Goal: Information Seeking & Learning: Learn about a topic

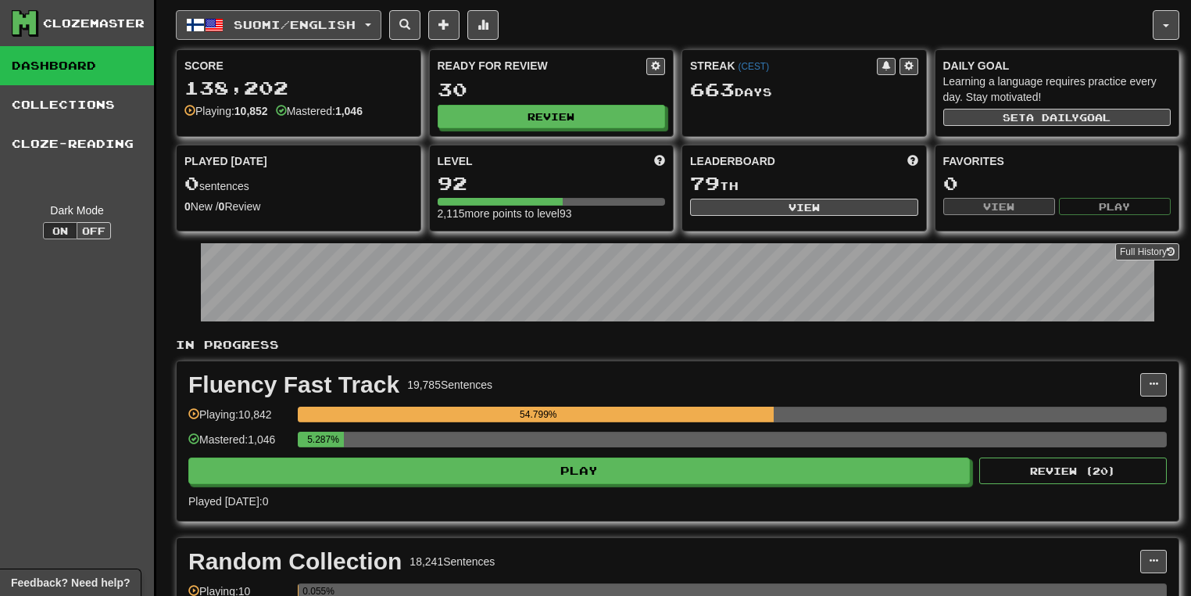
click at [382, 26] on button "Suomi / English" at bounding box center [279, 25] width 206 height 30
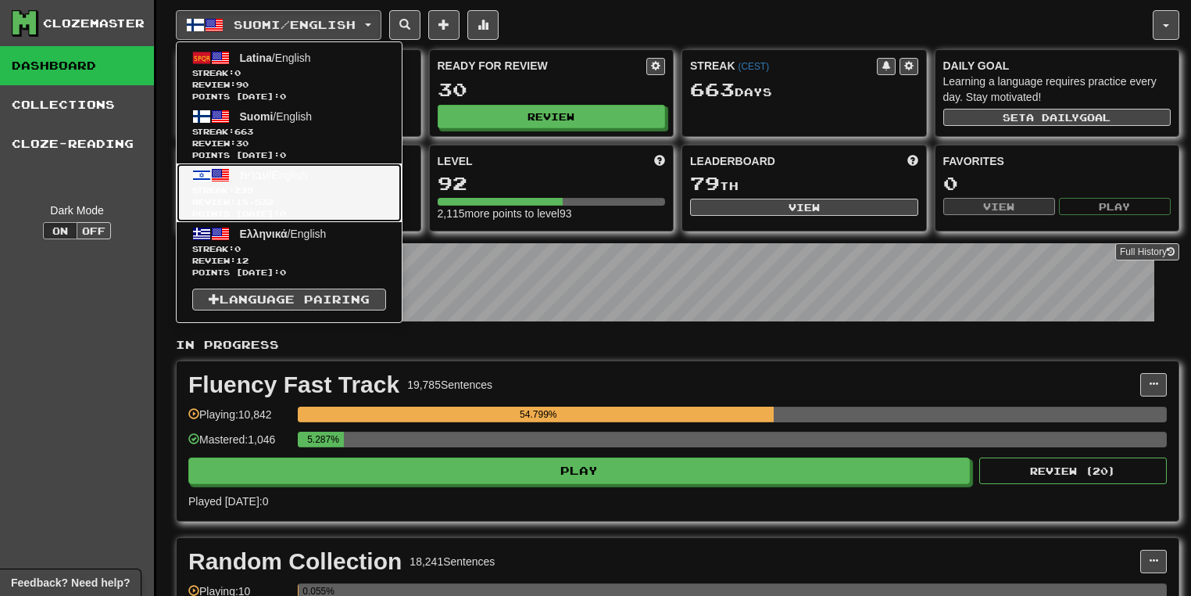
click at [297, 175] on span "עברית / English" at bounding box center [274, 175] width 68 height 13
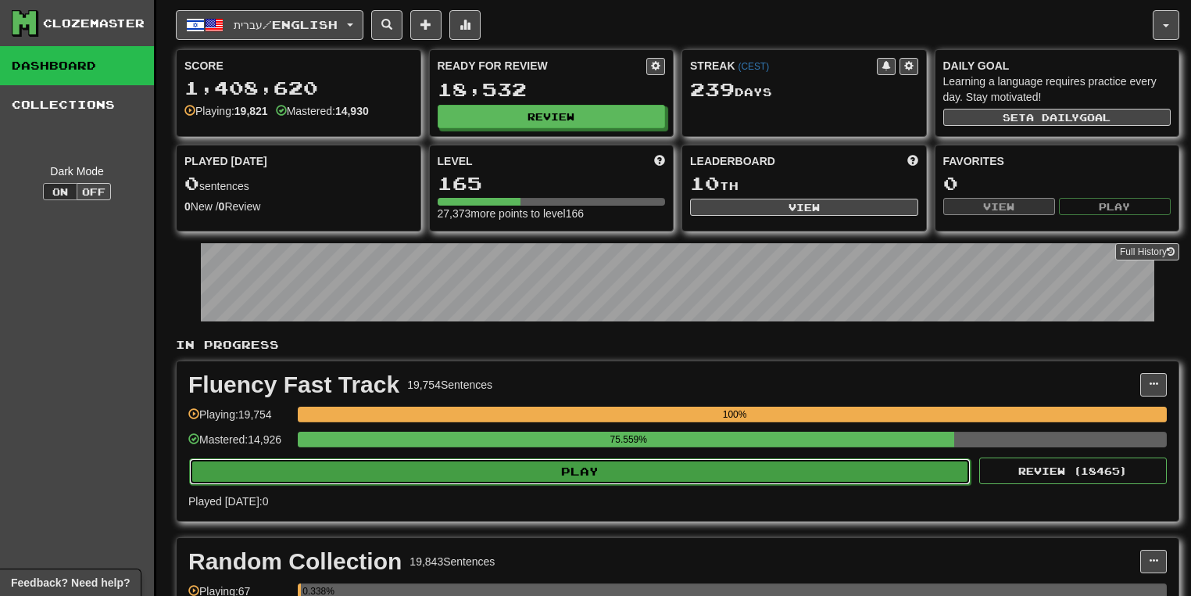
click at [719, 458] on button "Play" at bounding box center [580, 471] width 782 height 27
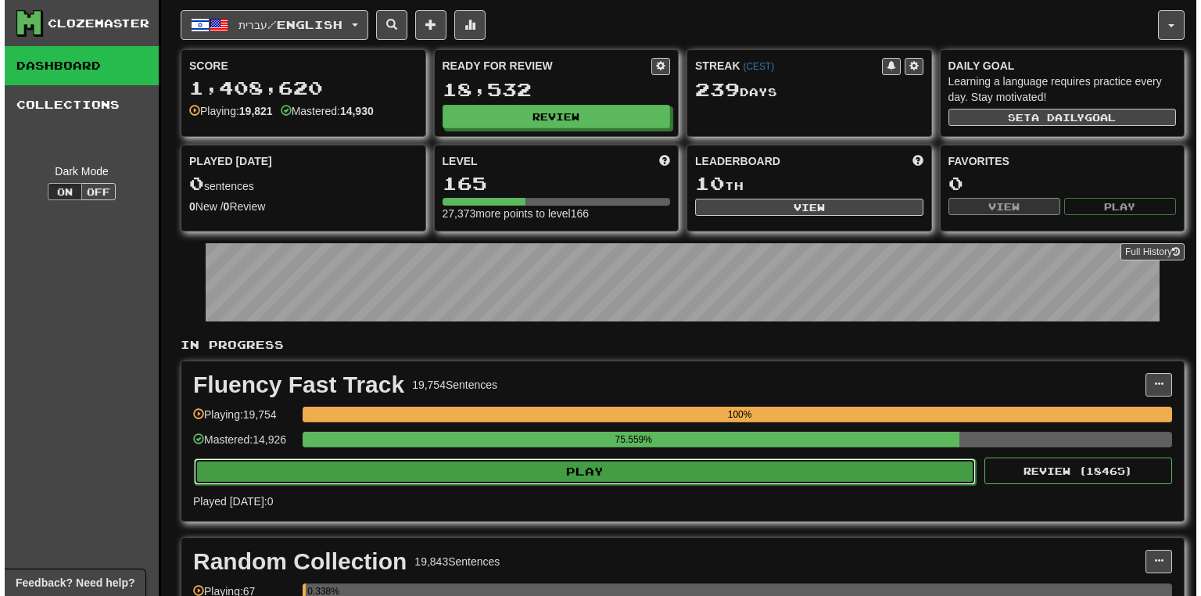
select select "**"
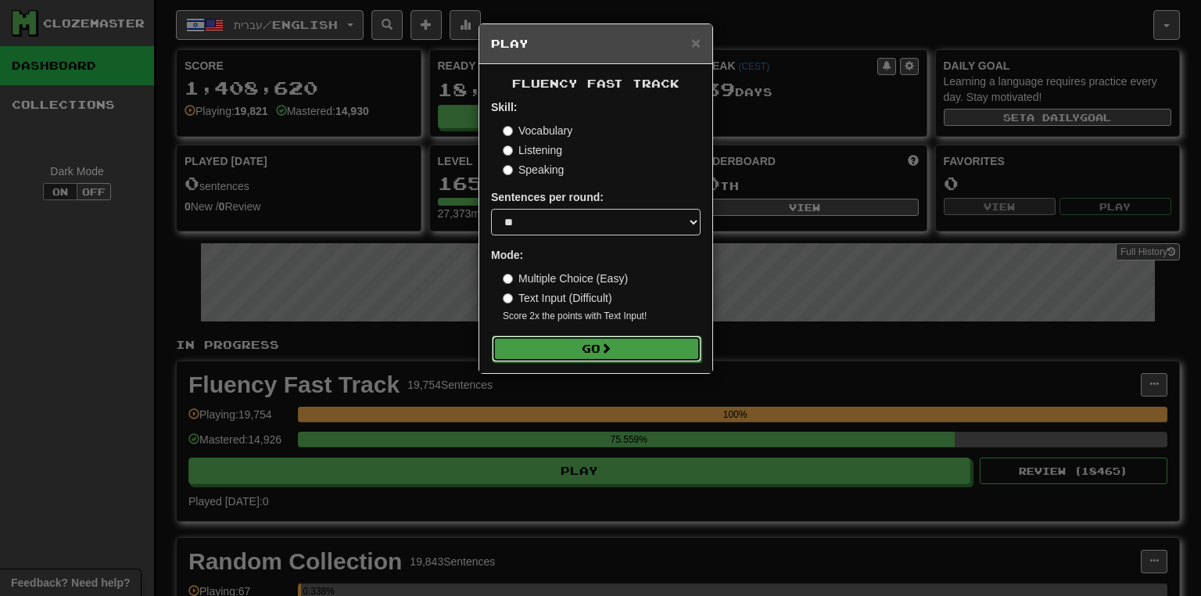
click at [663, 350] on button "Go" at bounding box center [597, 348] width 210 height 27
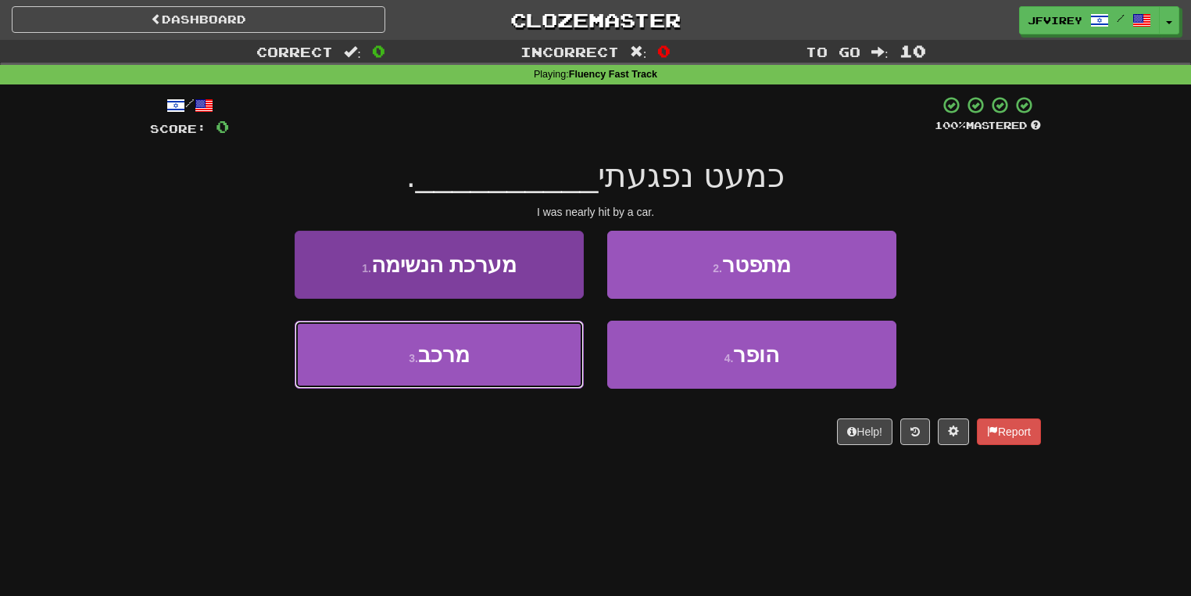
click at [518, 372] on button "3 . מרכב" at bounding box center [439, 355] width 289 height 68
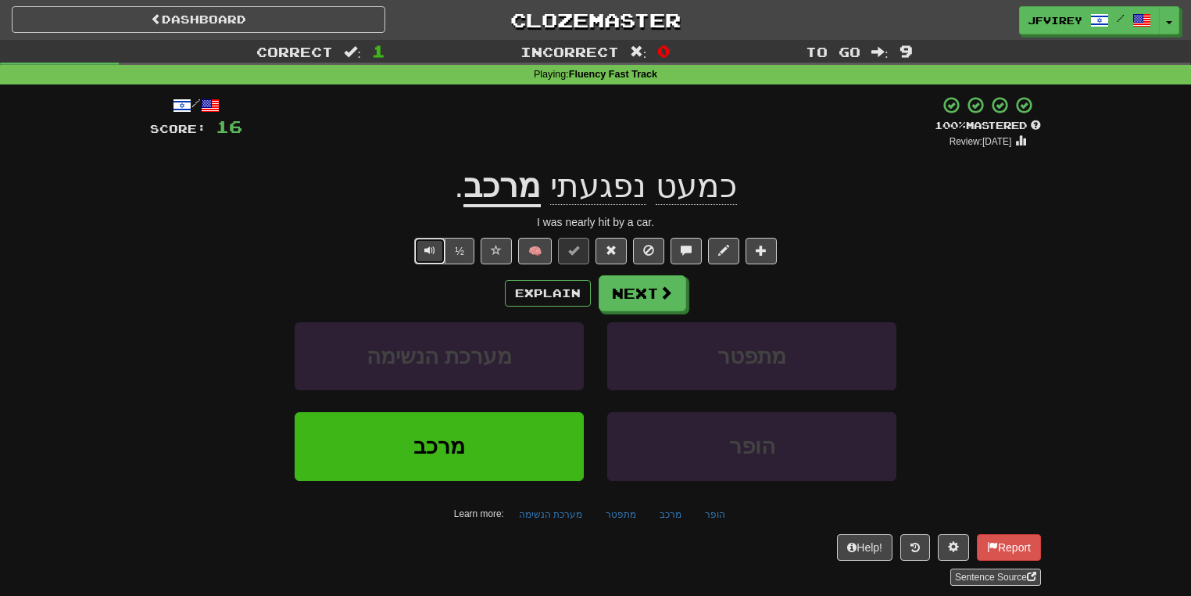
click at [430, 247] on span "Text-to-speech controls" at bounding box center [430, 250] width 11 height 11
click at [637, 297] on button "Next" at bounding box center [644, 294] width 88 height 36
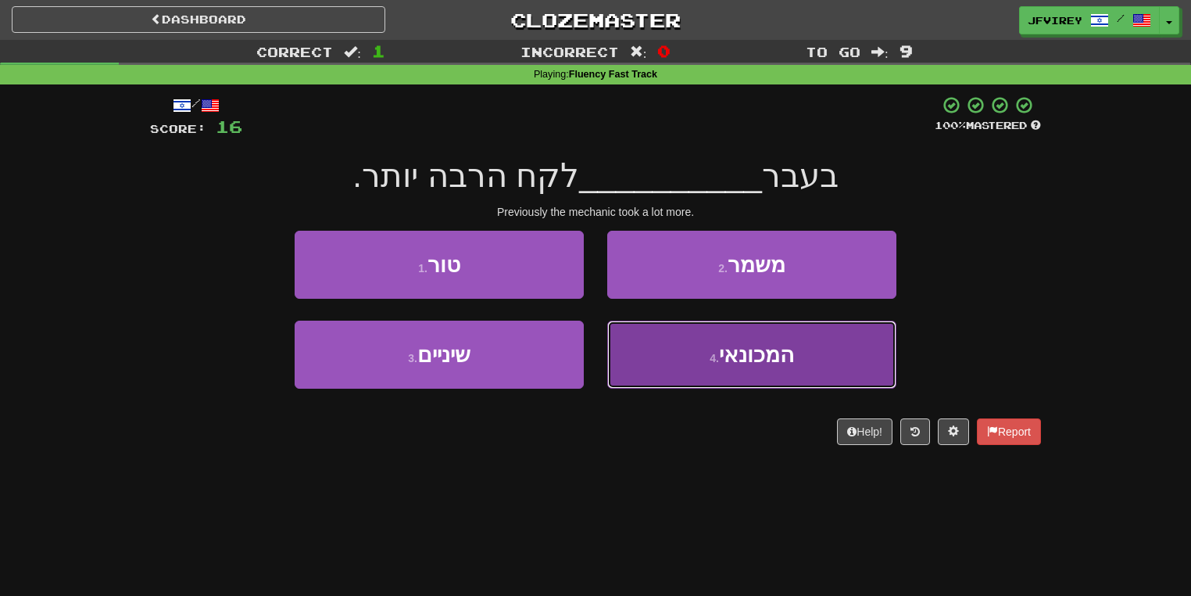
click at [643, 363] on button "4 . המכונאי" at bounding box center [751, 355] width 289 height 68
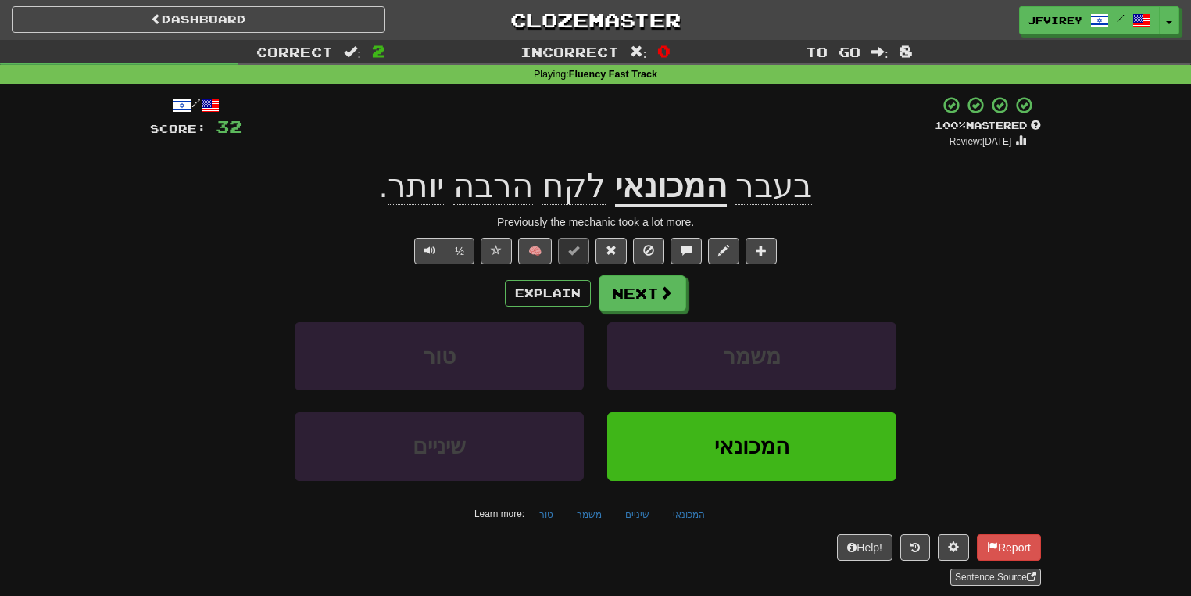
click at [758, 188] on span "בעבר" at bounding box center [774, 186] width 77 height 38
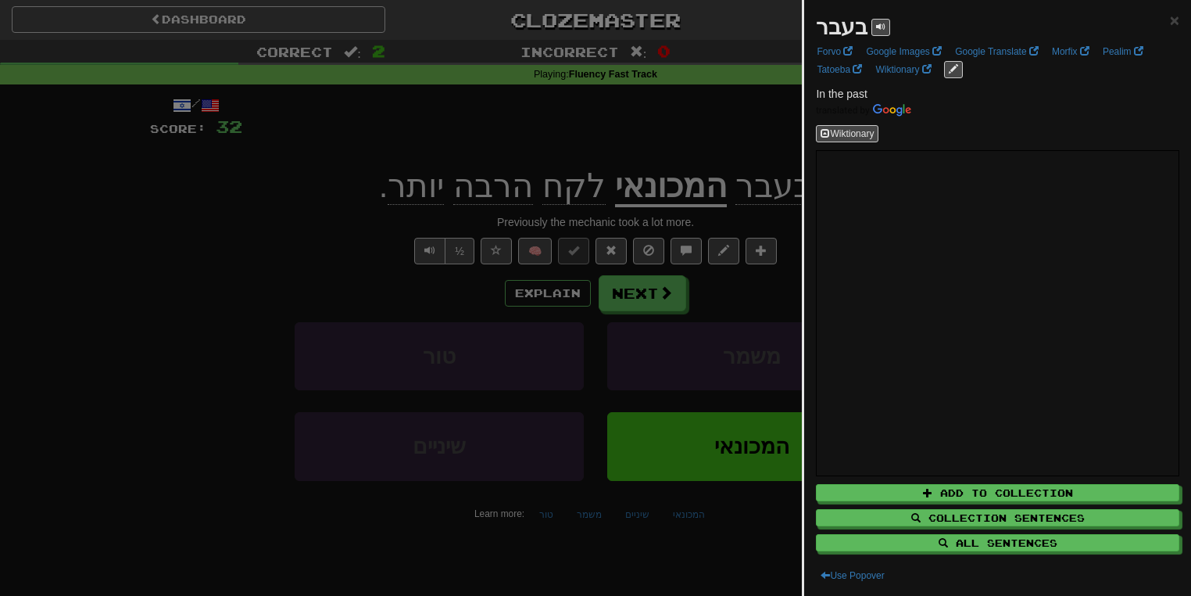
click at [746, 156] on div at bounding box center [595, 298] width 1191 height 596
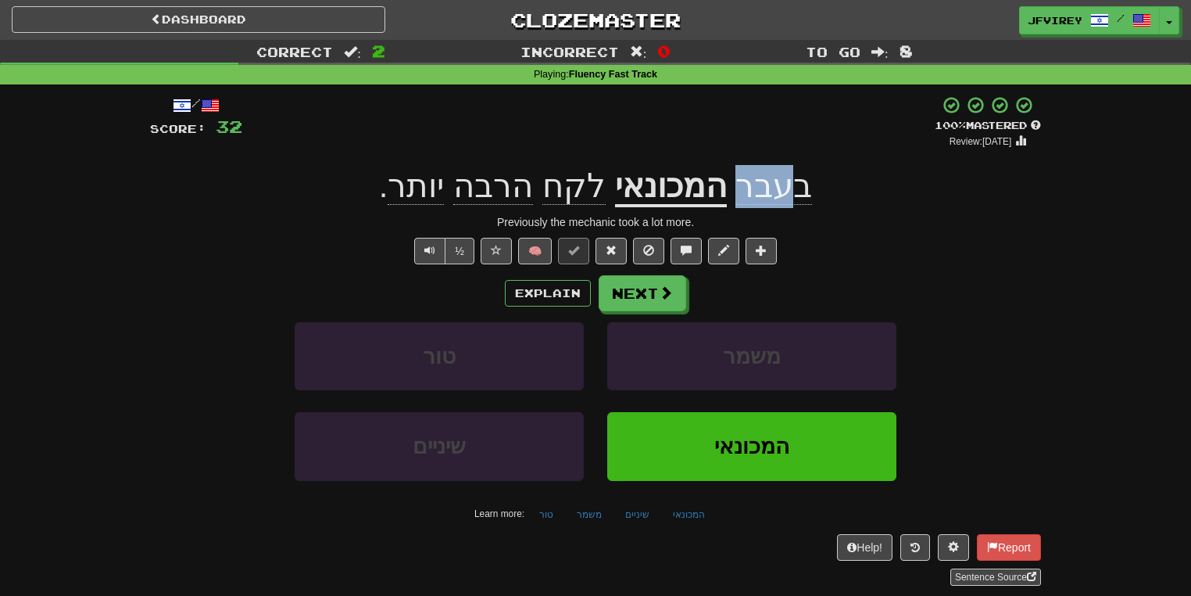
drag, startPoint x: 772, startPoint y: 196, endPoint x: 729, endPoint y: 199, distance: 43.9
click at [736, 199] on span "בעבר" at bounding box center [774, 186] width 77 height 38
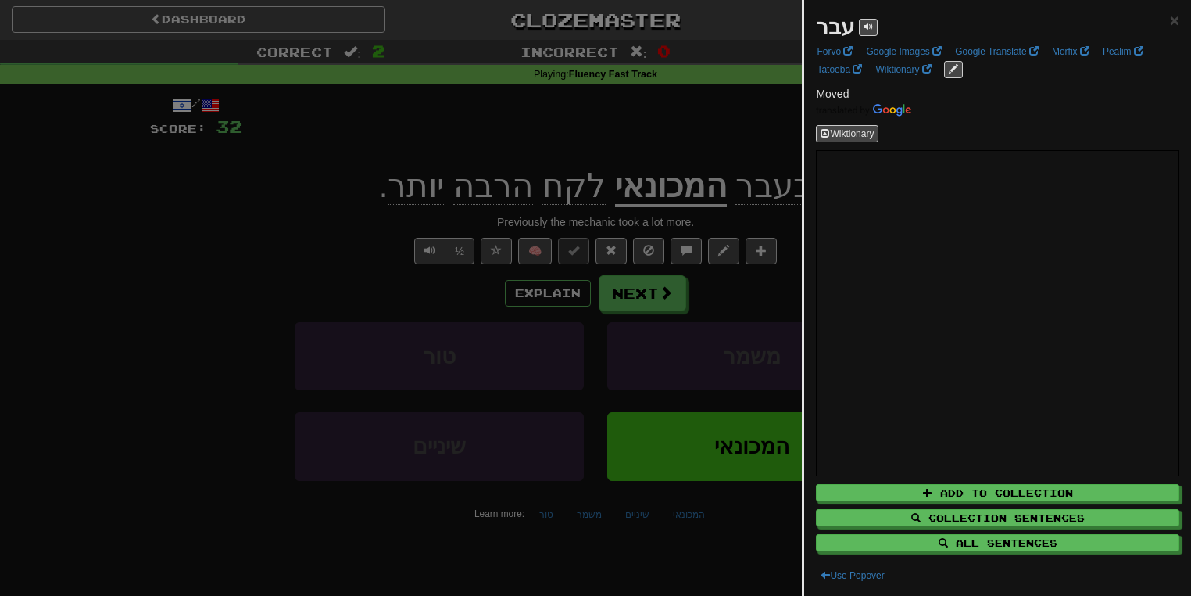
drag, startPoint x: 588, startPoint y: 131, endPoint x: 597, endPoint y: 138, distance: 10.6
click at [593, 134] on div at bounding box center [595, 298] width 1191 height 596
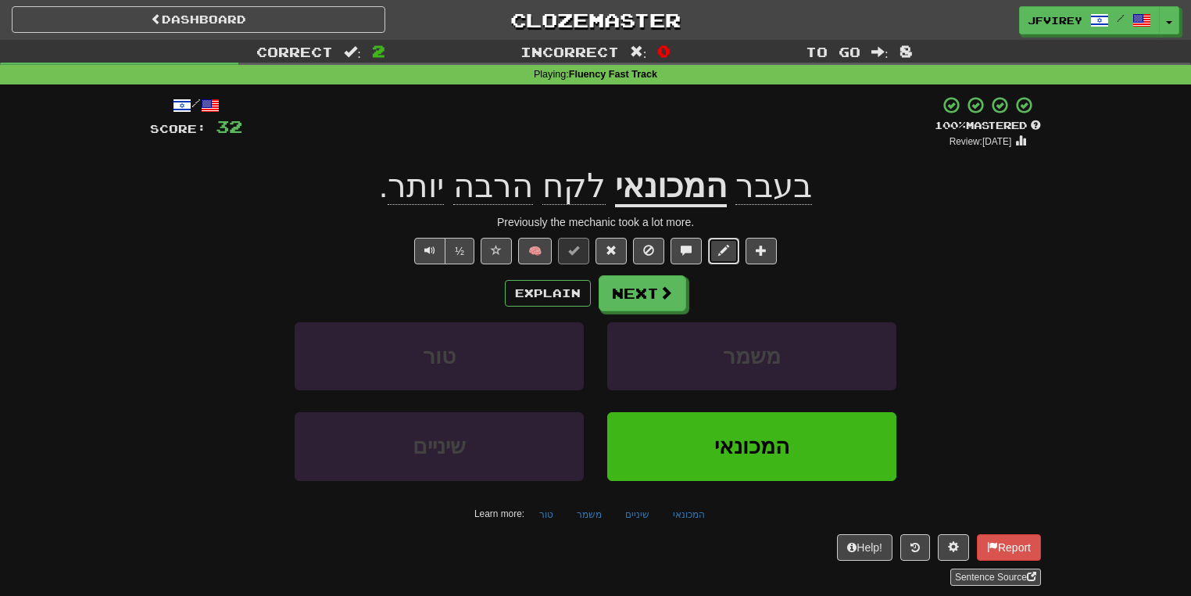
click at [724, 246] on span at bounding box center [723, 250] width 11 height 11
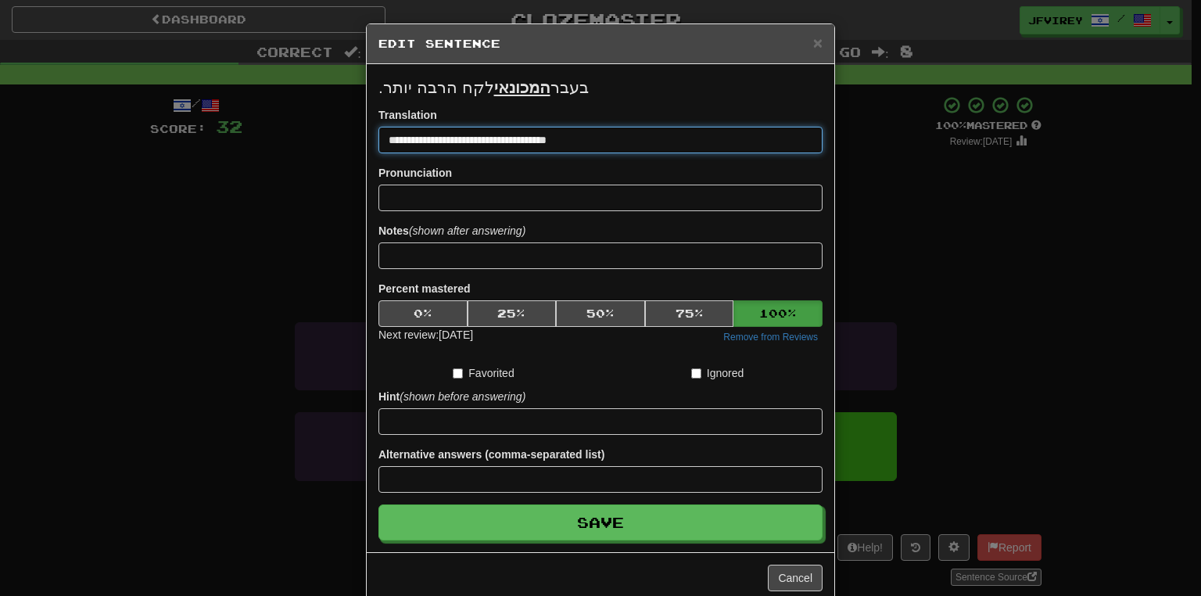
drag, startPoint x: 435, startPoint y: 140, endPoint x: 381, endPoint y: 134, distance: 54.3
click at [381, 134] on input "**********" at bounding box center [600, 140] width 444 height 27
type input "**********"
click at [378, 504] on button "Save" at bounding box center [600, 522] width 444 height 36
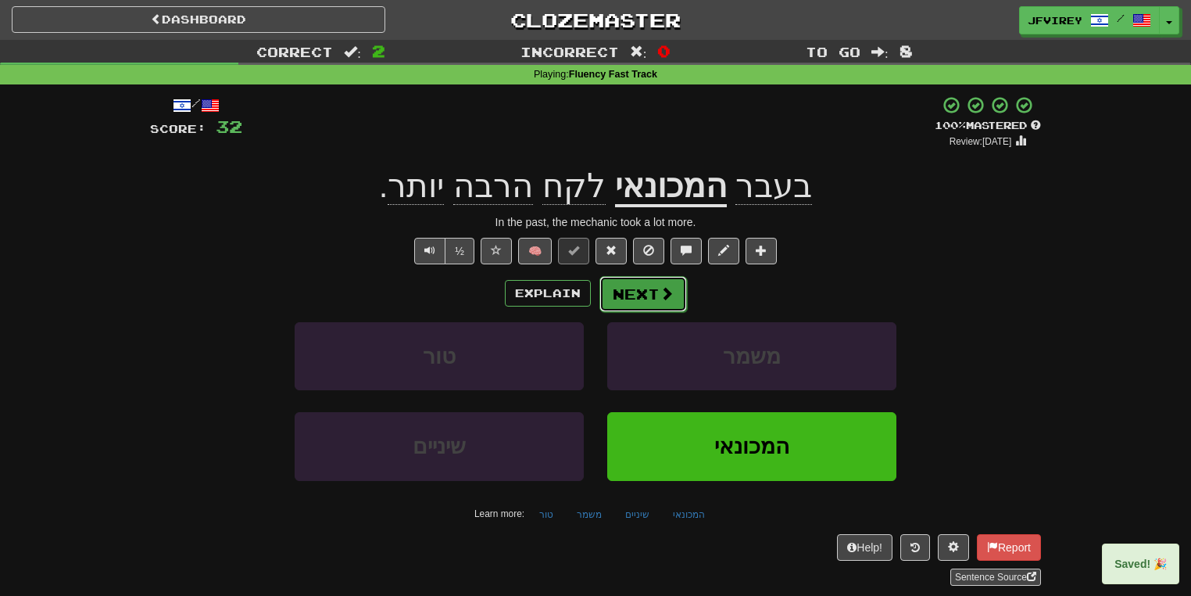
click at [643, 289] on button "Next" at bounding box center [644, 294] width 88 height 36
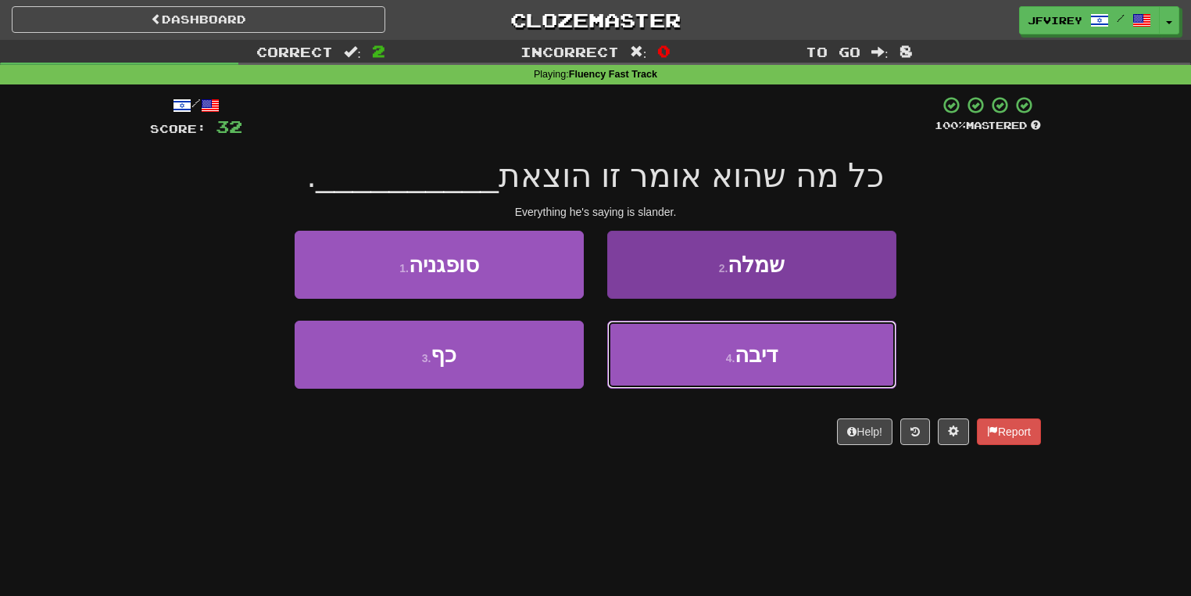
click at [665, 335] on button "4 . דיבה" at bounding box center [751, 355] width 289 height 68
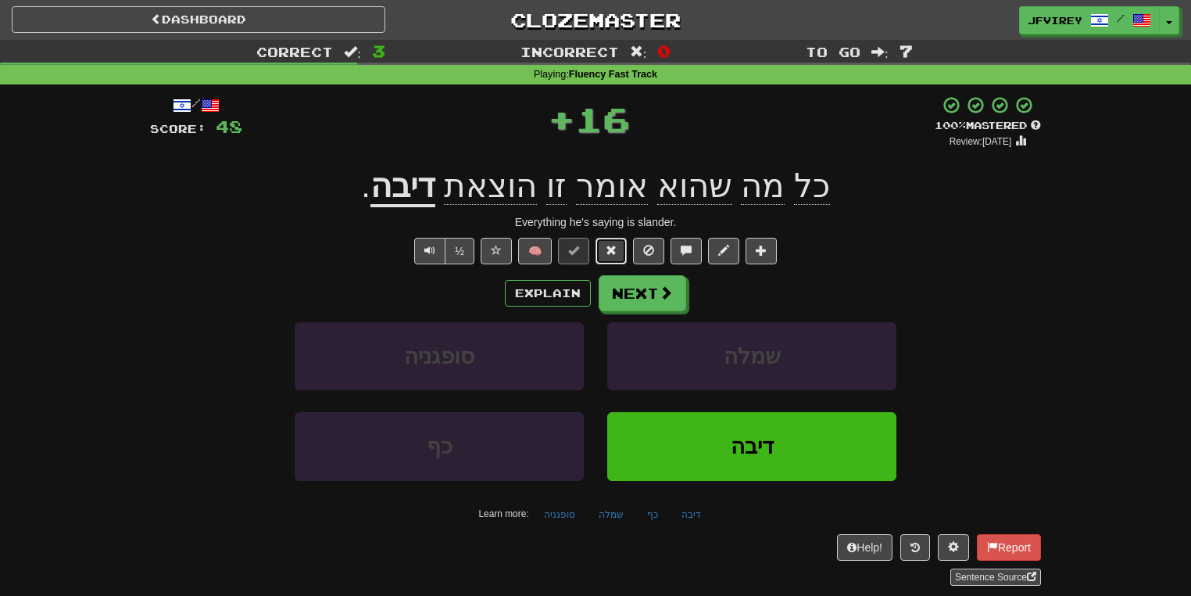
click at [616, 241] on button at bounding box center [611, 251] width 31 height 27
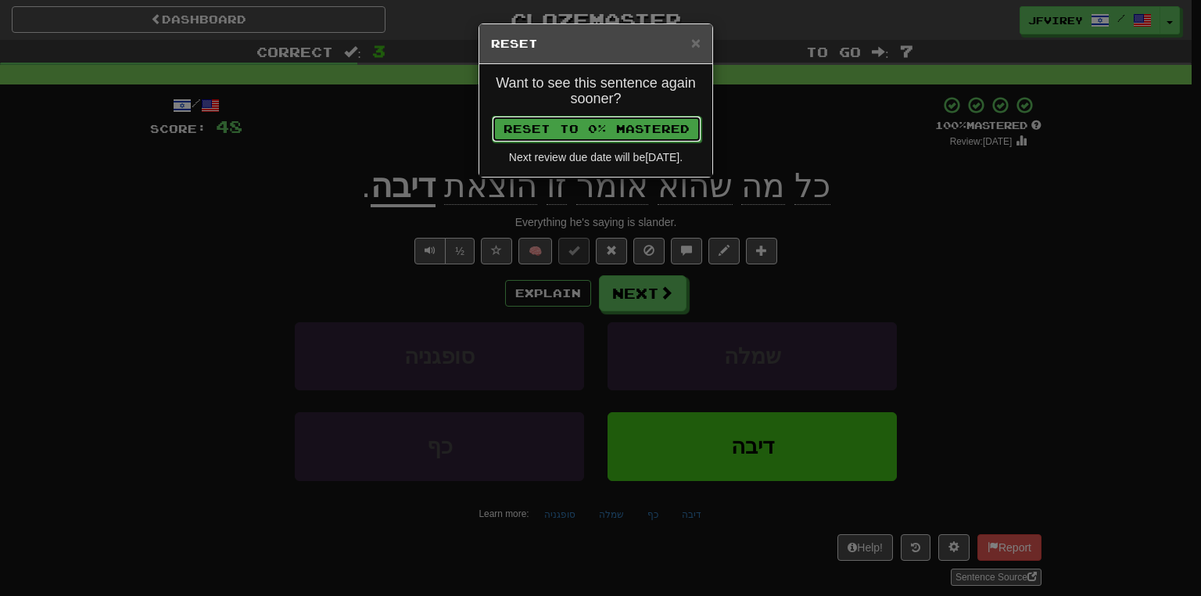
click at [622, 120] on button "Reset to 0% Mastered" at bounding box center [597, 129] width 210 height 27
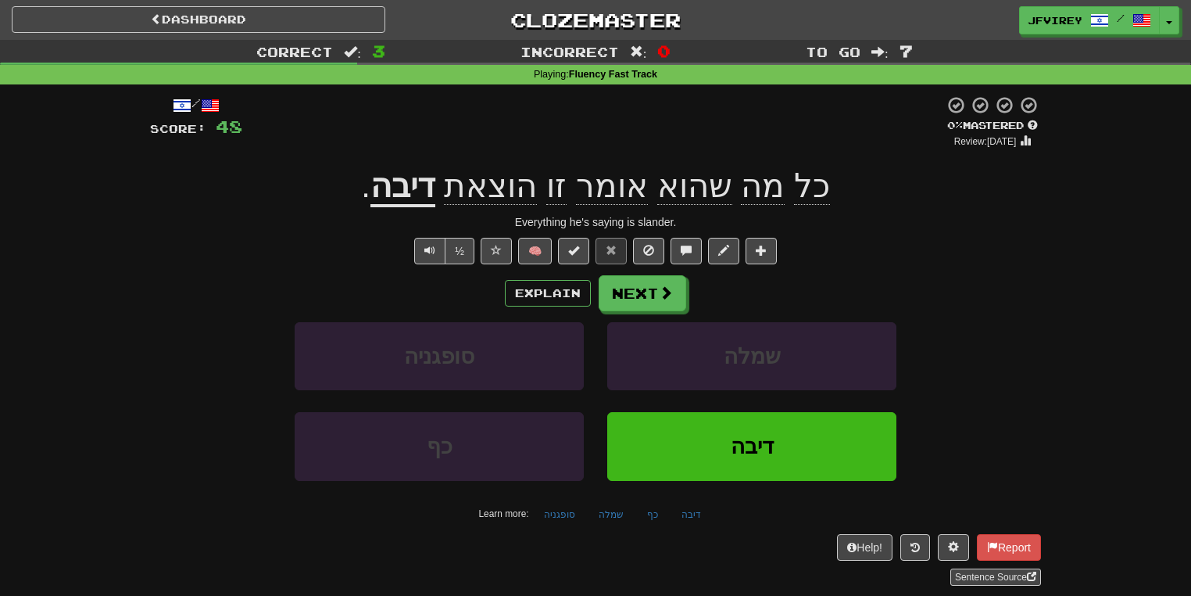
click at [507, 185] on span "הוצאת" at bounding box center [490, 186] width 93 height 38
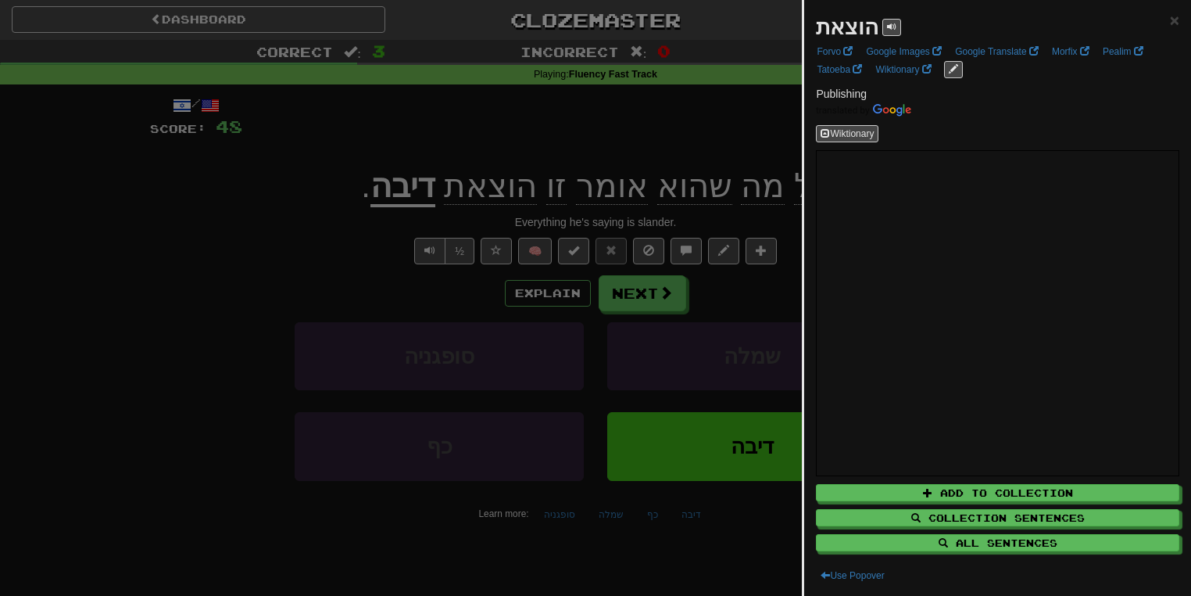
click at [406, 190] on div at bounding box center [595, 298] width 1191 height 596
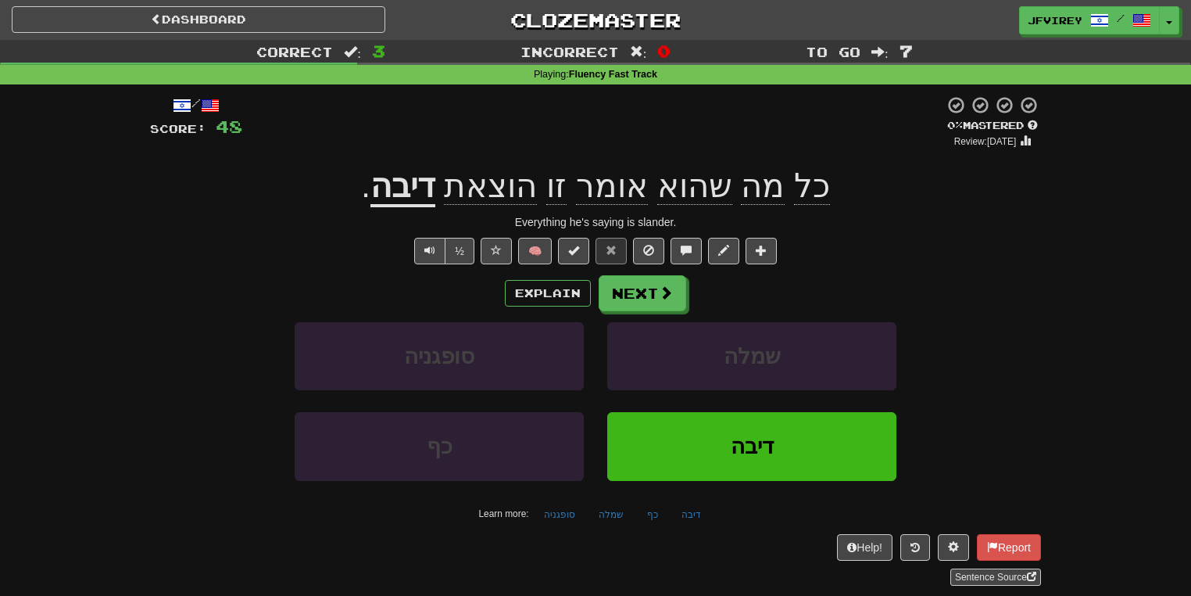
click at [407, 191] on u "דיבה" at bounding box center [403, 187] width 65 height 40
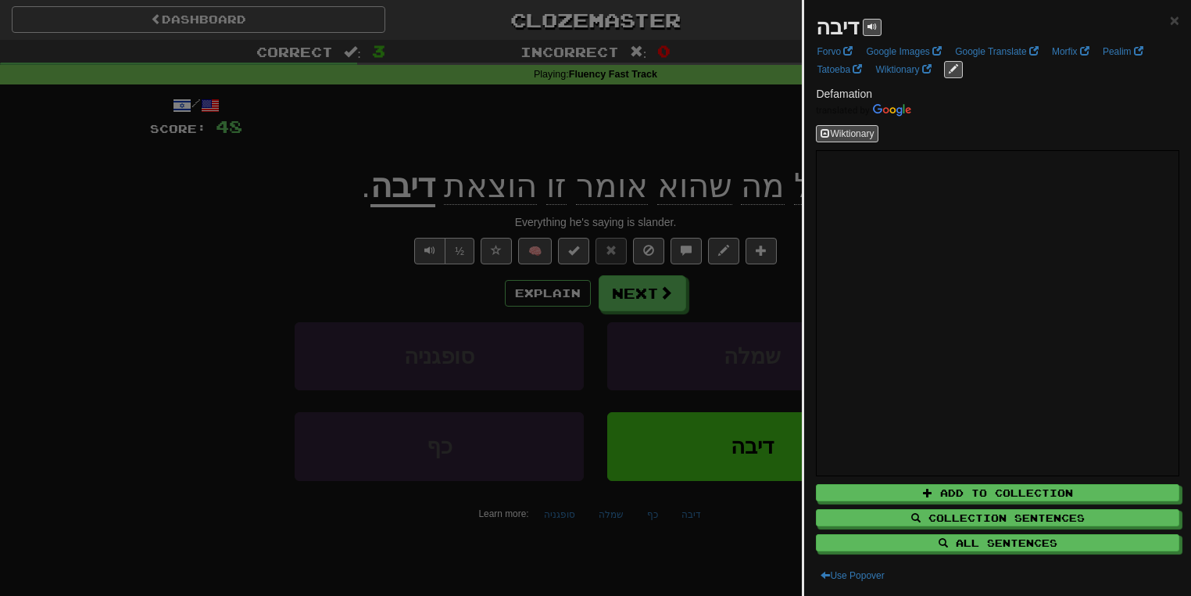
click at [496, 194] on div at bounding box center [595, 298] width 1191 height 596
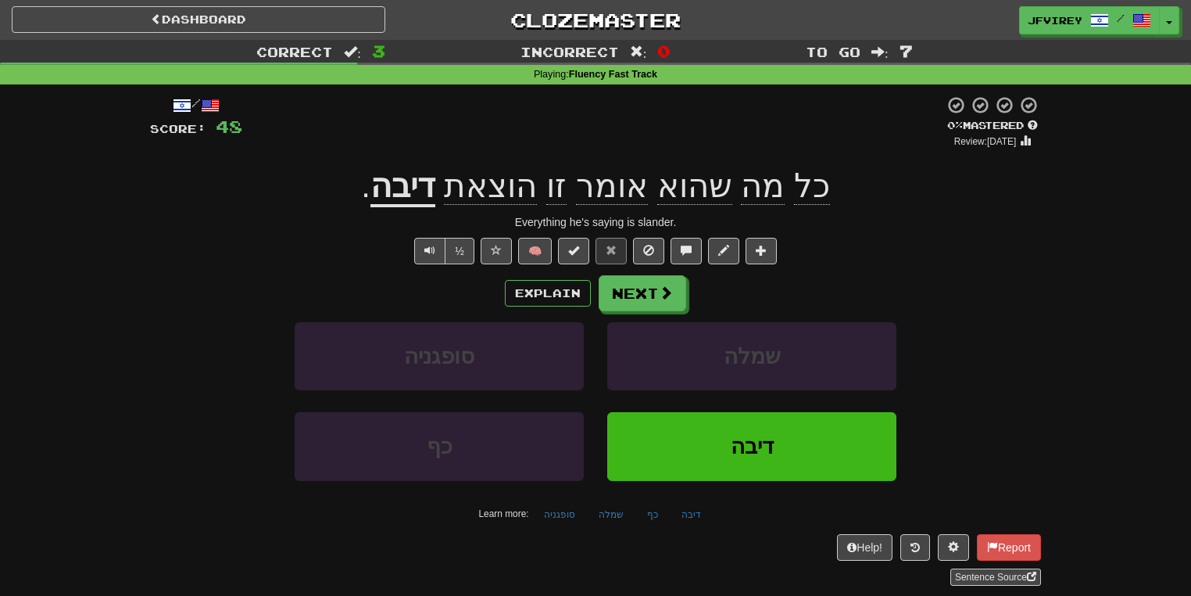
click at [498, 193] on span "הוצאת" at bounding box center [490, 186] width 93 height 38
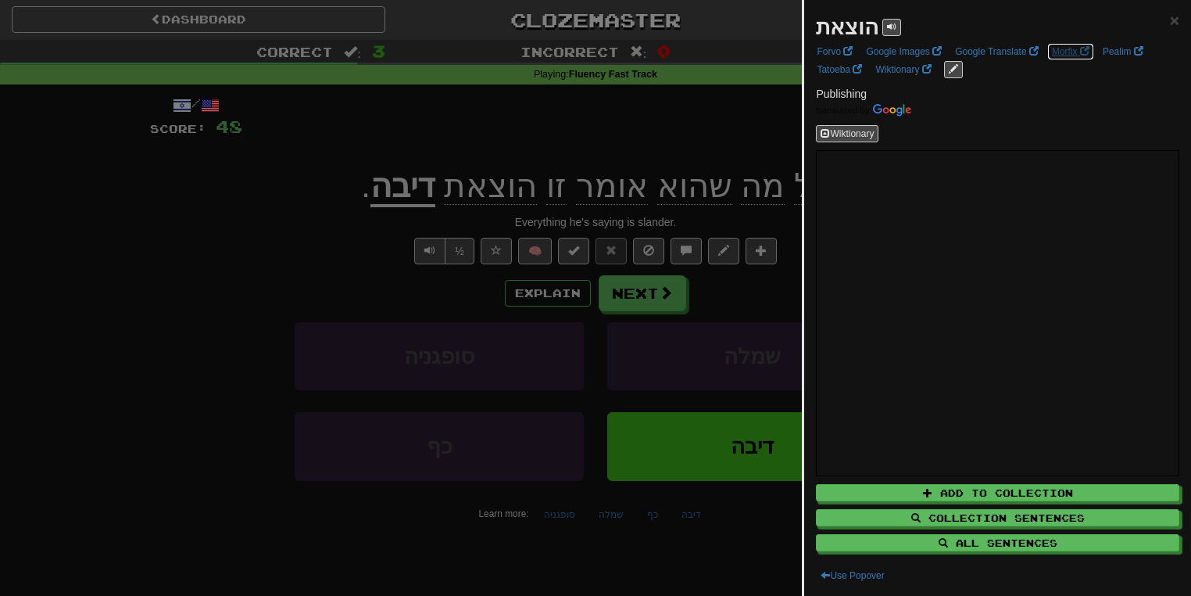
click at [1060, 47] on link "Morfix" at bounding box center [1071, 51] width 47 height 17
drag, startPoint x: 369, startPoint y: 260, endPoint x: 406, endPoint y: 274, distance: 39.6
click at [369, 260] on div at bounding box center [595, 298] width 1191 height 596
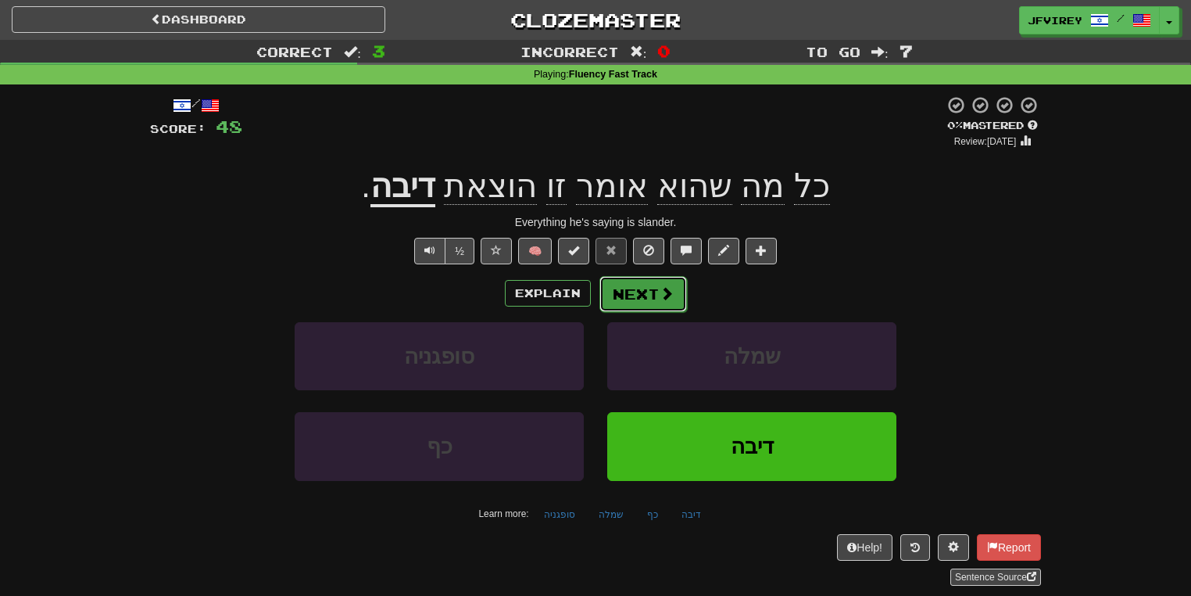
click at [621, 306] on button "Next" at bounding box center [644, 294] width 88 height 36
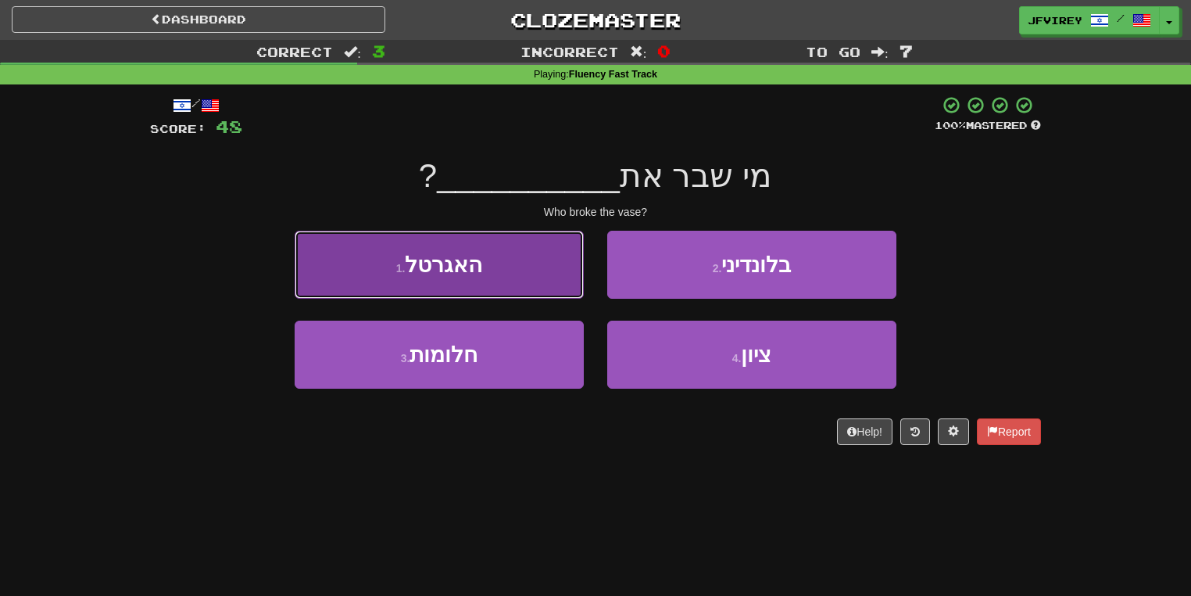
click at [485, 281] on button "1 . האגרטל" at bounding box center [439, 265] width 289 height 68
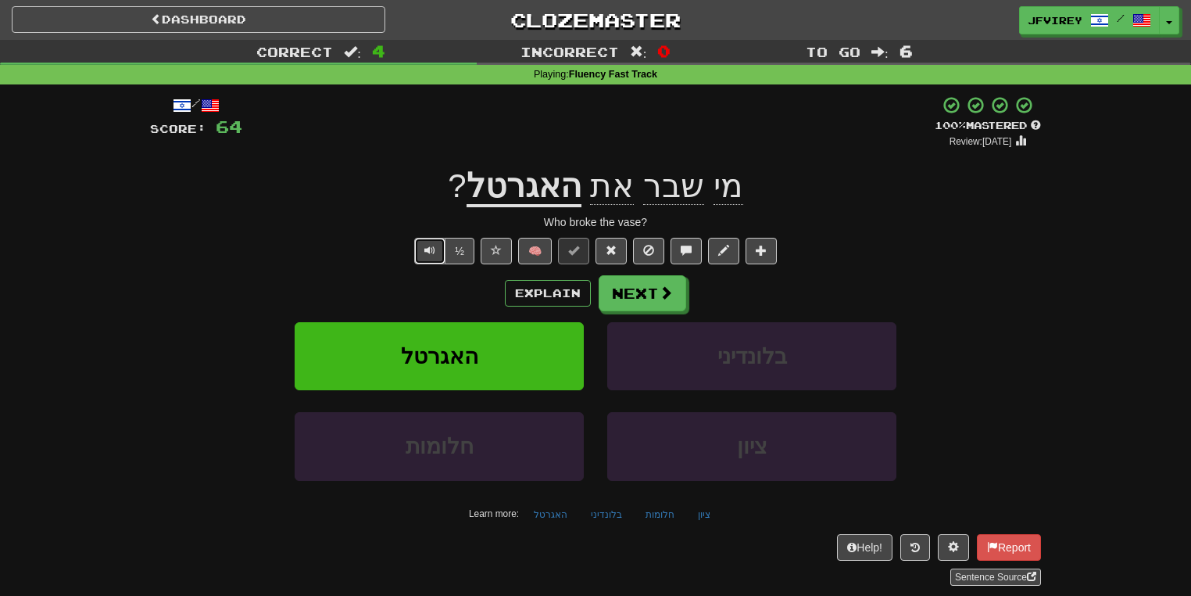
click at [425, 251] on button "Text-to-speech controls" at bounding box center [429, 251] width 31 height 27
click at [660, 294] on span at bounding box center [667, 293] width 14 height 14
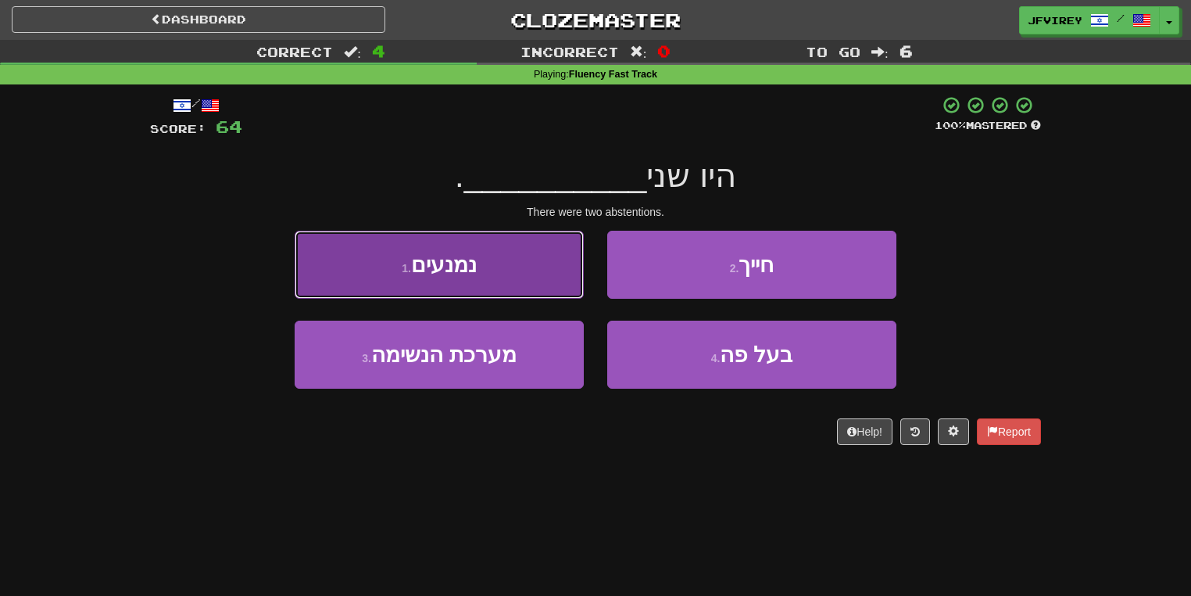
click at [532, 287] on button "1 . נמנעים" at bounding box center [439, 265] width 289 height 68
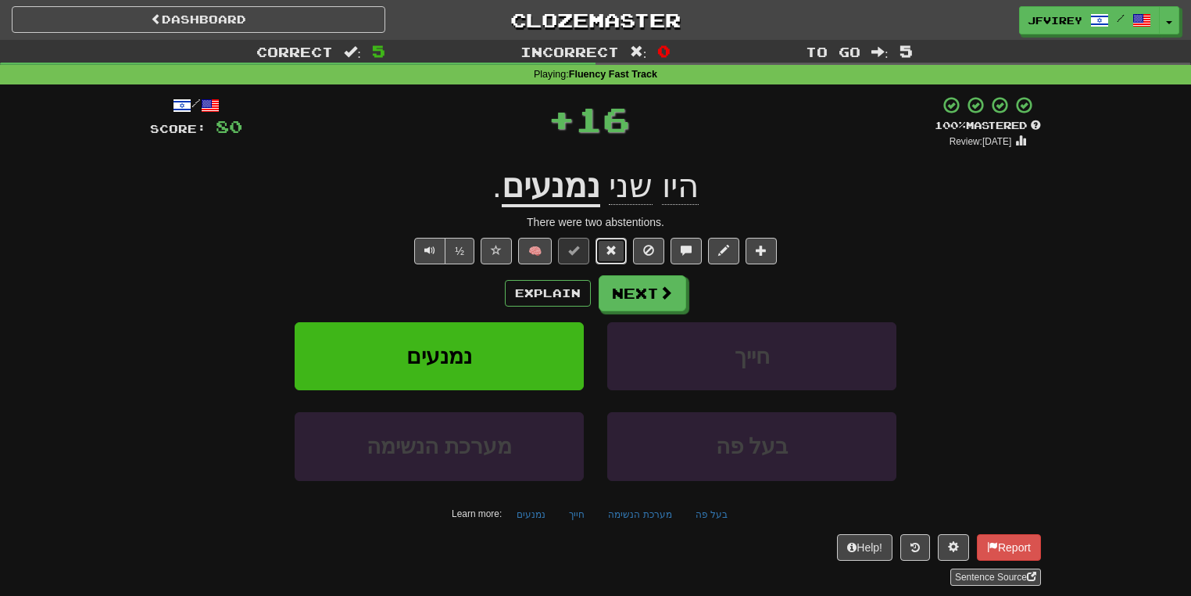
click at [616, 250] on span at bounding box center [611, 250] width 11 height 11
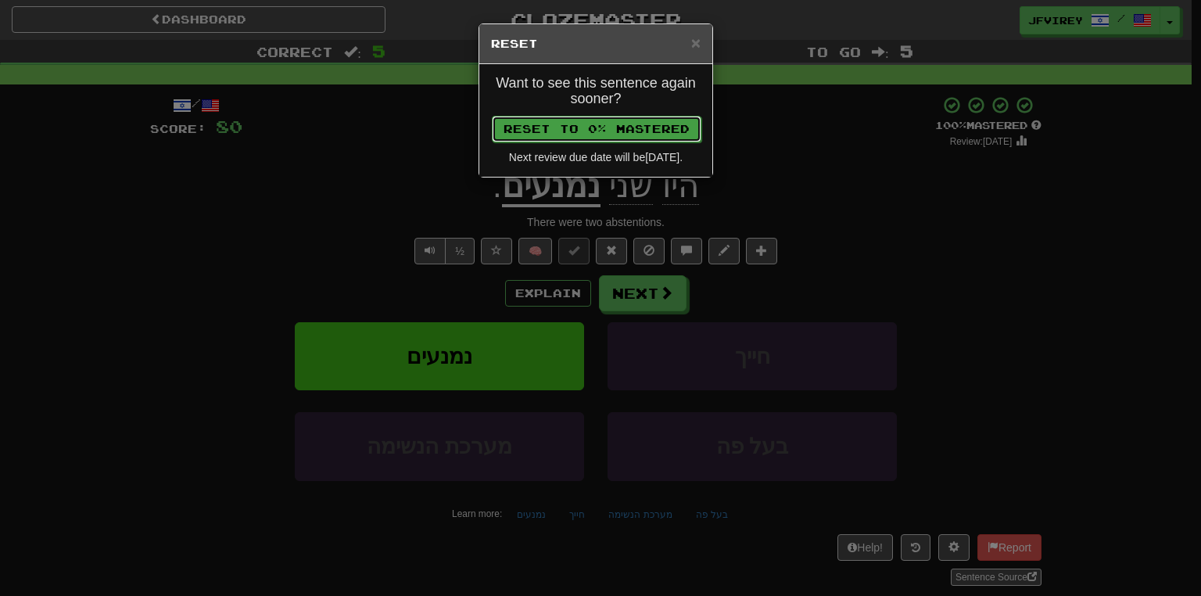
click at [616, 131] on button "Reset to 0% Mastered" at bounding box center [597, 129] width 210 height 27
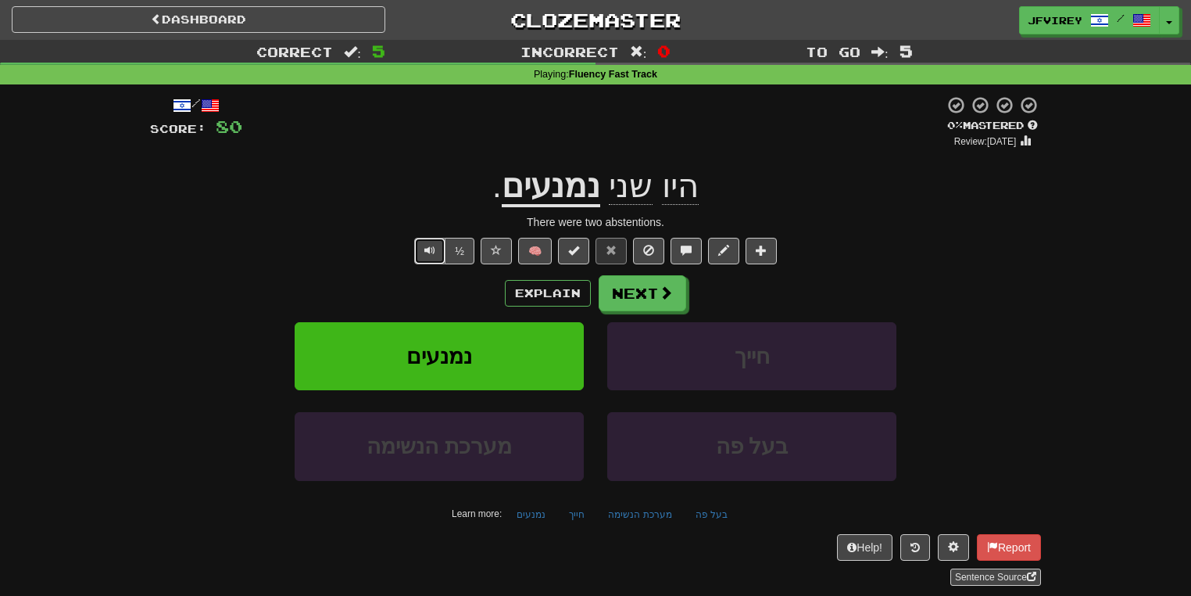
click at [438, 247] on button "Text-to-speech controls" at bounding box center [429, 251] width 31 height 27
click at [643, 301] on button "Next" at bounding box center [644, 294] width 88 height 36
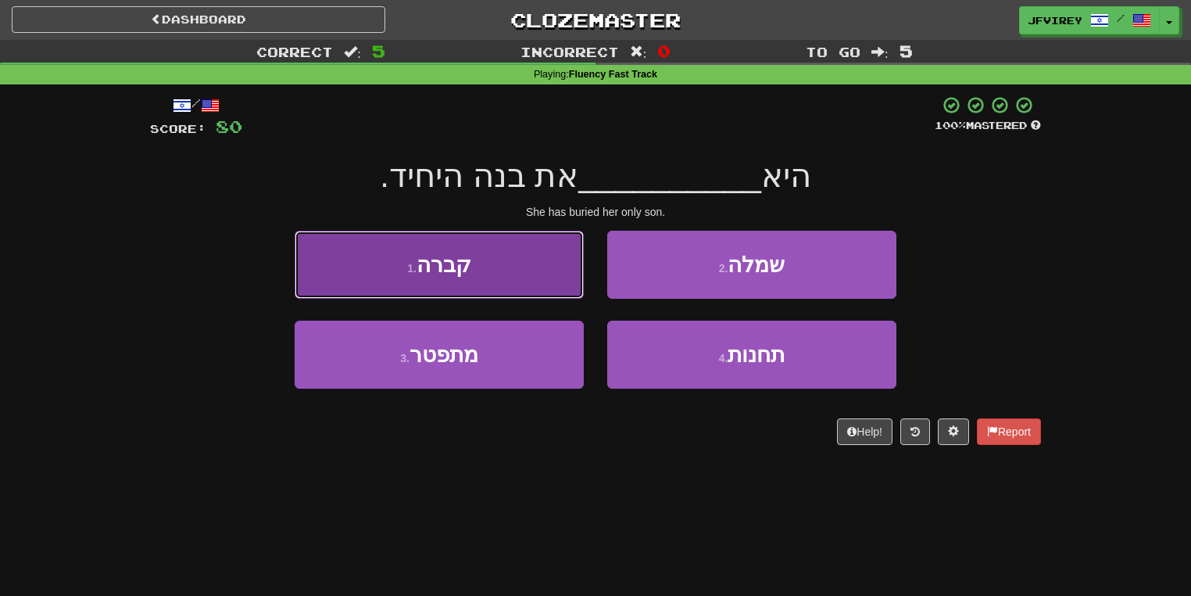
click at [516, 274] on button "1 . קברה" at bounding box center [439, 265] width 289 height 68
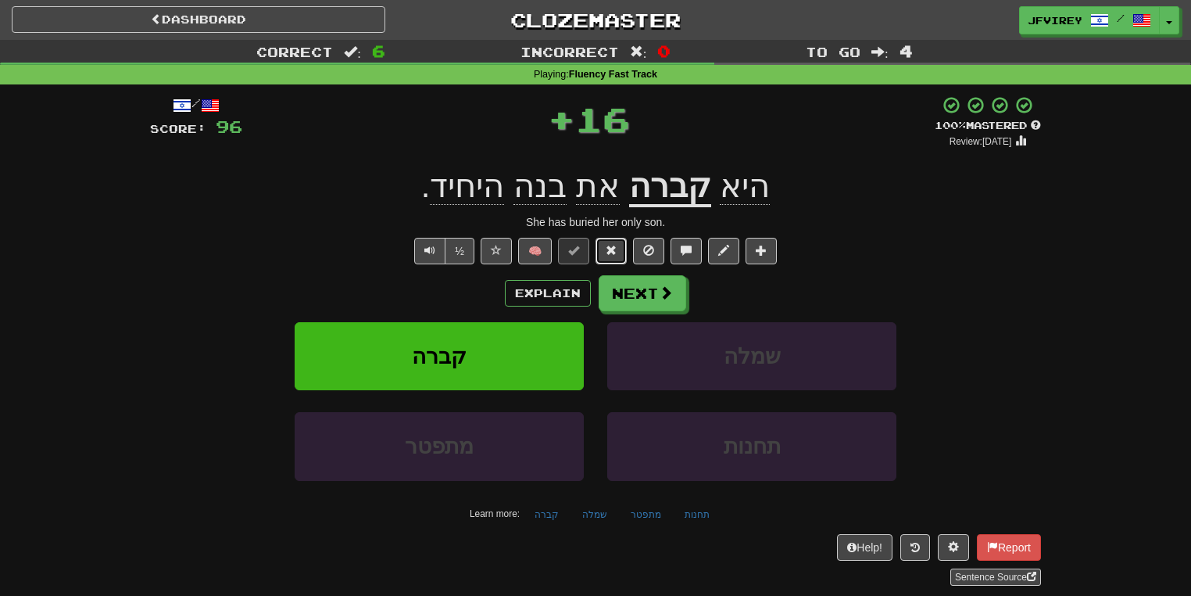
click at [605, 252] on button at bounding box center [611, 251] width 31 height 27
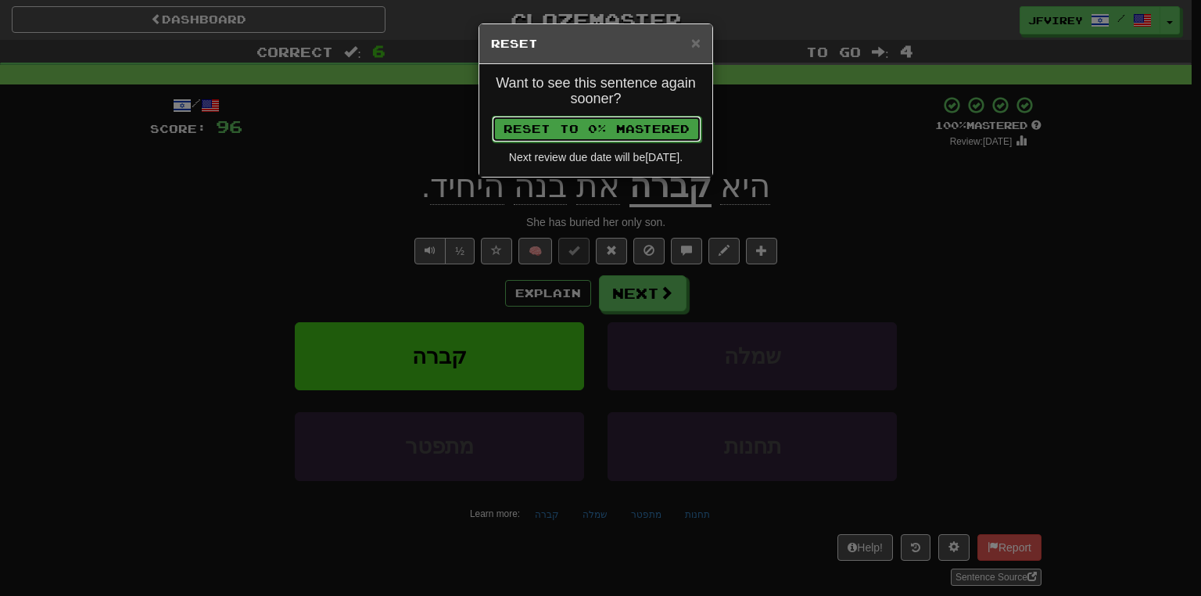
click at [650, 133] on button "Reset to 0% Mastered" at bounding box center [597, 129] width 210 height 27
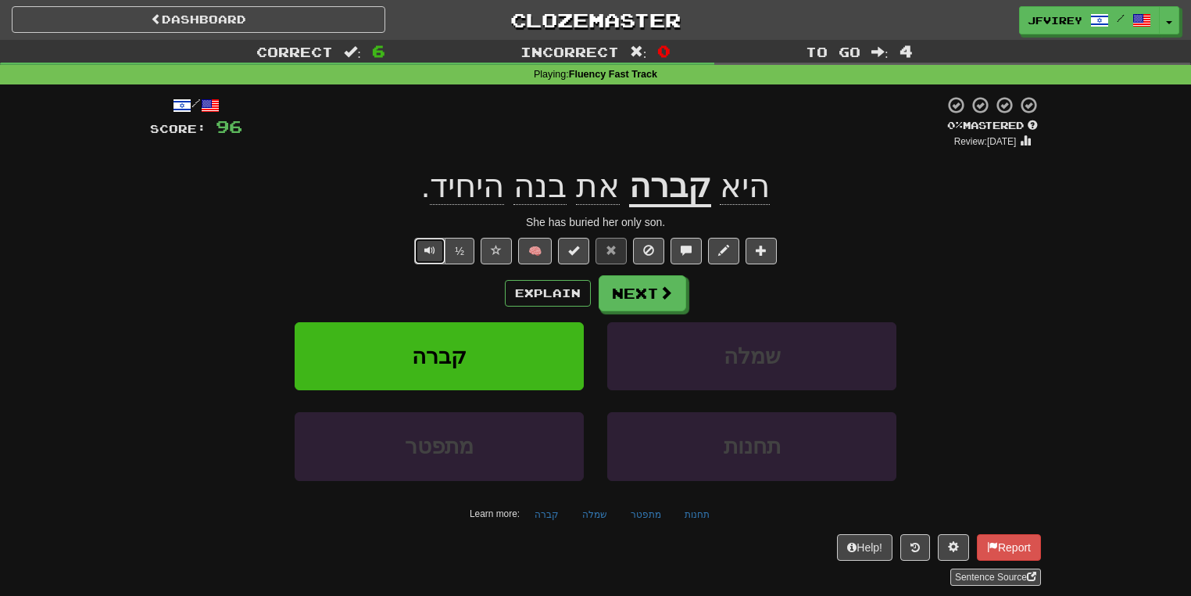
click at [421, 257] on button "Text-to-speech controls" at bounding box center [429, 251] width 31 height 27
click at [657, 299] on button "Next" at bounding box center [644, 294] width 88 height 36
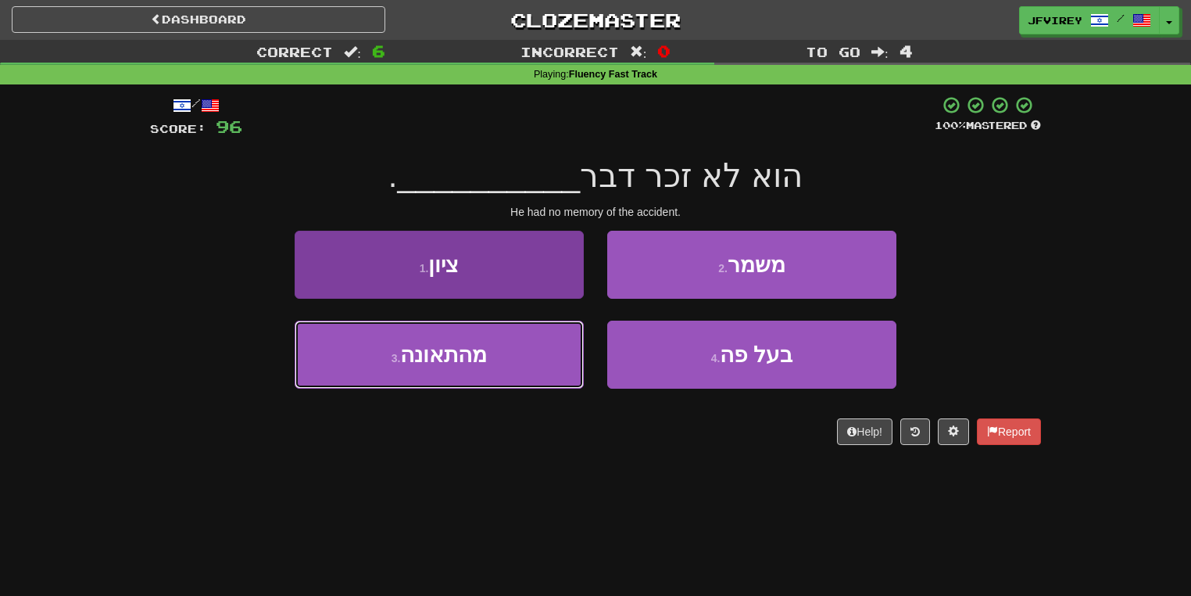
click at [497, 368] on button "3 . מהתאונה" at bounding box center [439, 355] width 289 height 68
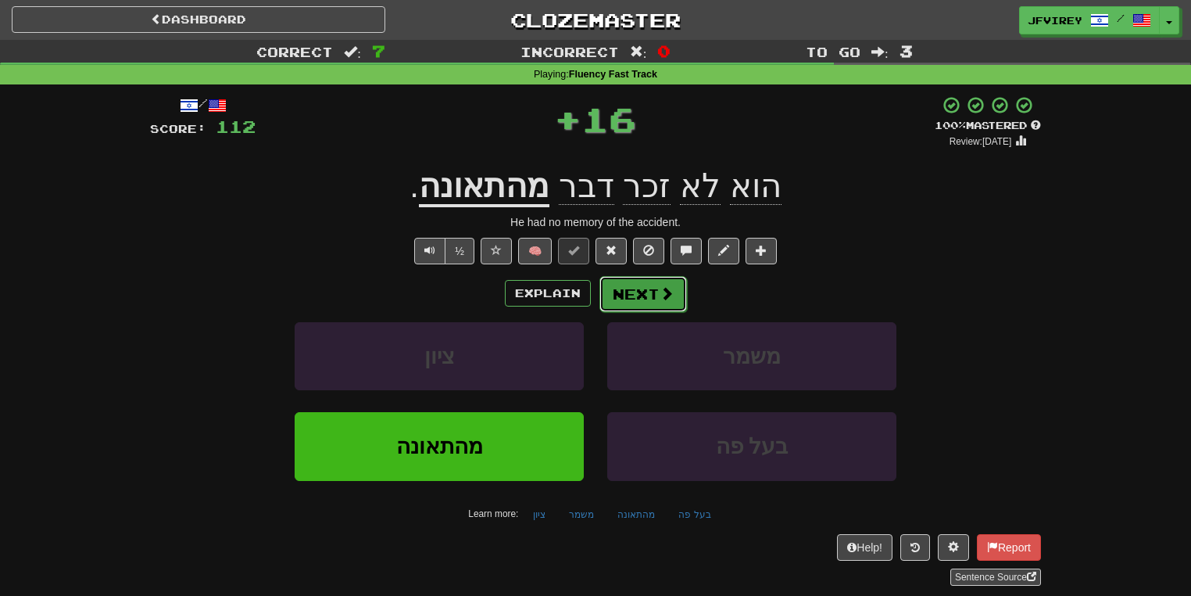
click at [639, 294] on button "Next" at bounding box center [644, 294] width 88 height 36
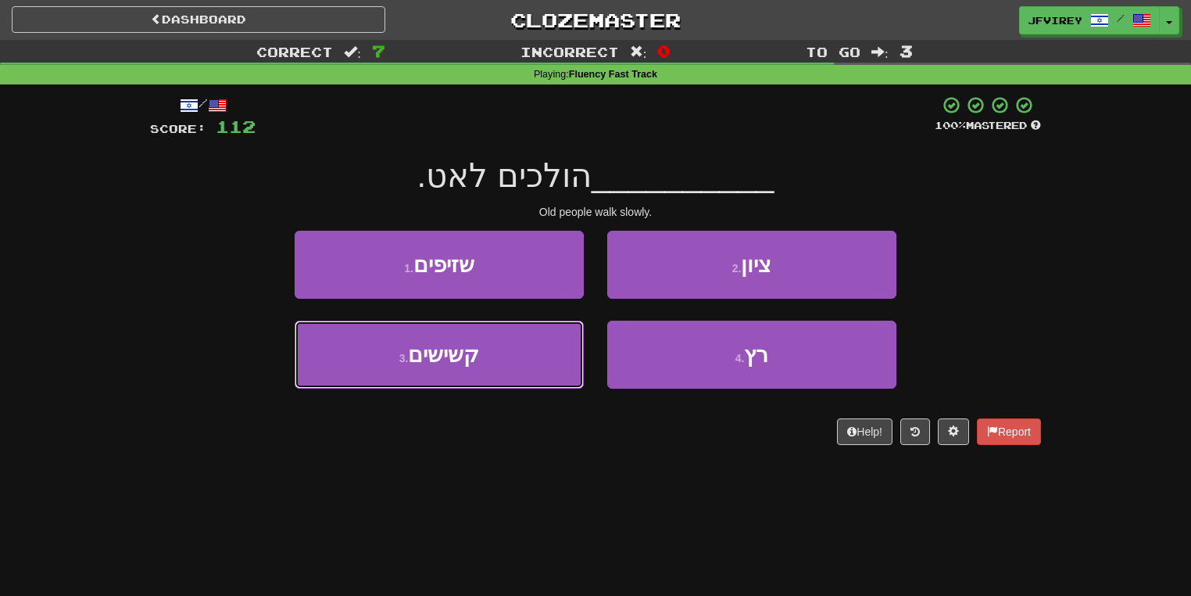
drag, startPoint x: 503, startPoint y: 357, endPoint x: 586, endPoint y: 349, distance: 83.2
click at [510, 360] on button "3 . קשישים" at bounding box center [439, 355] width 289 height 68
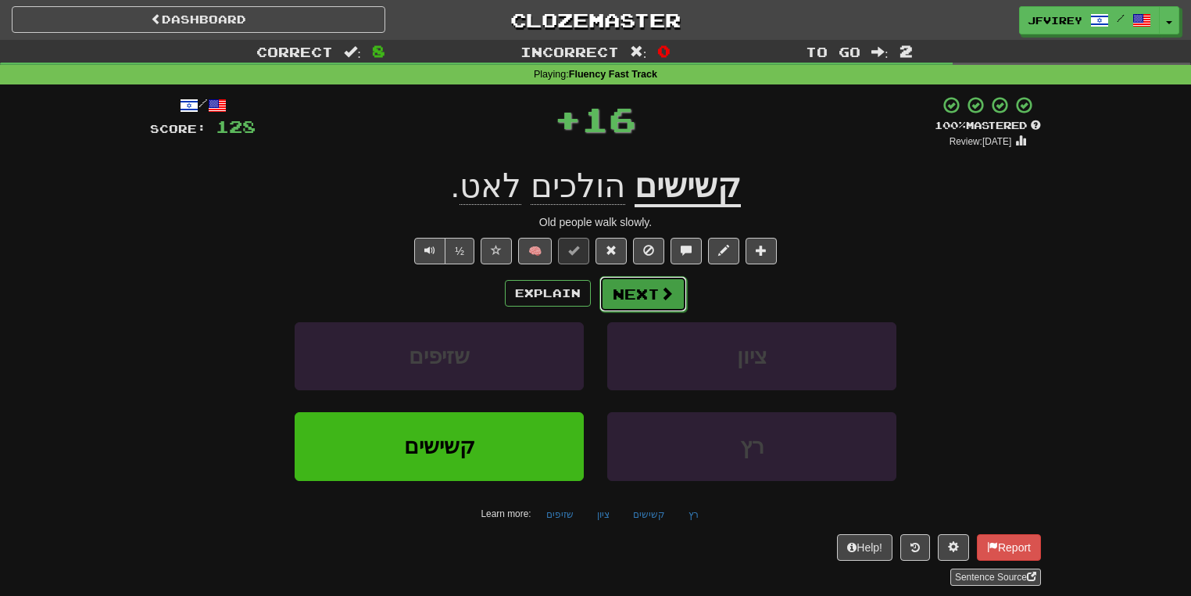
click at [647, 297] on button "Next" at bounding box center [644, 294] width 88 height 36
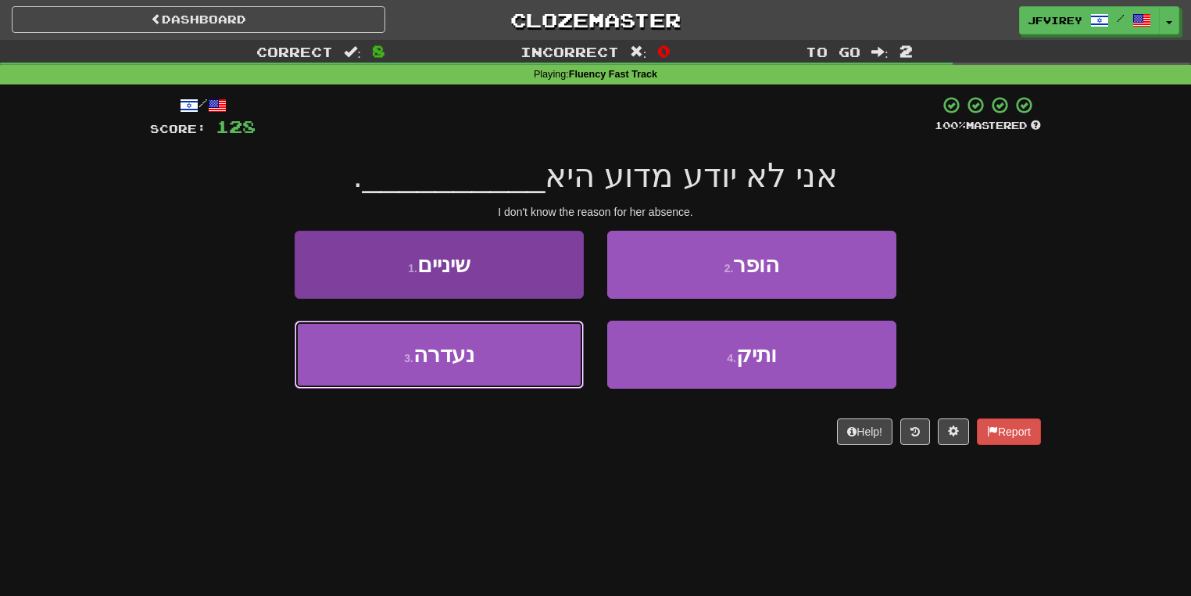
click at [529, 362] on button "3 . נעדרה" at bounding box center [439, 355] width 289 height 68
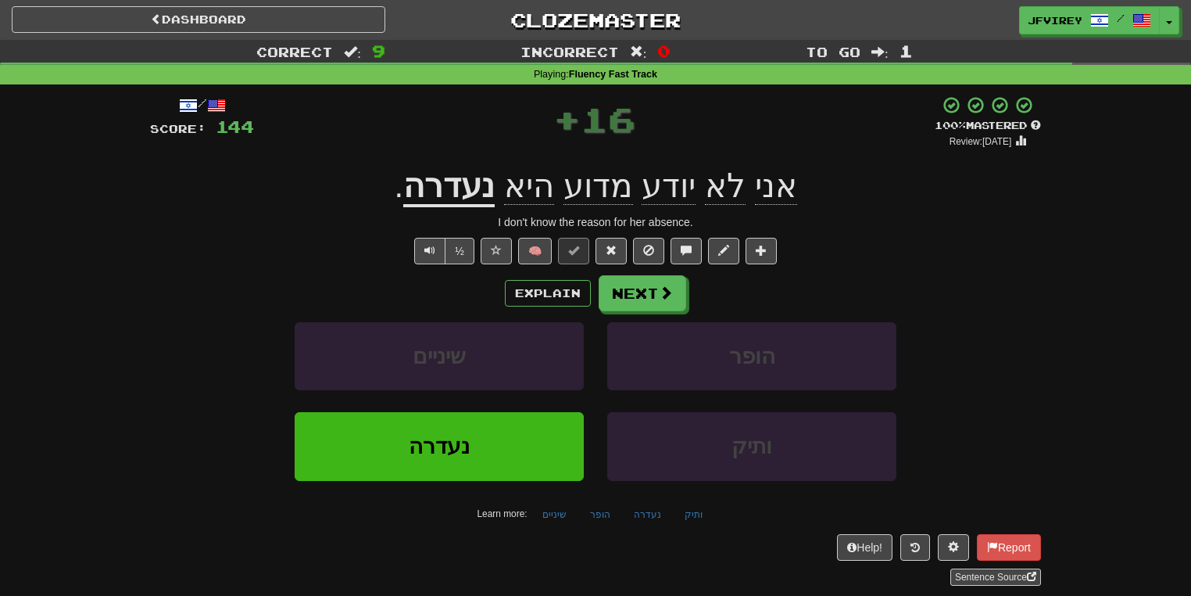
click at [488, 202] on u "נעדרה" at bounding box center [448, 187] width 91 height 40
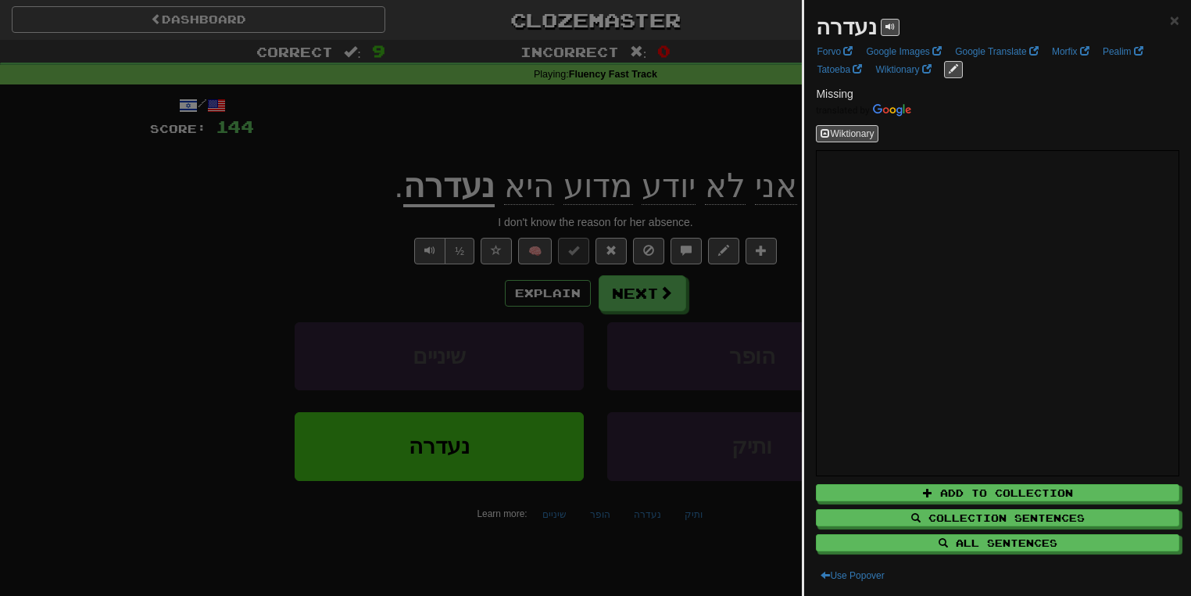
click at [725, 154] on div at bounding box center [595, 298] width 1191 height 596
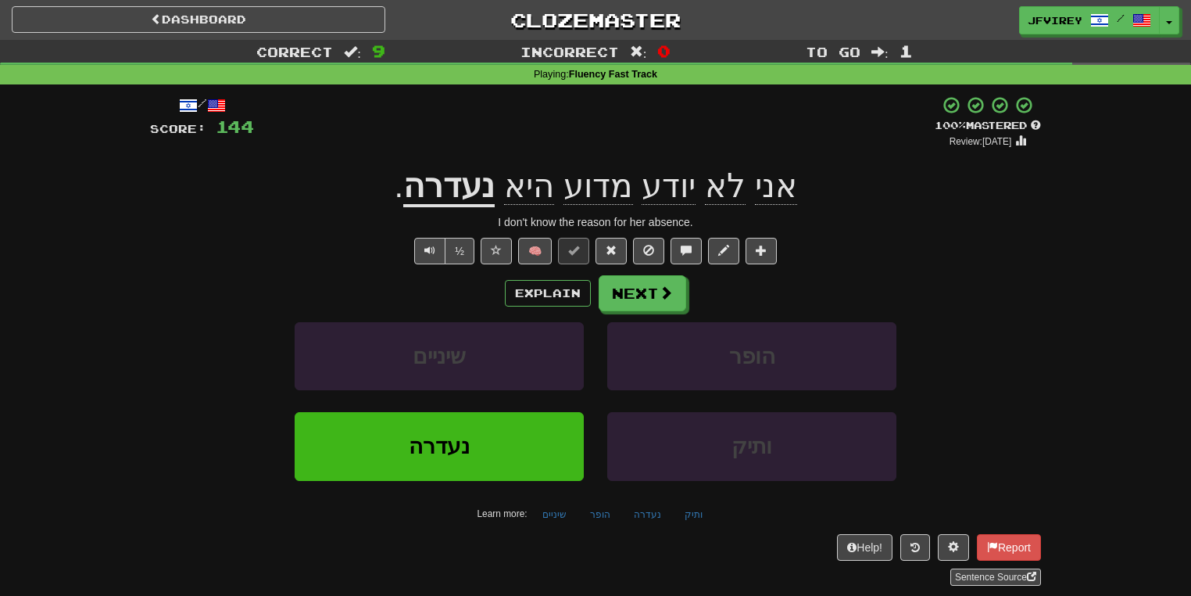
click at [485, 188] on u "נעדרה" at bounding box center [448, 187] width 91 height 40
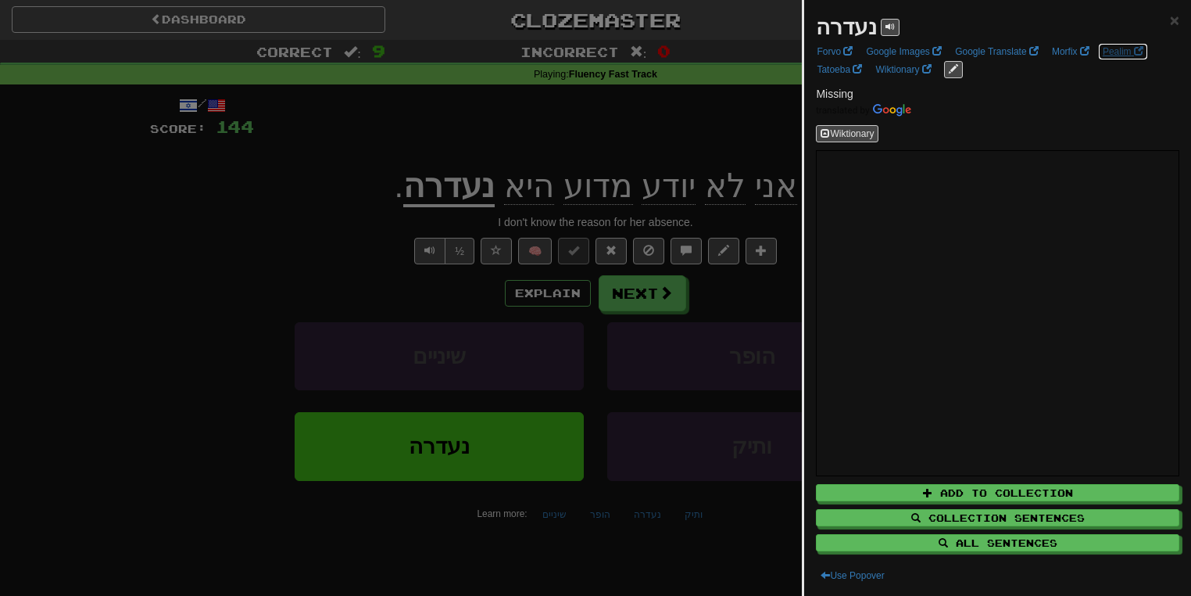
click at [1112, 50] on link "Pealim" at bounding box center [1123, 51] width 50 height 17
click at [375, 292] on div at bounding box center [595, 298] width 1191 height 596
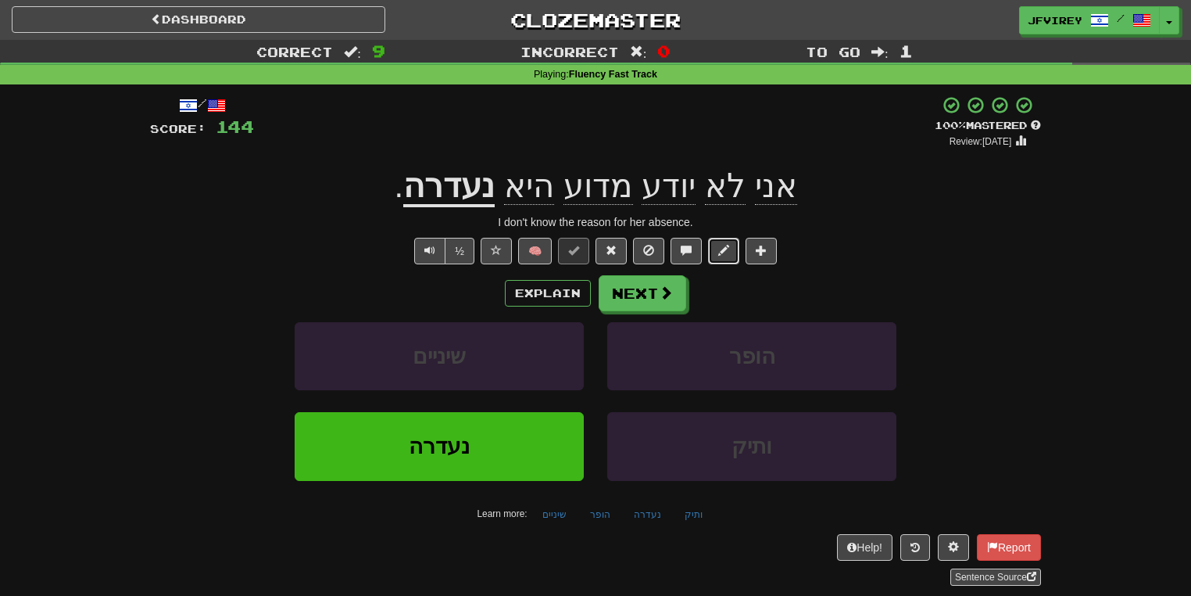
click at [722, 242] on button at bounding box center [723, 251] width 31 height 27
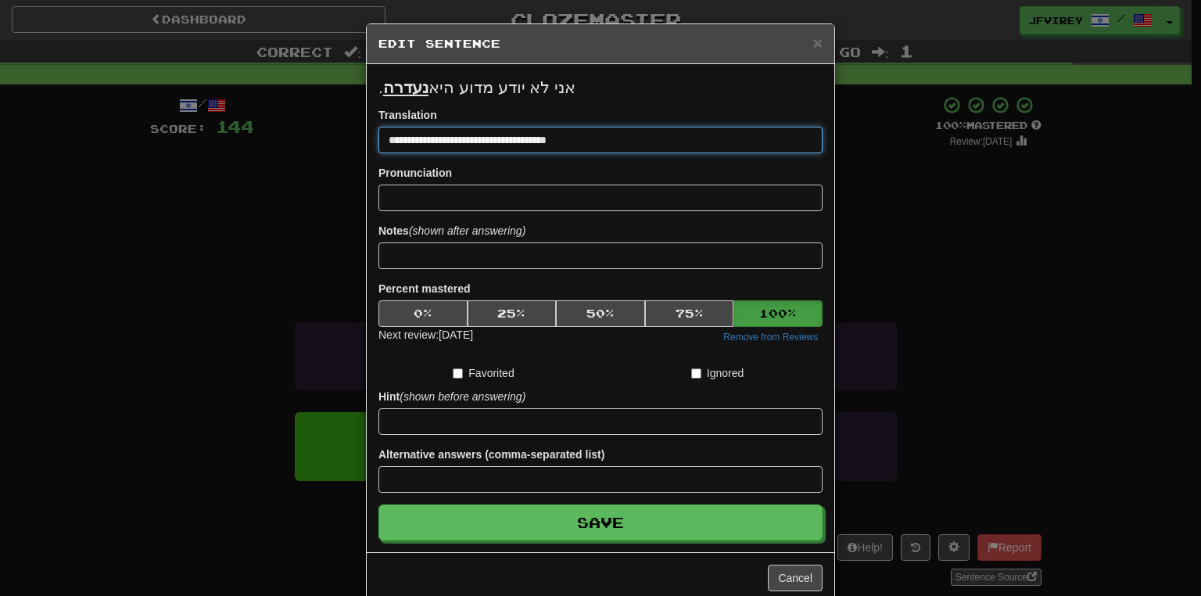
drag, startPoint x: 443, startPoint y: 144, endPoint x: 572, endPoint y: 146, distance: 129.0
click at [572, 146] on input "**********" at bounding box center [600, 140] width 444 height 27
type input "**********"
click at [378, 504] on button "Save" at bounding box center [600, 522] width 444 height 36
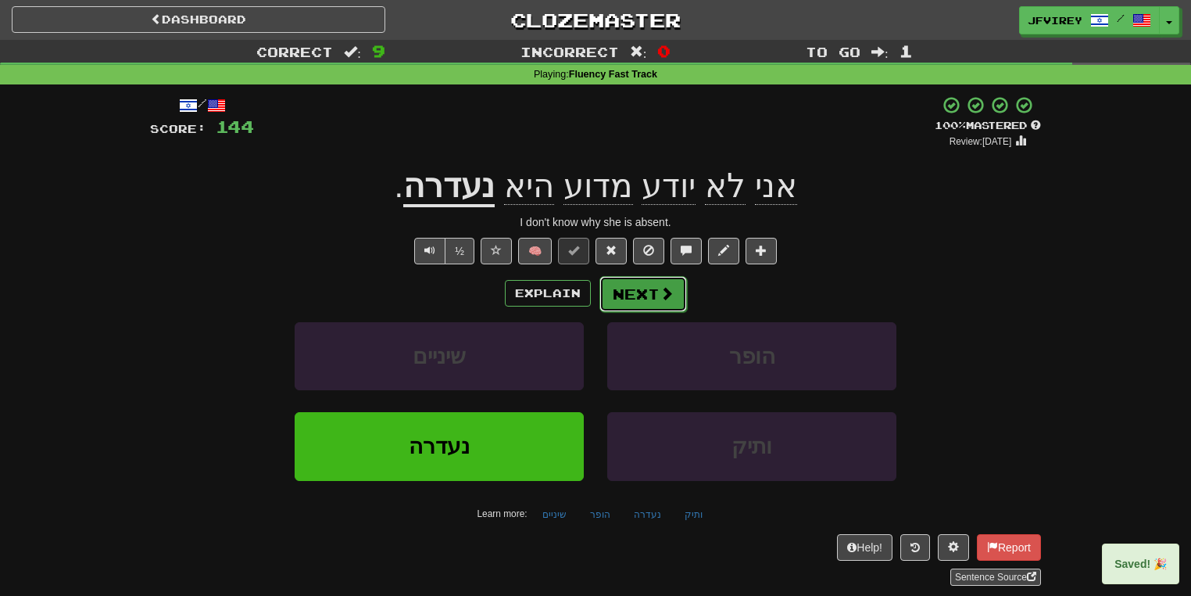
click at [654, 288] on button "Next" at bounding box center [644, 294] width 88 height 36
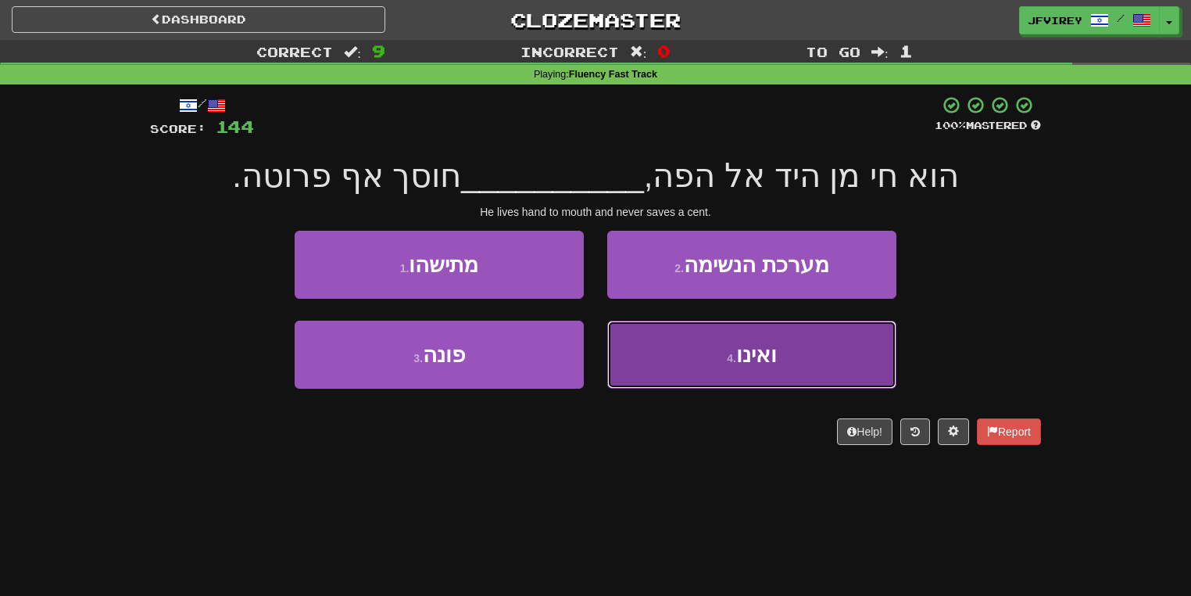
click at [724, 361] on button "4 . ואינו" at bounding box center [751, 355] width 289 height 68
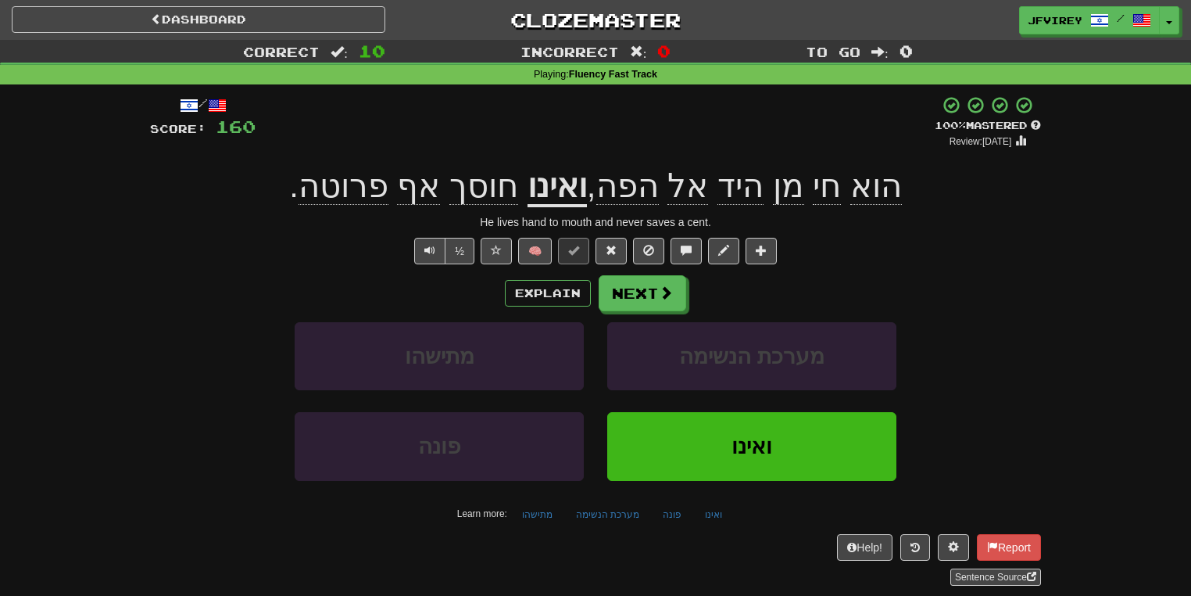
click at [482, 194] on span "חוסך" at bounding box center [484, 186] width 69 height 38
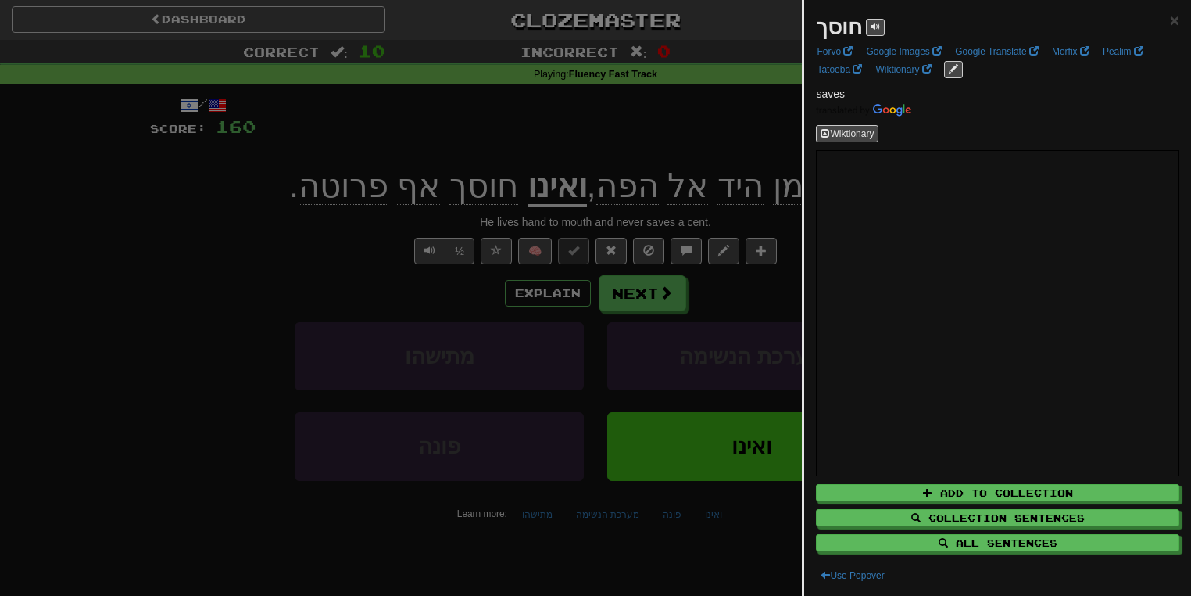
click at [244, 268] on div at bounding box center [595, 298] width 1191 height 596
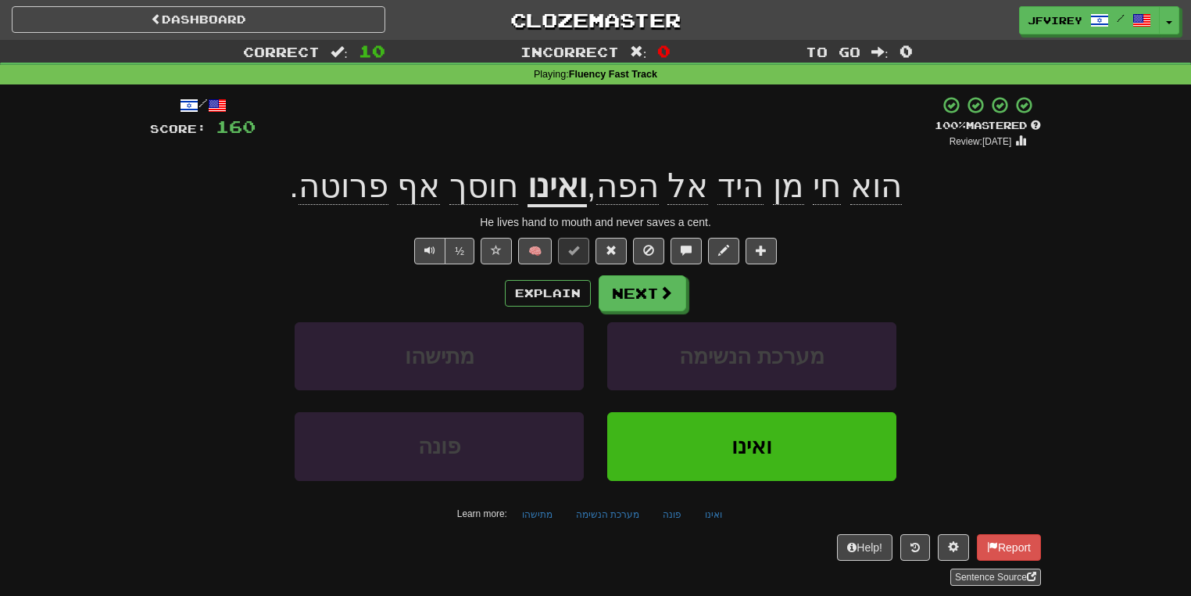
click at [360, 191] on span "פרוטה" at bounding box center [344, 186] width 90 height 38
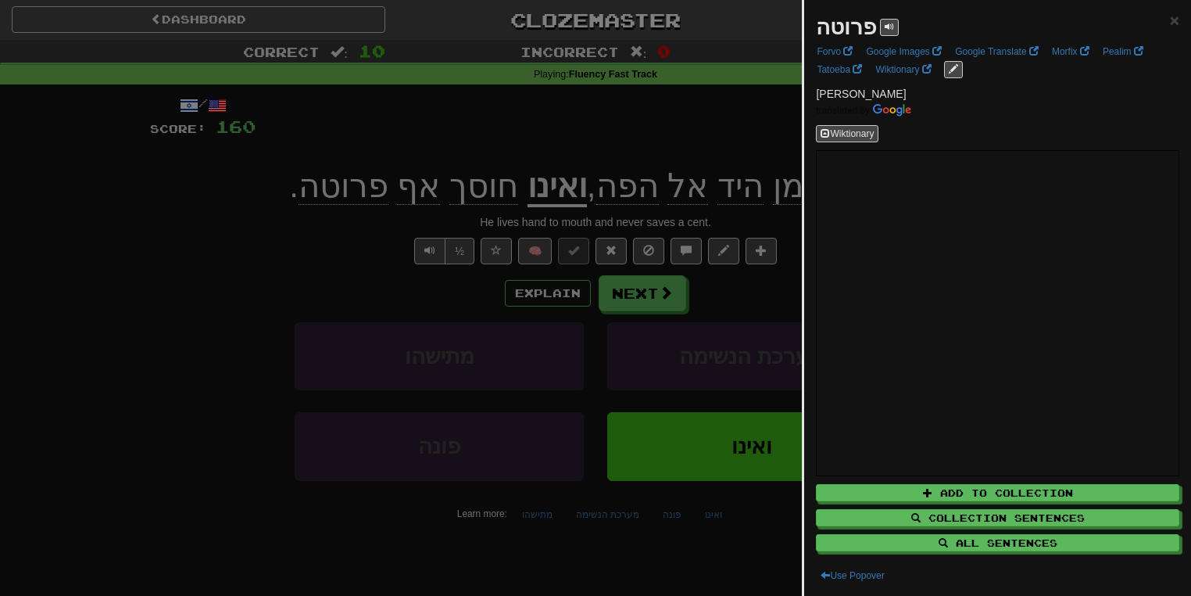
click at [335, 253] on div at bounding box center [595, 298] width 1191 height 596
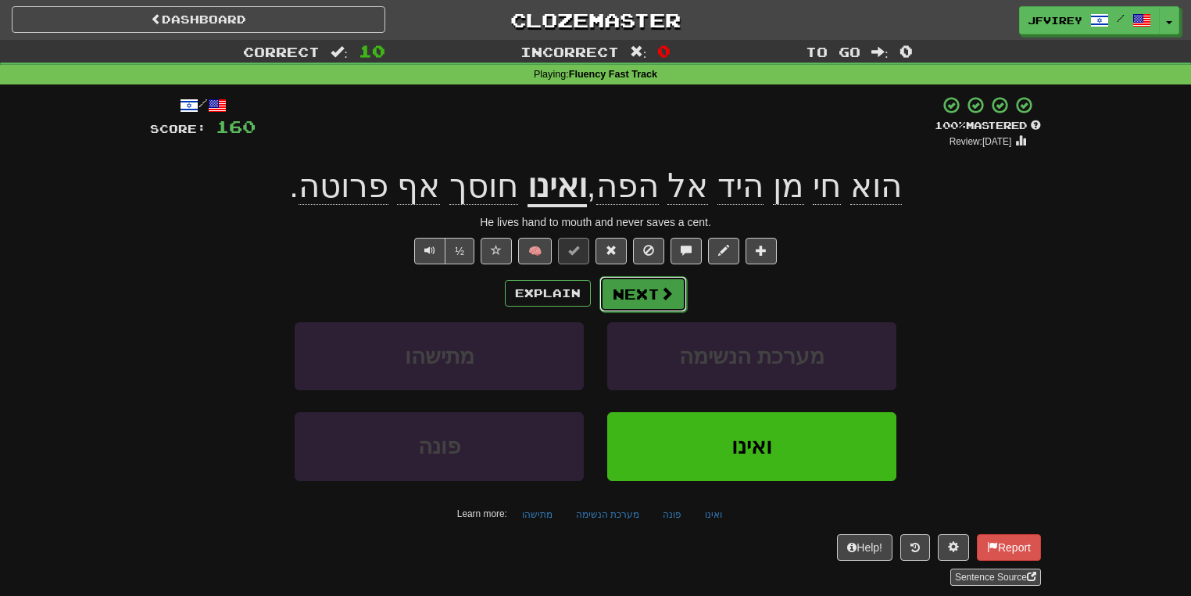
click at [643, 297] on button "Next" at bounding box center [644, 294] width 88 height 36
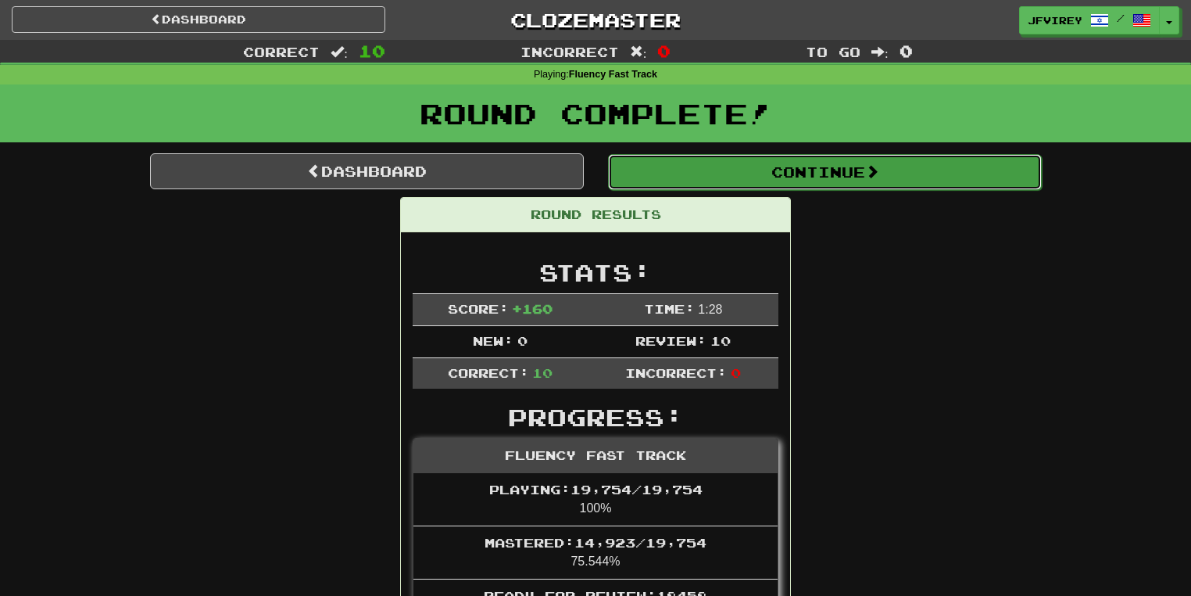
click at [919, 163] on button "Continue" at bounding box center [825, 172] width 434 height 36
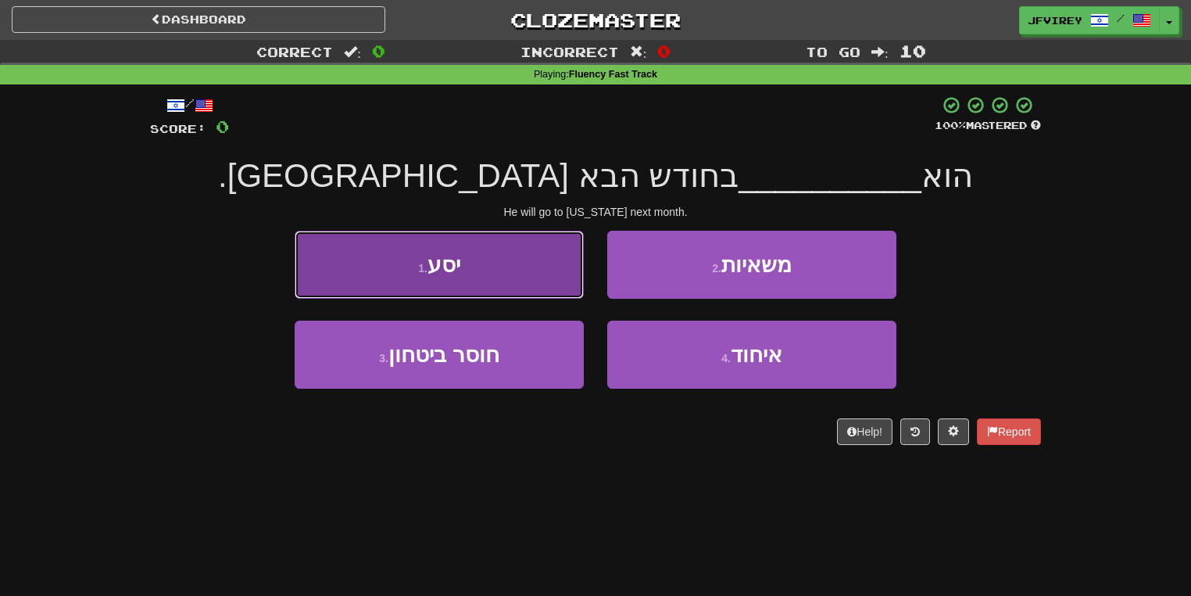
click at [488, 274] on button "1 . יסע" at bounding box center [439, 265] width 289 height 68
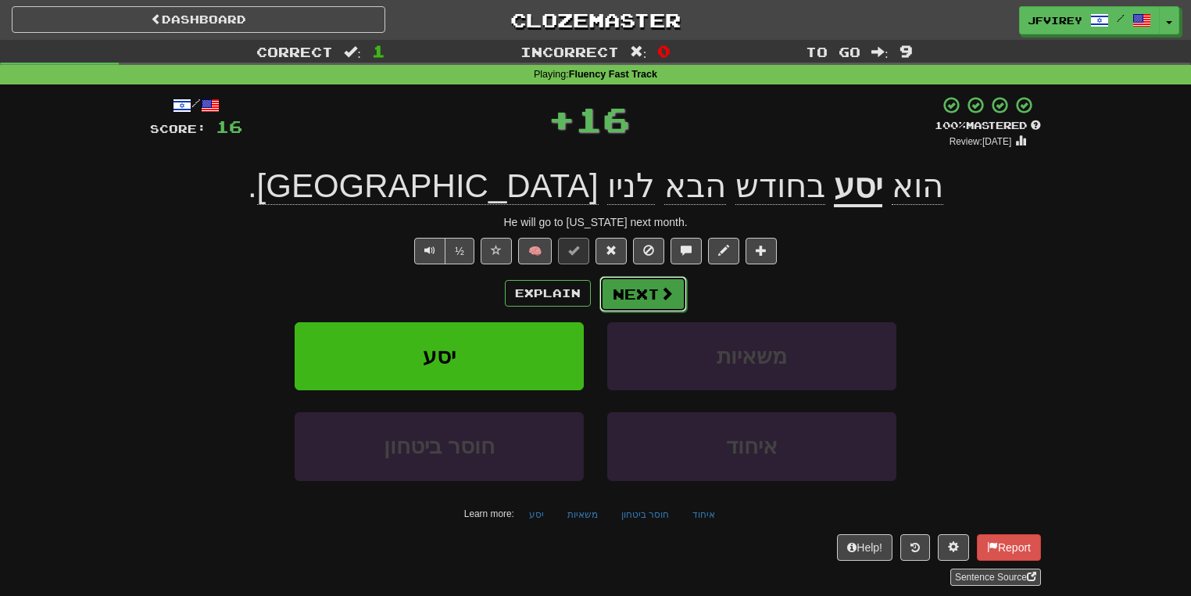
click at [647, 296] on button "Next" at bounding box center [644, 294] width 88 height 36
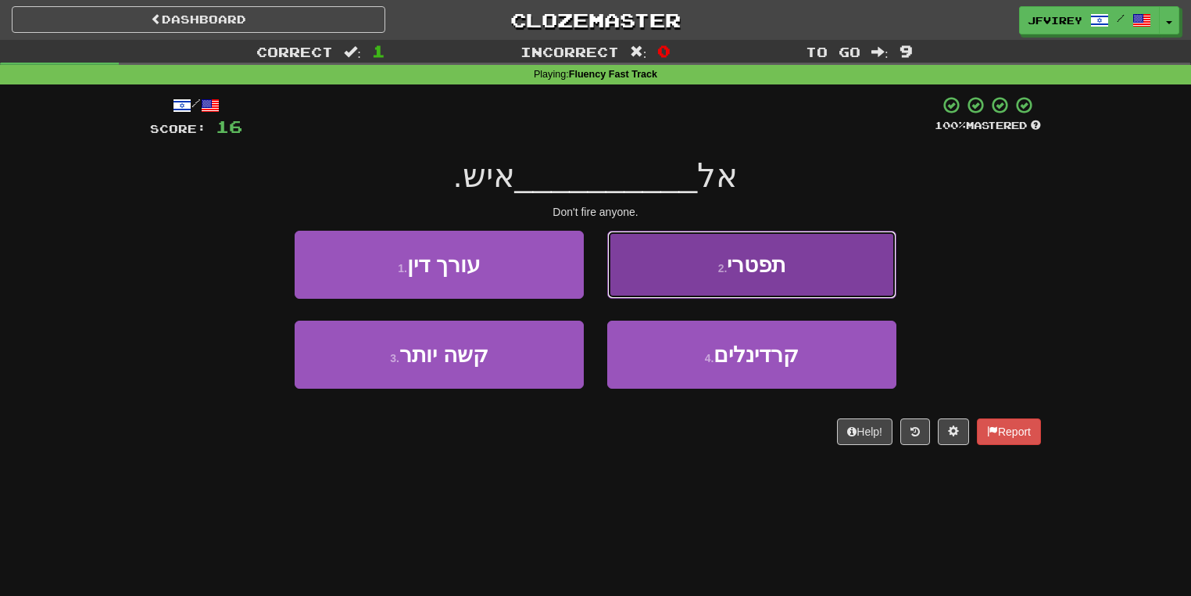
click at [705, 296] on button "2 . תפטרי" at bounding box center [751, 265] width 289 height 68
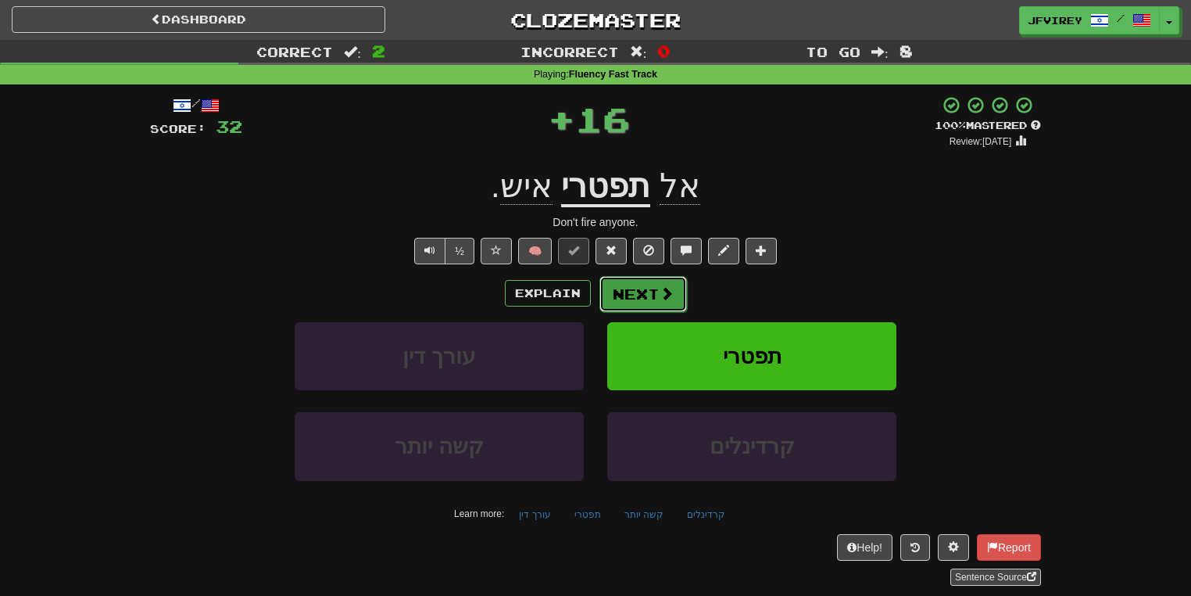
click at [647, 299] on button "Next" at bounding box center [644, 294] width 88 height 36
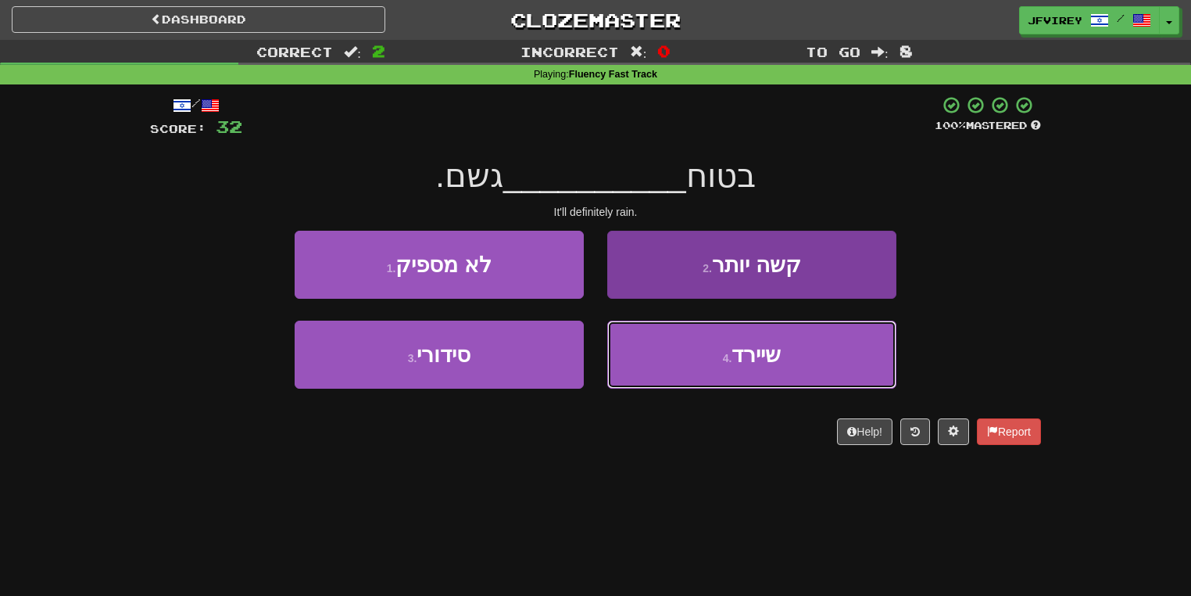
click at [682, 366] on button "4 . שיירד" at bounding box center [751, 355] width 289 height 68
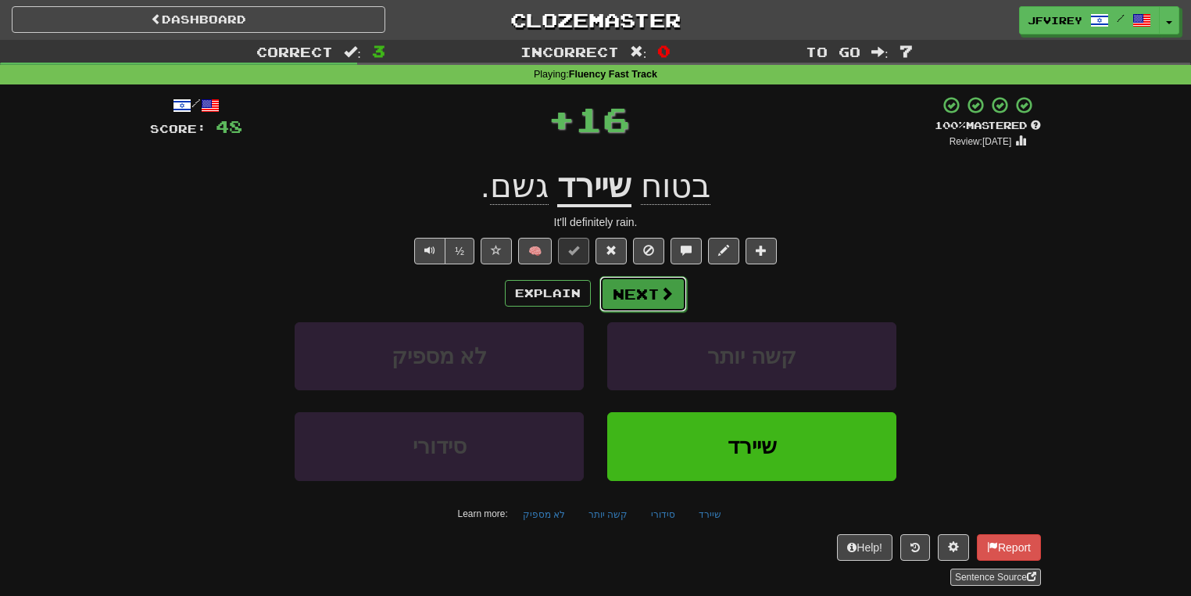
click at [650, 295] on button "Next" at bounding box center [644, 294] width 88 height 36
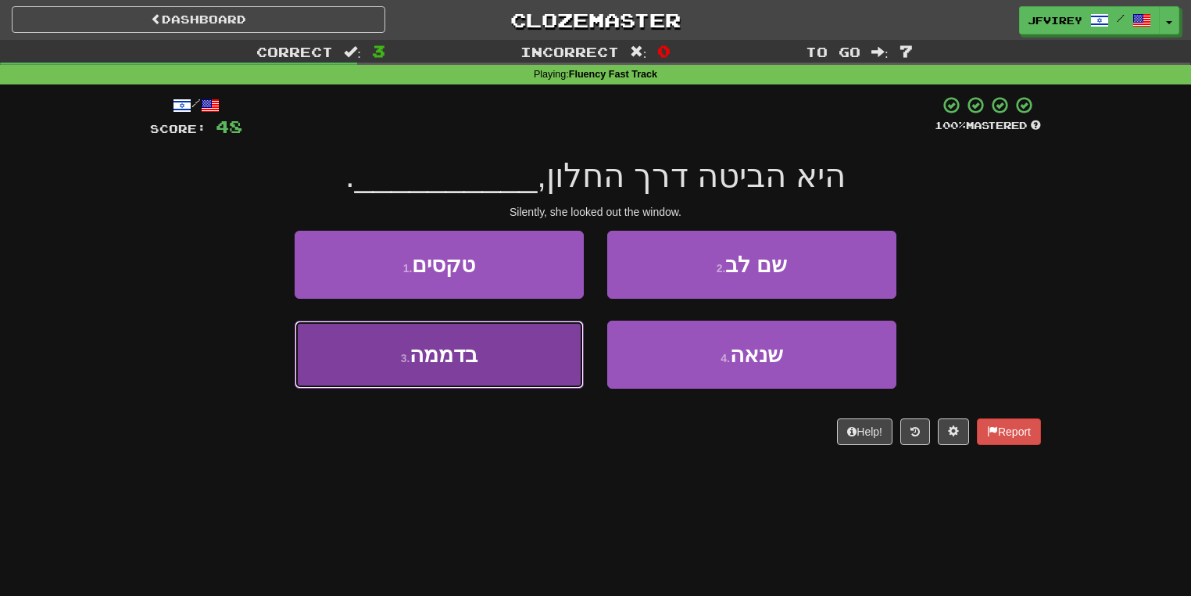
click at [517, 375] on button "3 . בדממה" at bounding box center [439, 355] width 289 height 68
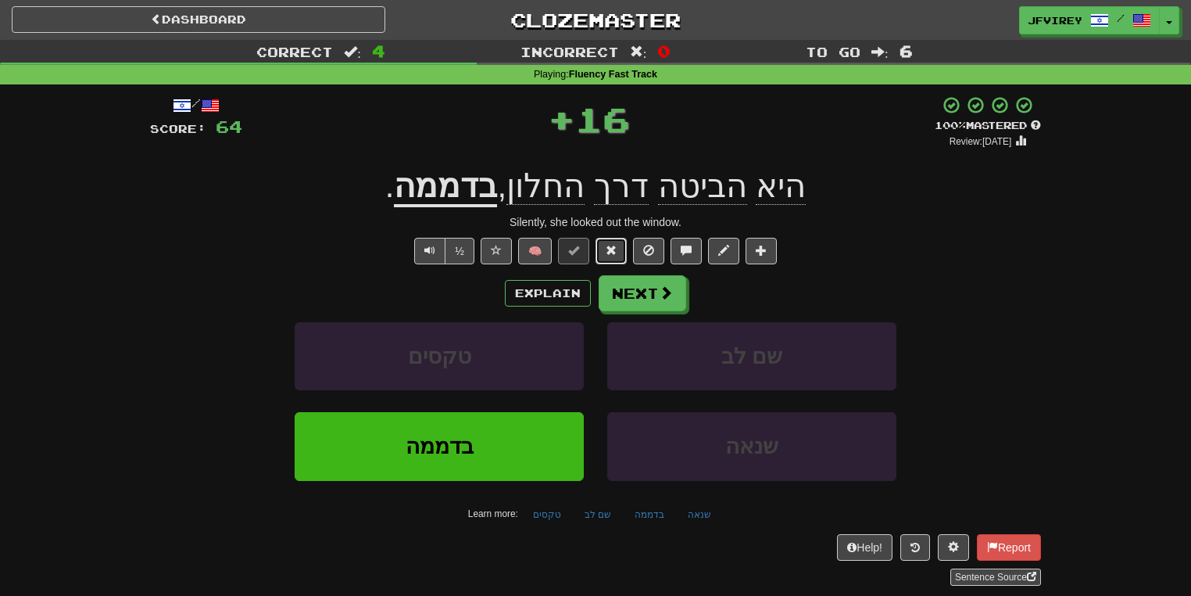
click at [613, 258] on button at bounding box center [611, 251] width 31 height 27
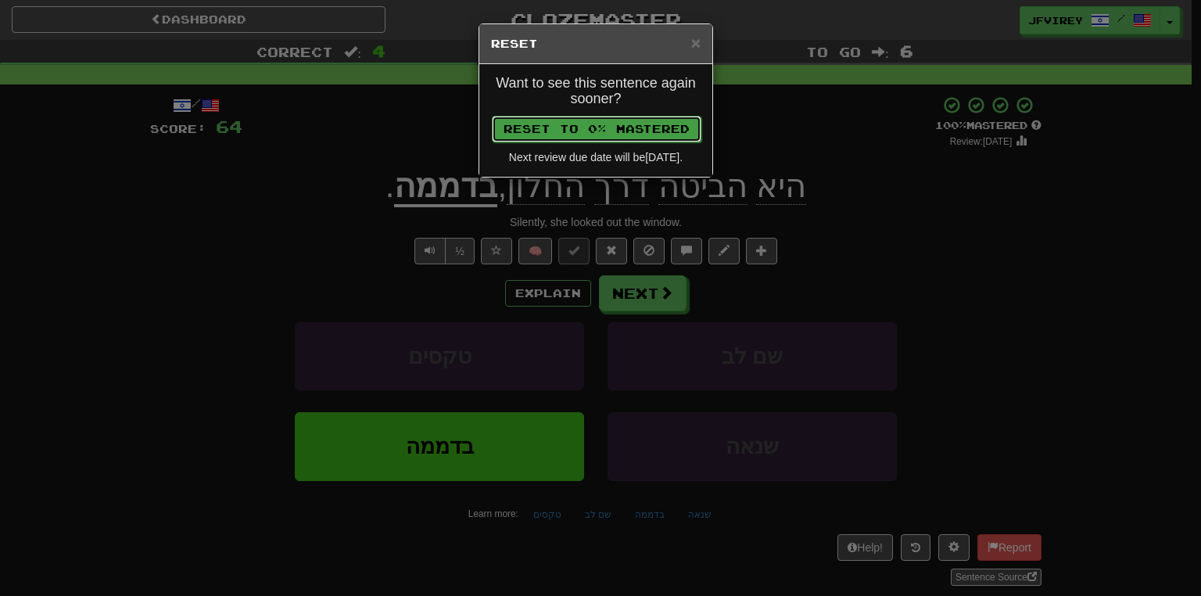
click at [659, 127] on button "Reset to 0% Mastered" at bounding box center [597, 129] width 210 height 27
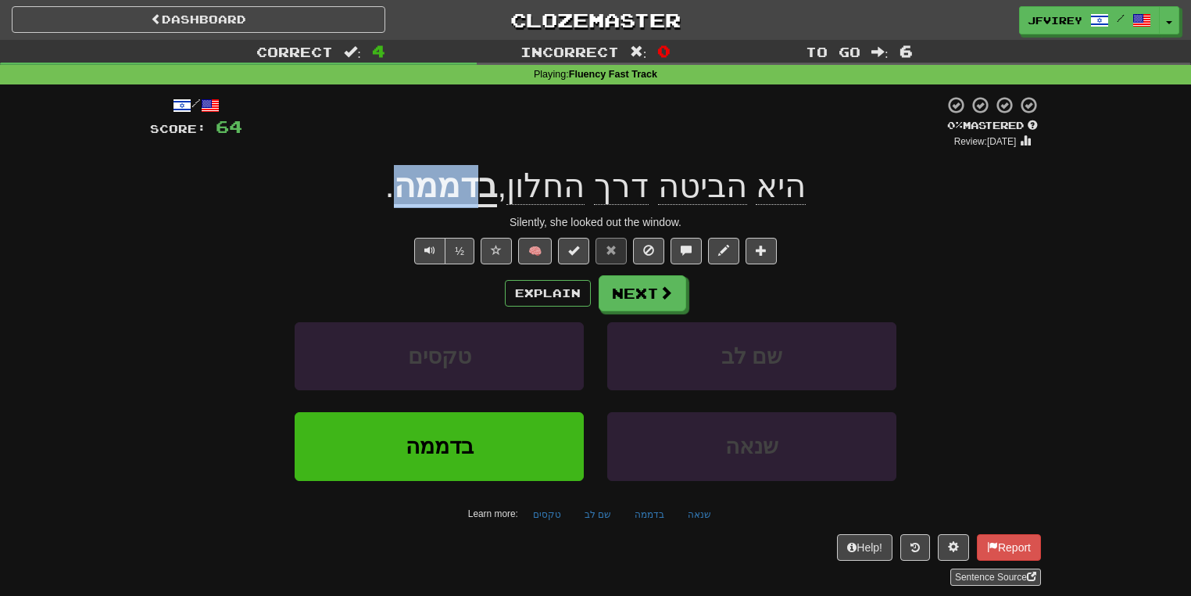
drag, startPoint x: 479, startPoint y: 194, endPoint x: 407, endPoint y: 187, distance: 72.3
click at [407, 187] on u "בדממה" at bounding box center [445, 187] width 103 height 40
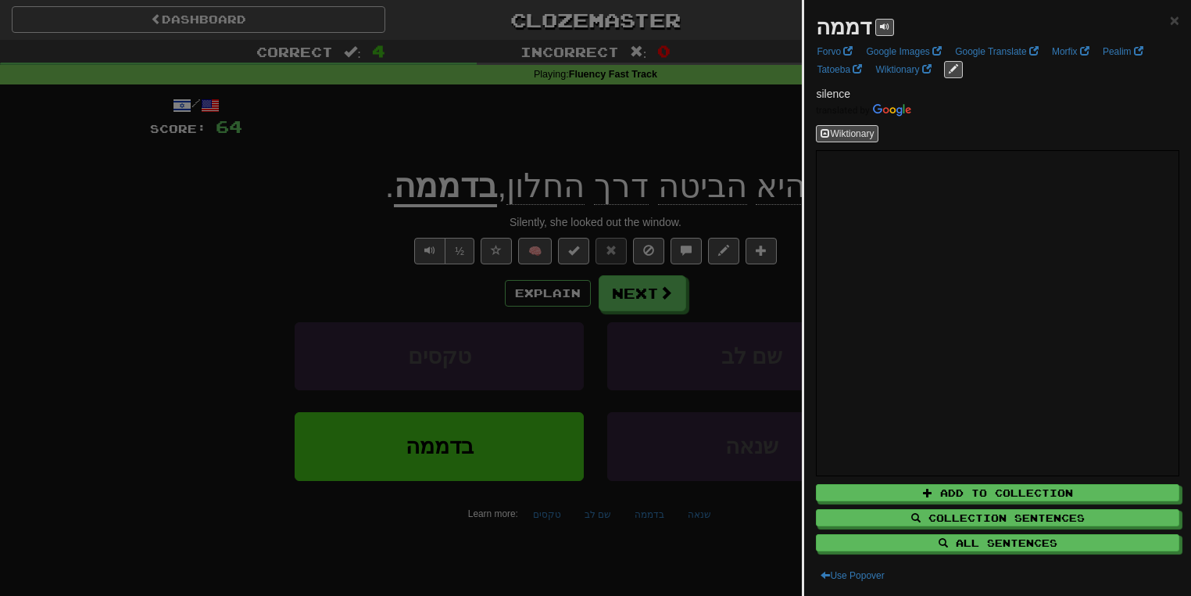
click at [378, 220] on div at bounding box center [595, 298] width 1191 height 596
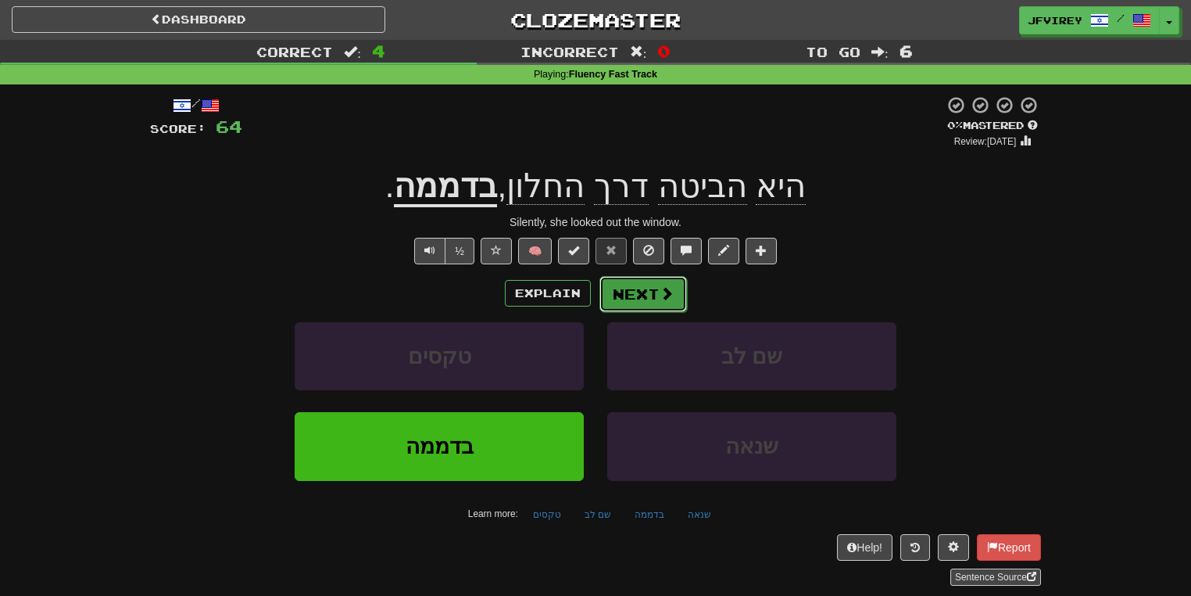
click at [639, 290] on button "Next" at bounding box center [644, 294] width 88 height 36
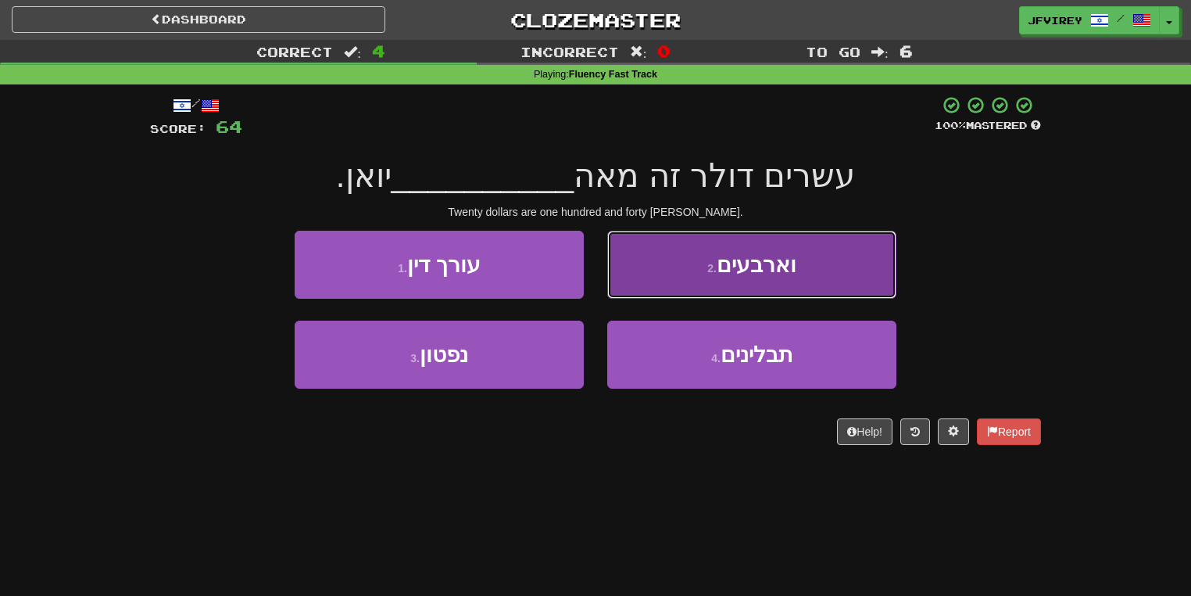
click at [685, 262] on button "2 . וארבעים" at bounding box center [751, 265] width 289 height 68
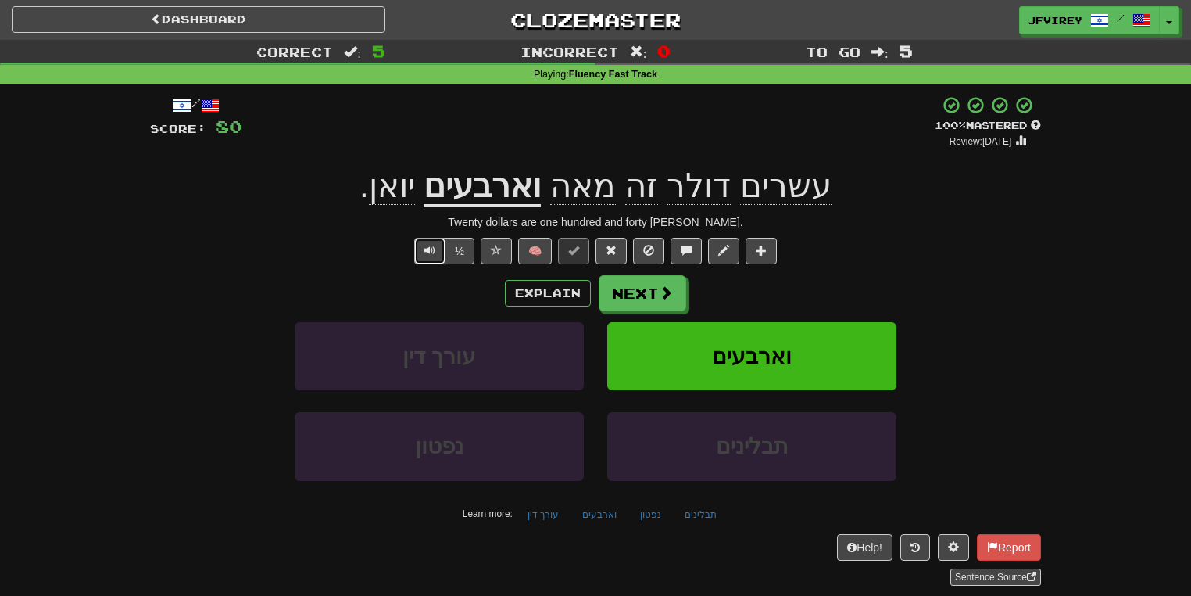
click at [423, 245] on button "Text-to-speech controls" at bounding box center [429, 251] width 31 height 27
click at [660, 294] on span at bounding box center [667, 293] width 14 height 14
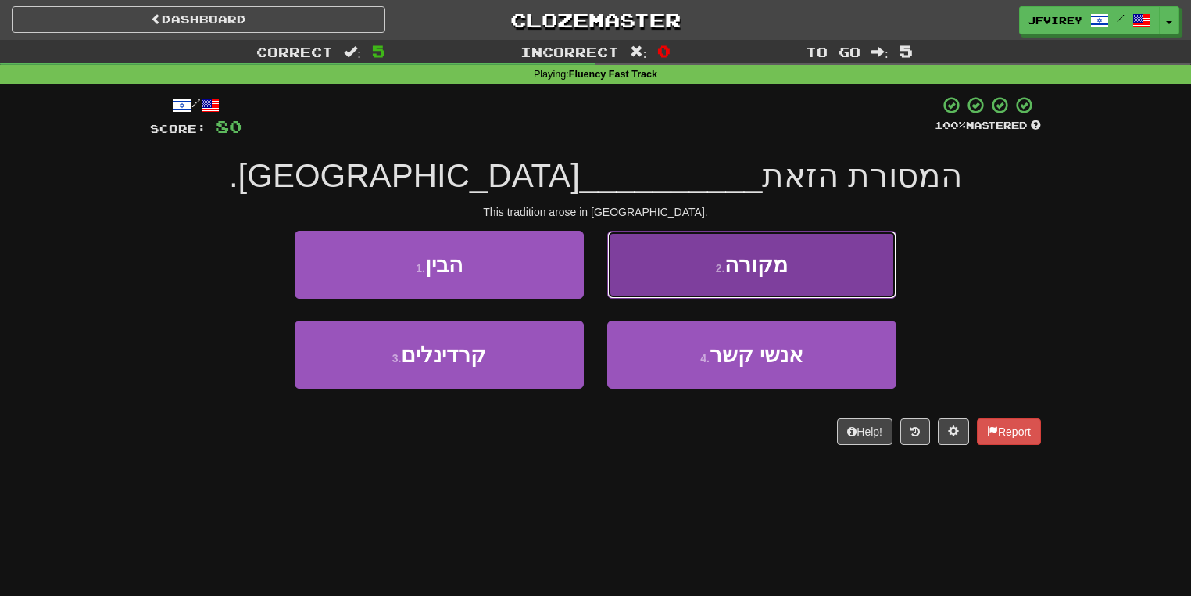
click at [694, 252] on button "2 . מקורה" at bounding box center [751, 265] width 289 height 68
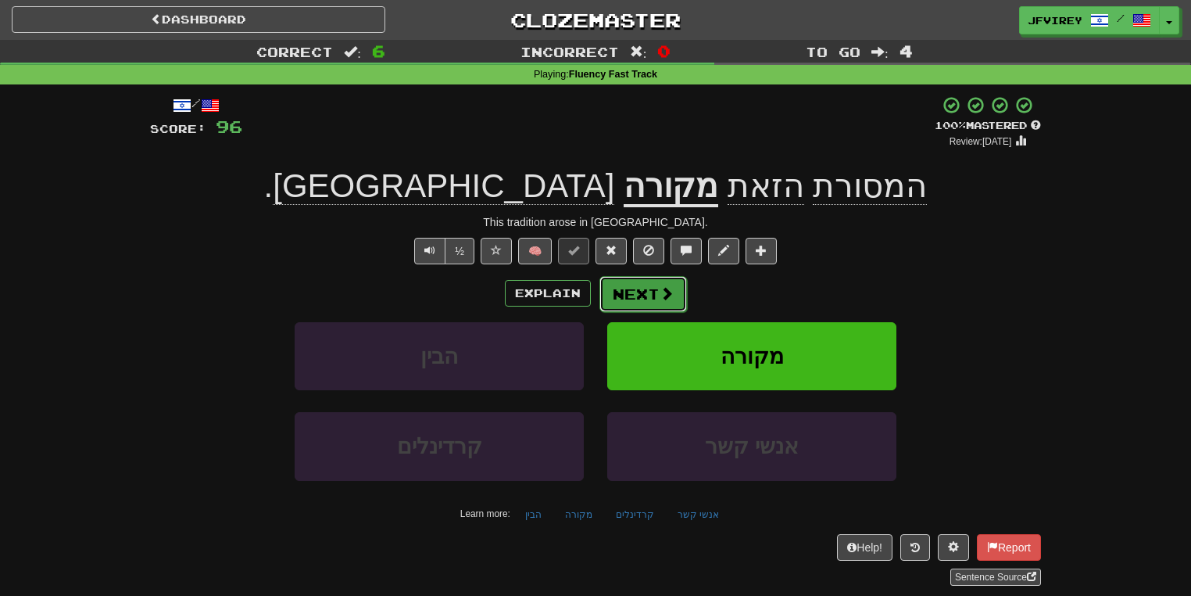
click at [622, 288] on button "Next" at bounding box center [644, 294] width 88 height 36
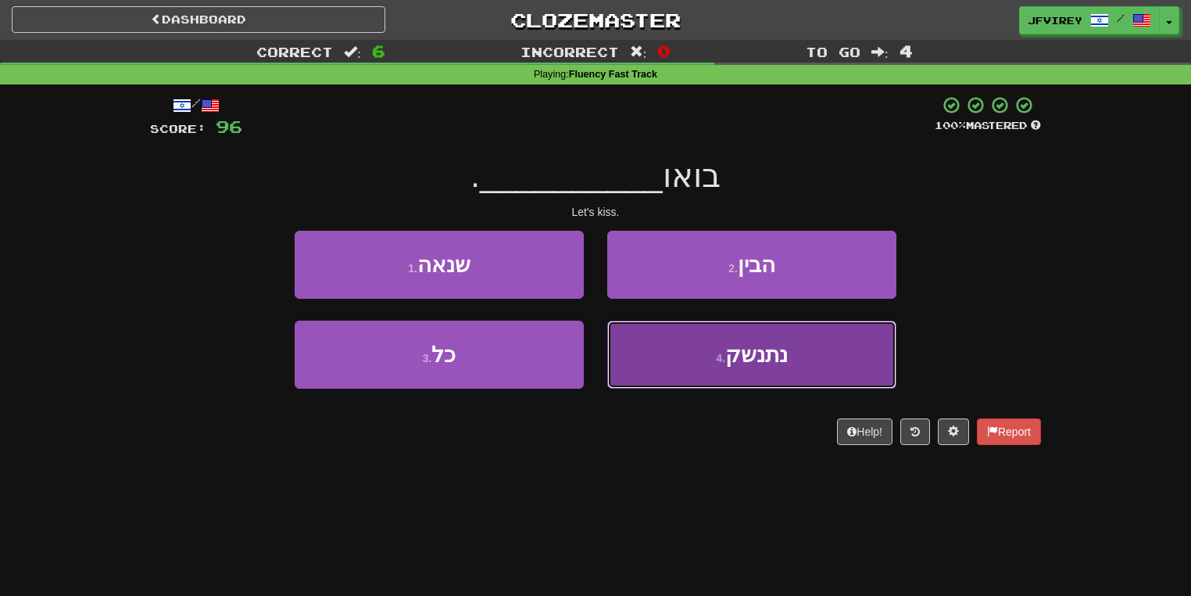
click at [677, 347] on button "4 . נתנשק" at bounding box center [751, 355] width 289 height 68
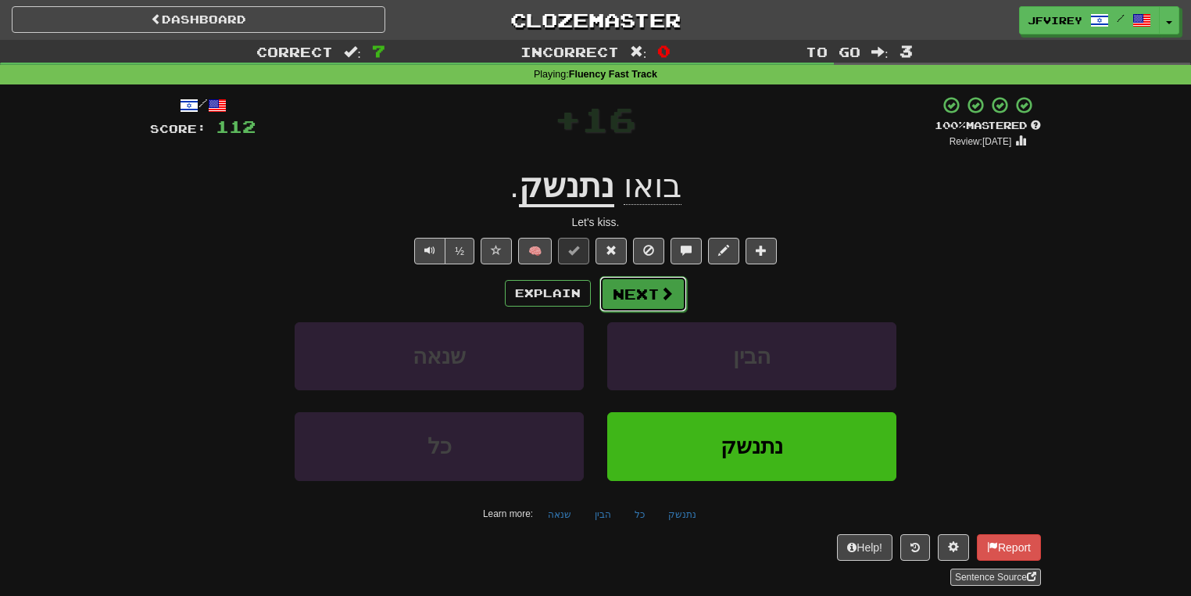
click at [662, 310] on button "Next" at bounding box center [644, 294] width 88 height 36
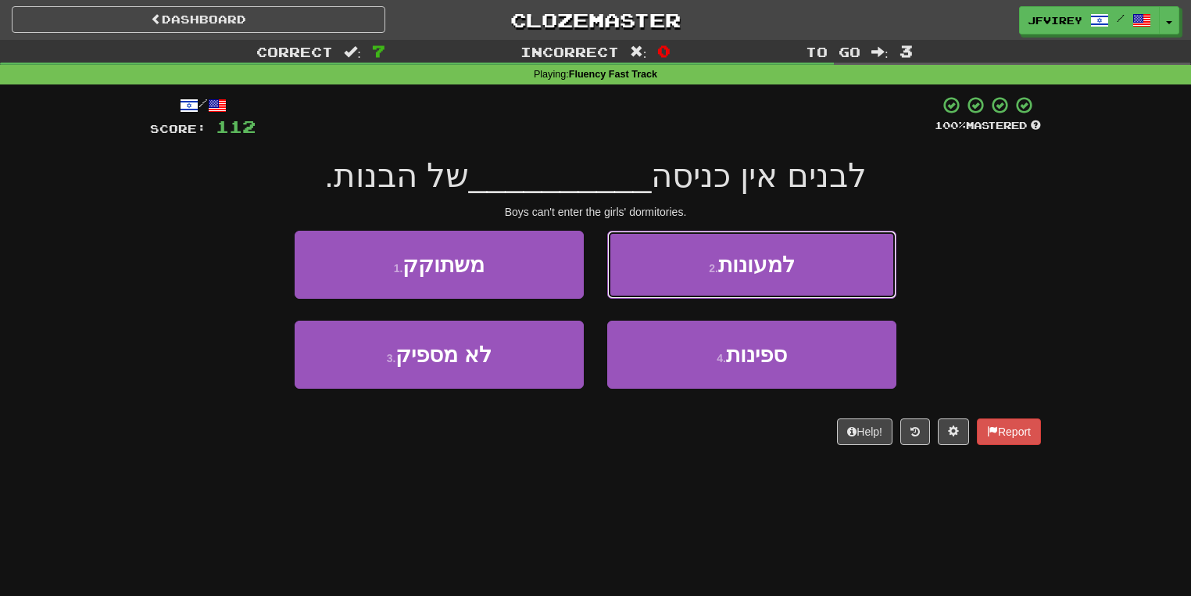
click at [800, 267] on button "2 . למעונות" at bounding box center [751, 265] width 289 height 68
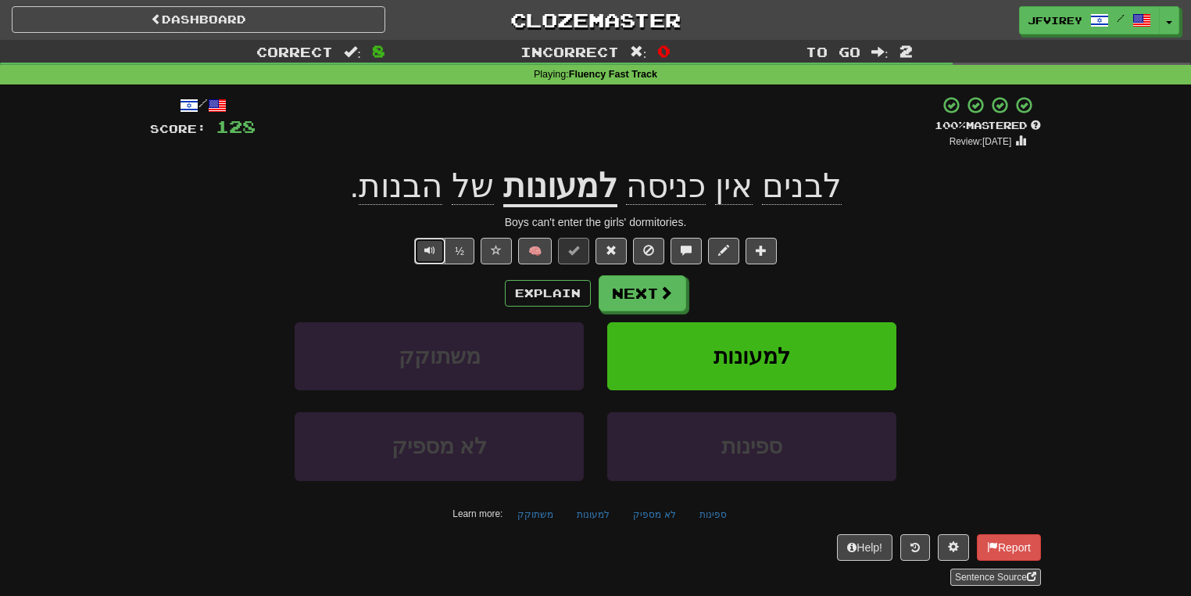
click at [425, 253] on span "Text-to-speech controls" at bounding box center [430, 250] width 11 height 11
drag, startPoint x: 600, startPoint y: 196, endPoint x: 516, endPoint y: 203, distance: 84.7
click at [516, 203] on u "למעונות" at bounding box center [560, 187] width 114 height 40
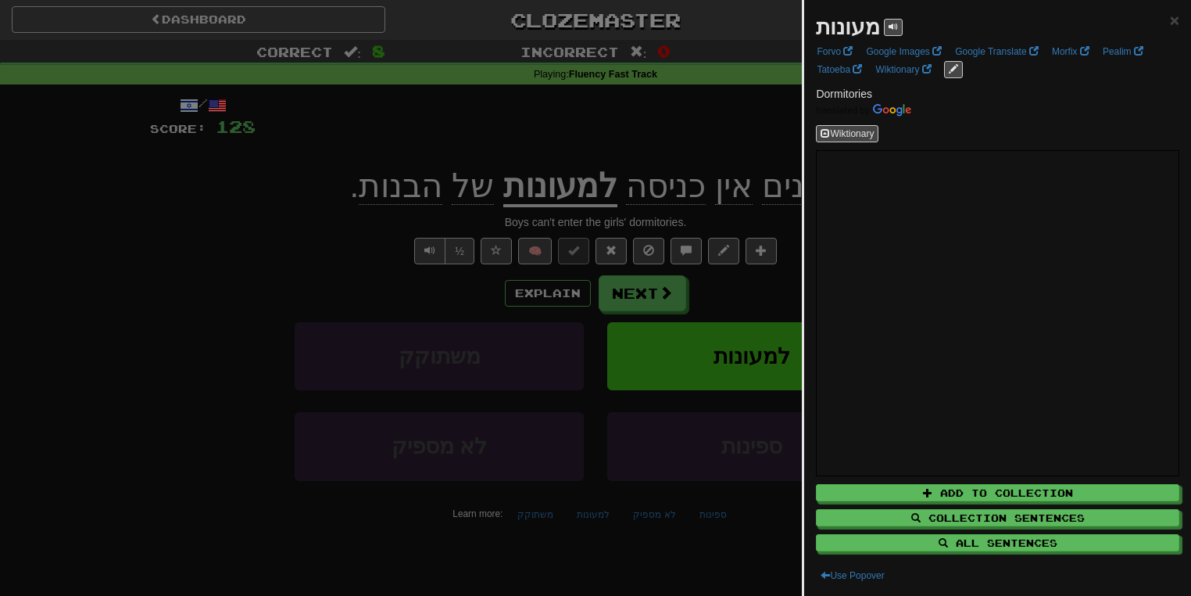
click at [358, 241] on div at bounding box center [595, 298] width 1191 height 596
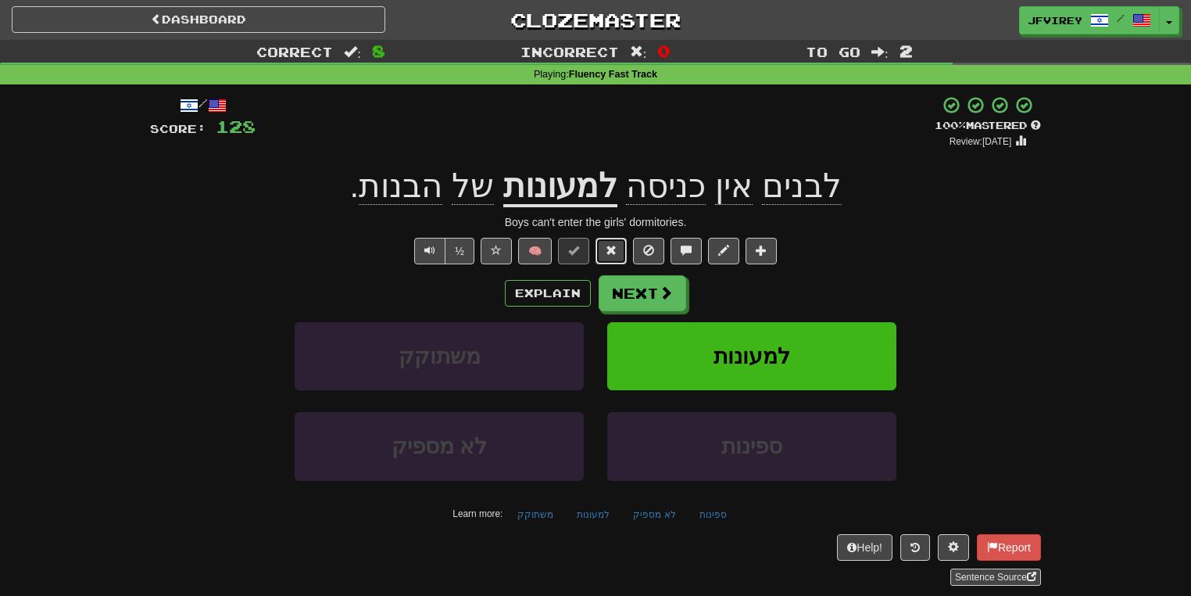
click at [614, 245] on span at bounding box center [611, 250] width 11 height 11
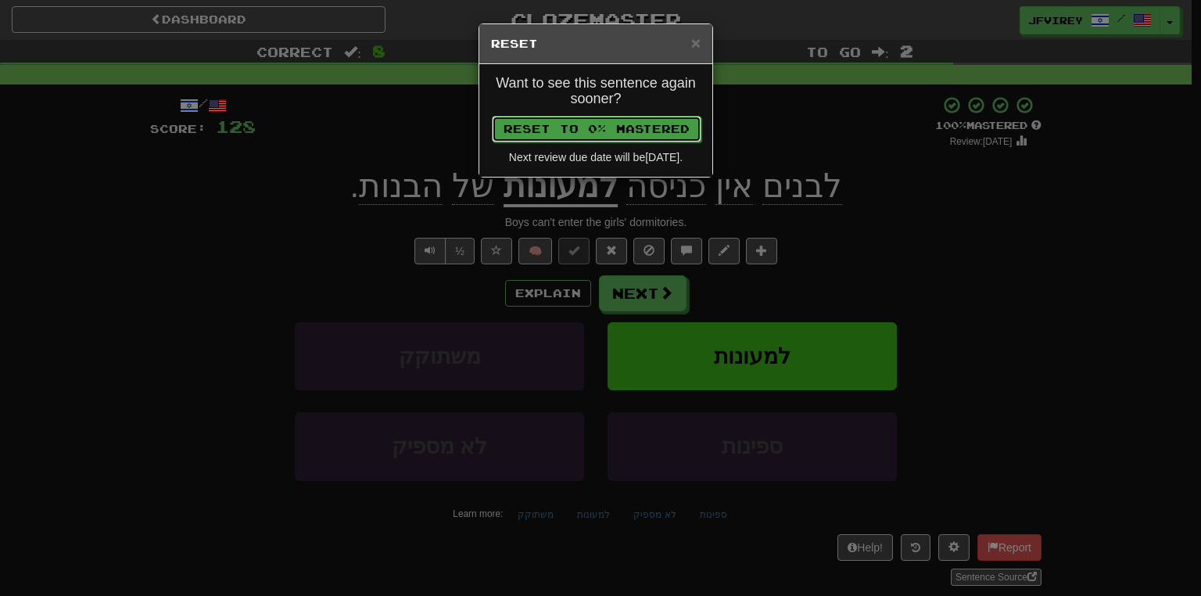
click at [652, 132] on button "Reset to 0% Mastered" at bounding box center [597, 129] width 210 height 27
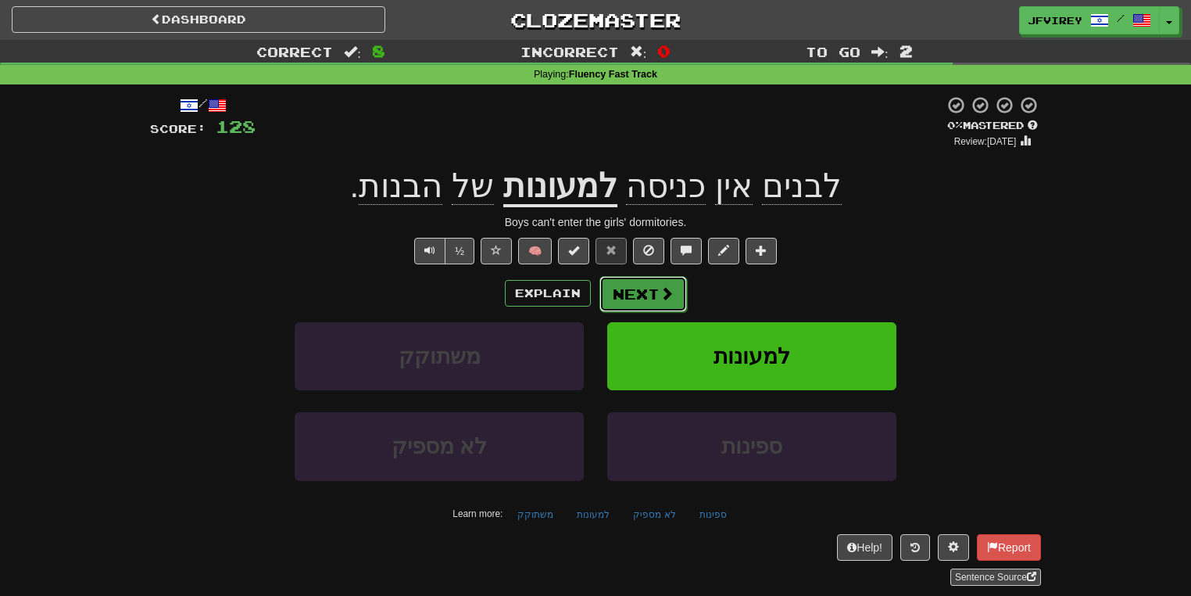
click at [626, 308] on button "Next" at bounding box center [644, 294] width 88 height 36
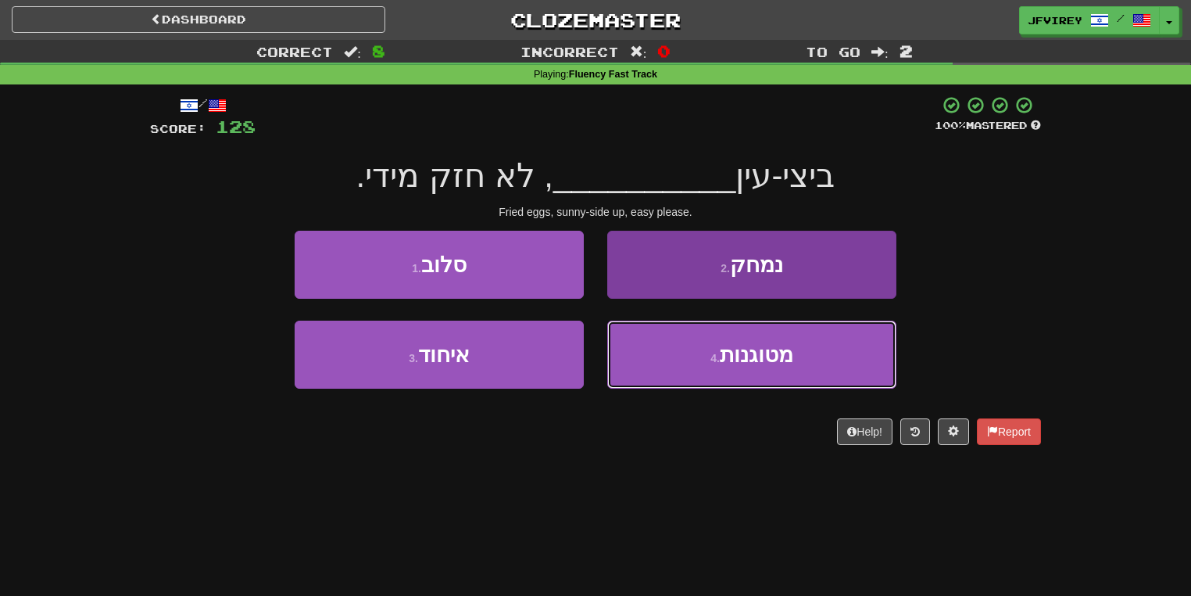
click at [694, 347] on button "4 . מטוגנות" at bounding box center [751, 355] width 289 height 68
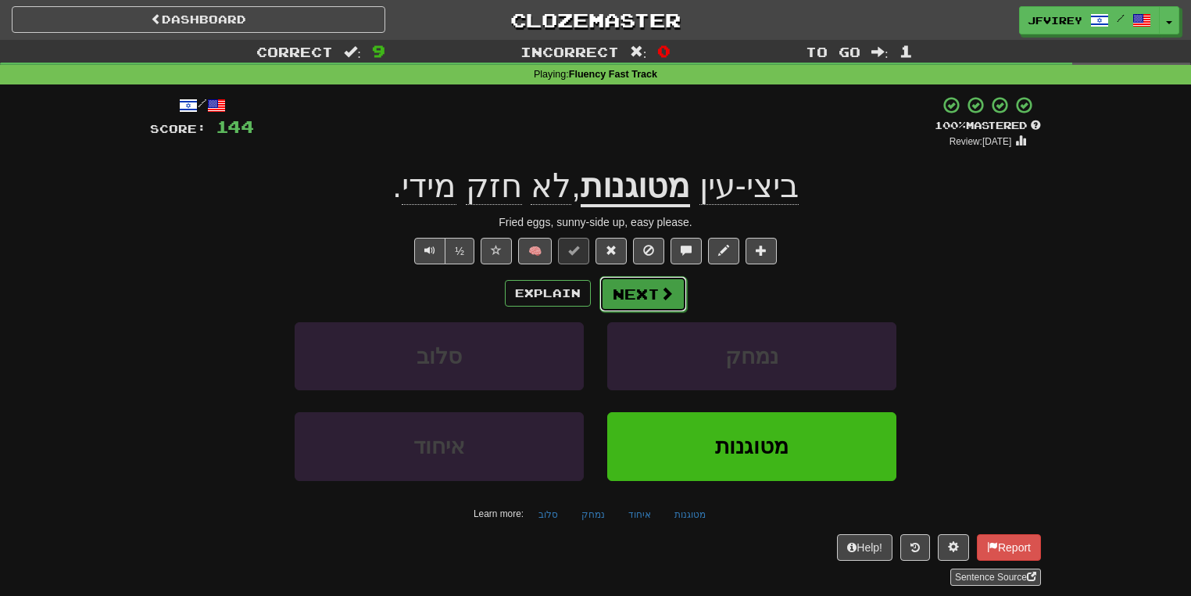
click at [657, 291] on button "Next" at bounding box center [644, 294] width 88 height 36
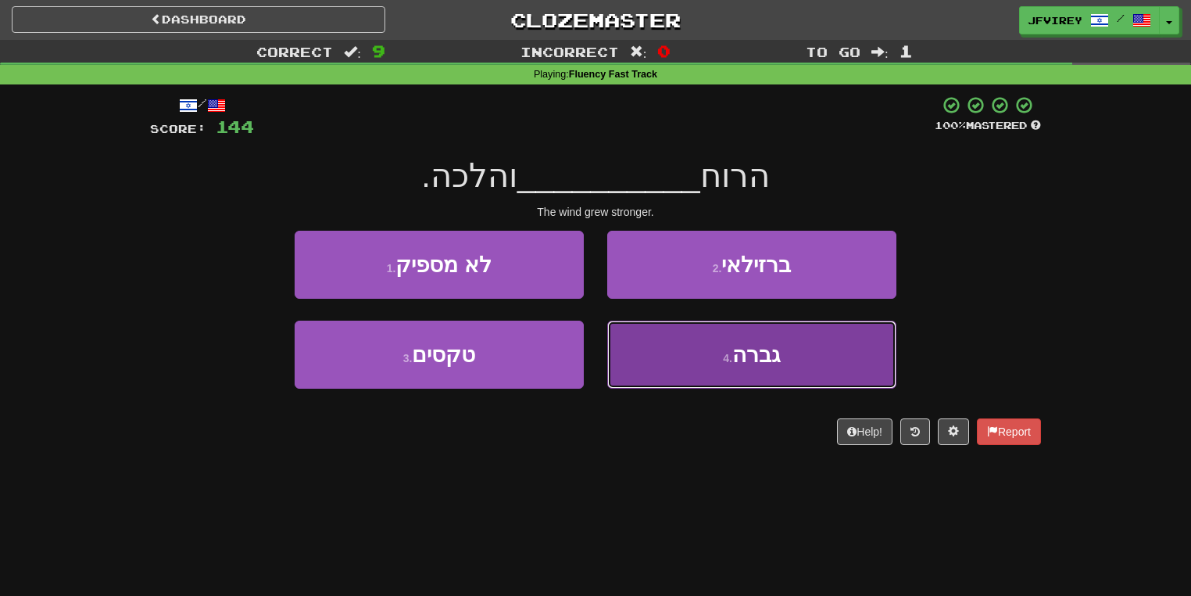
click at [670, 365] on button "4 . גברה" at bounding box center [751, 355] width 289 height 68
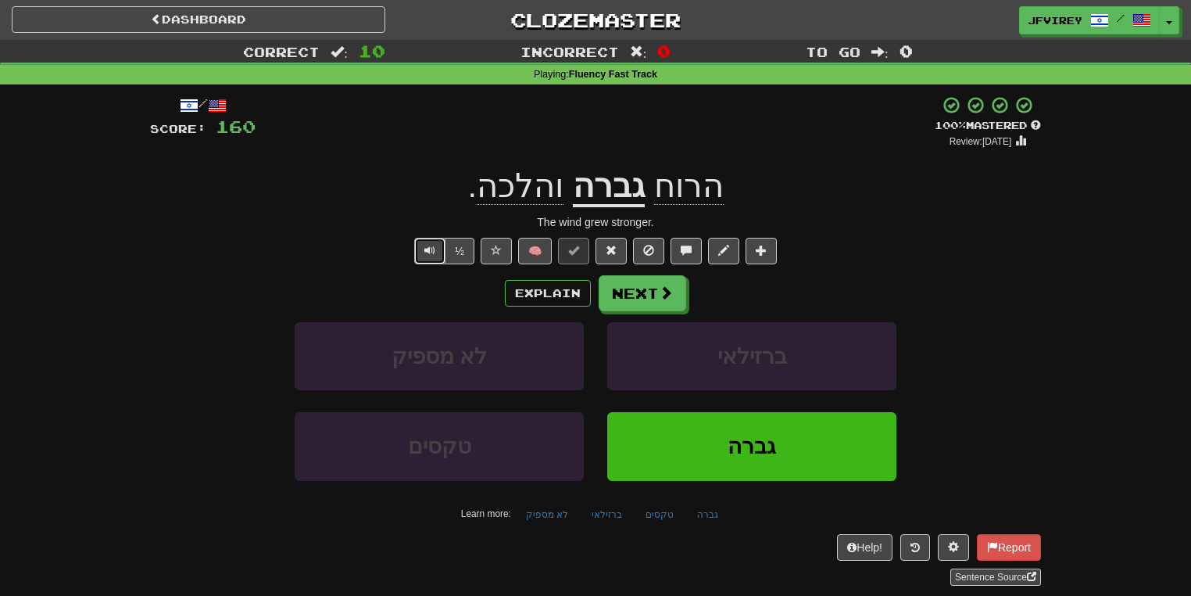
click at [436, 251] on button "Text-to-speech controls" at bounding box center [429, 251] width 31 height 27
click at [647, 304] on button "Next" at bounding box center [644, 294] width 88 height 36
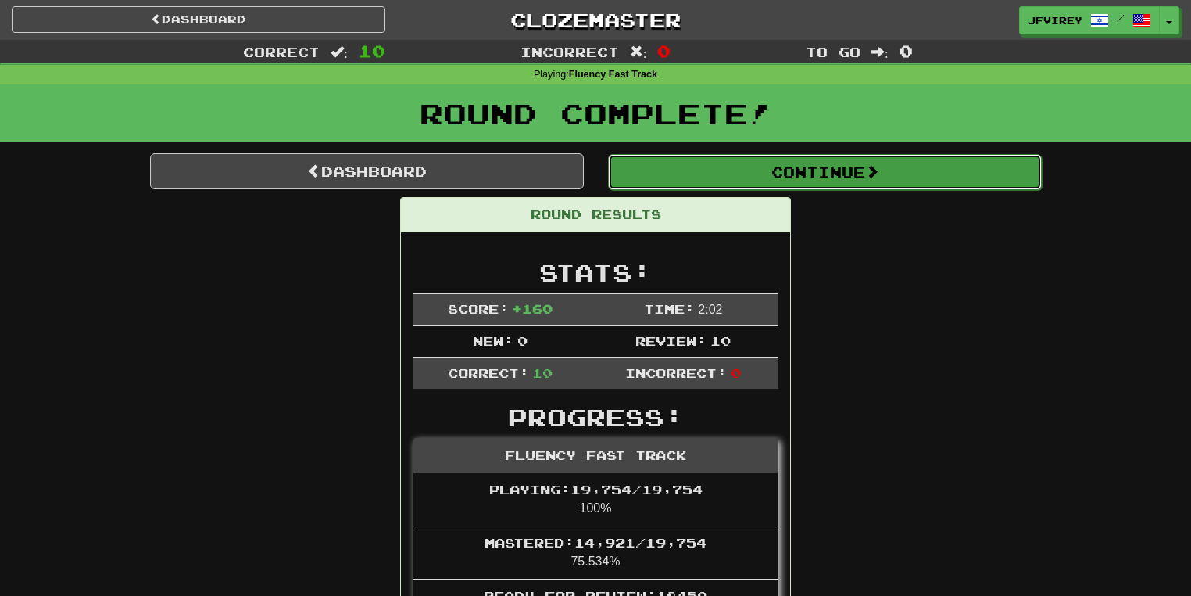
click at [804, 166] on button "Continue" at bounding box center [825, 172] width 434 height 36
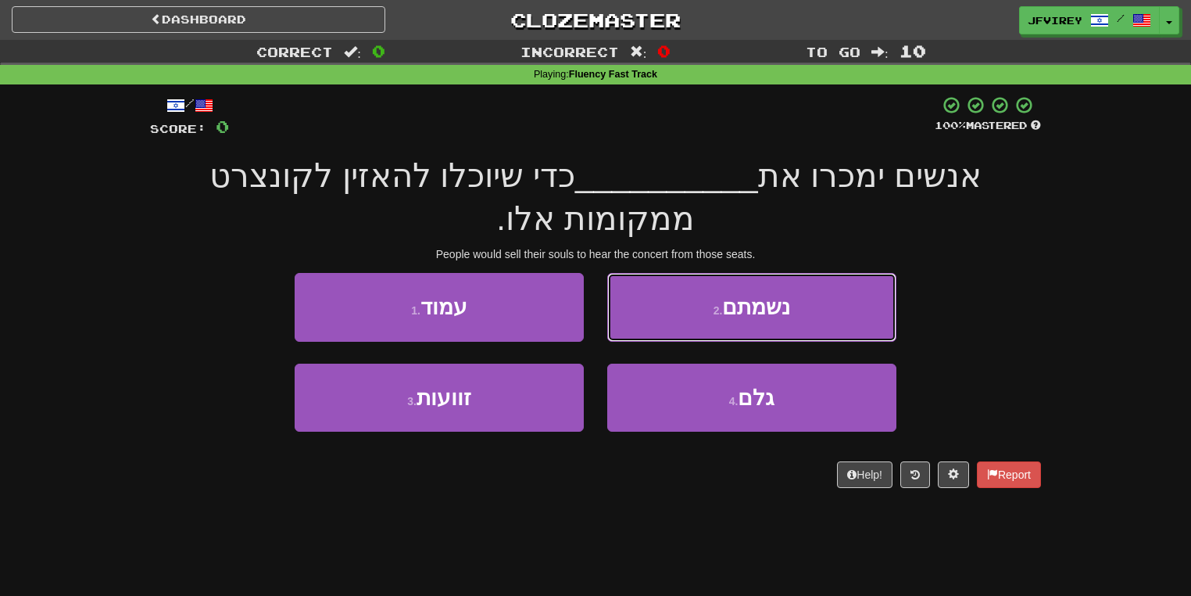
click at [722, 314] on small "2 ." at bounding box center [718, 310] width 9 height 13
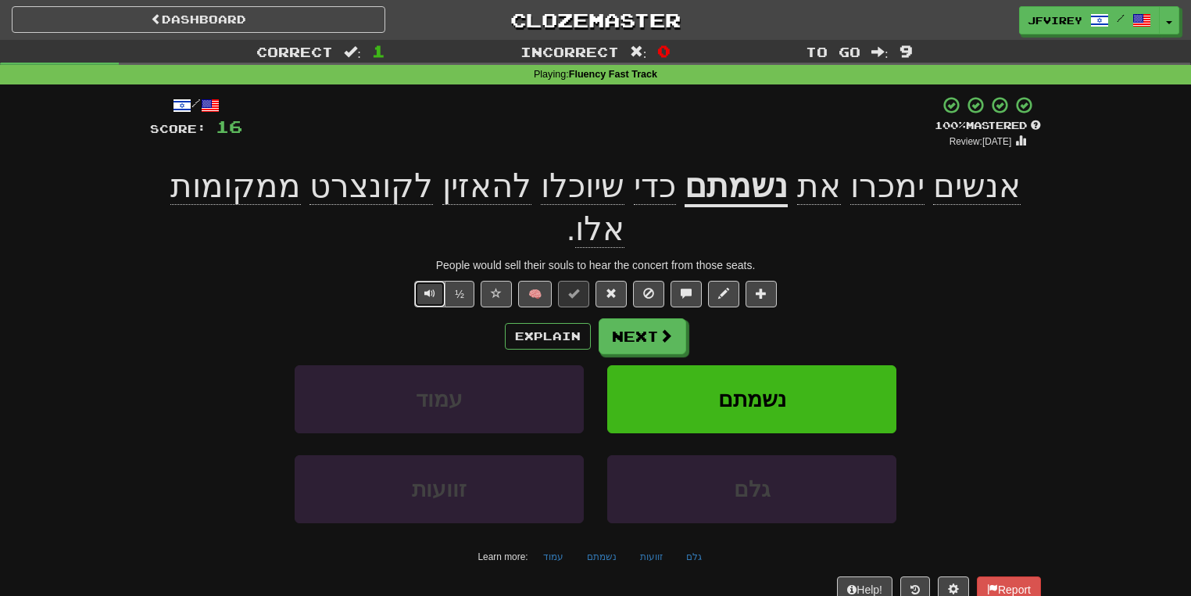
click at [442, 281] on button "Text-to-speech controls" at bounding box center [429, 294] width 31 height 27
click at [625, 319] on button "Next" at bounding box center [644, 337] width 88 height 36
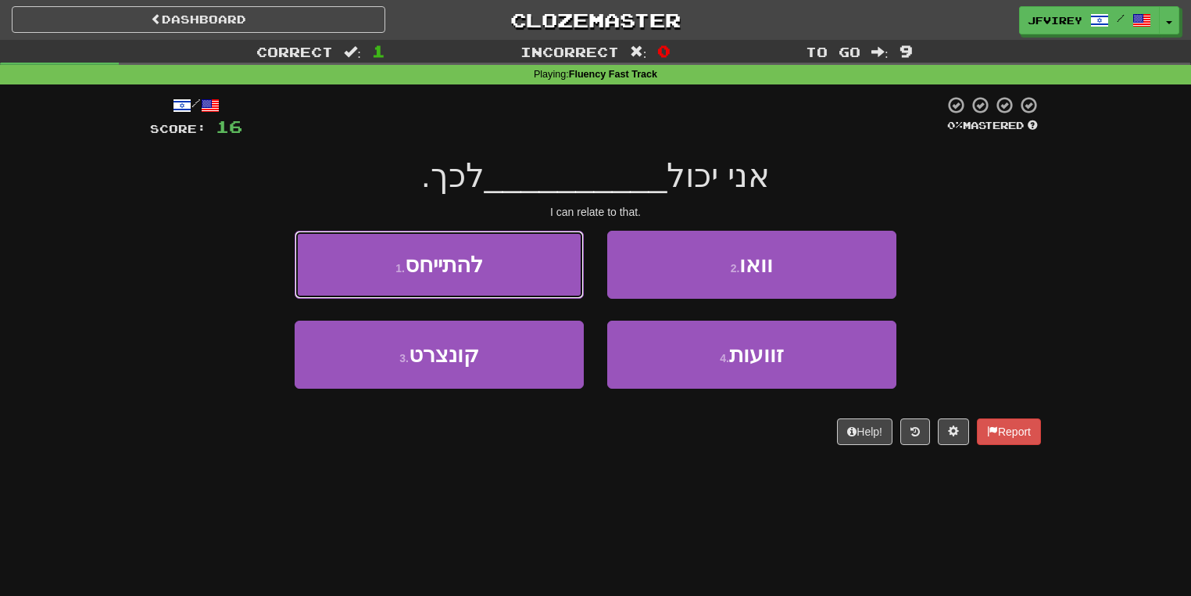
drag, startPoint x: 432, startPoint y: 297, endPoint x: 444, endPoint y: 302, distance: 12.6
click at [438, 301] on div "1 . להתייחס" at bounding box center [439, 276] width 313 height 90
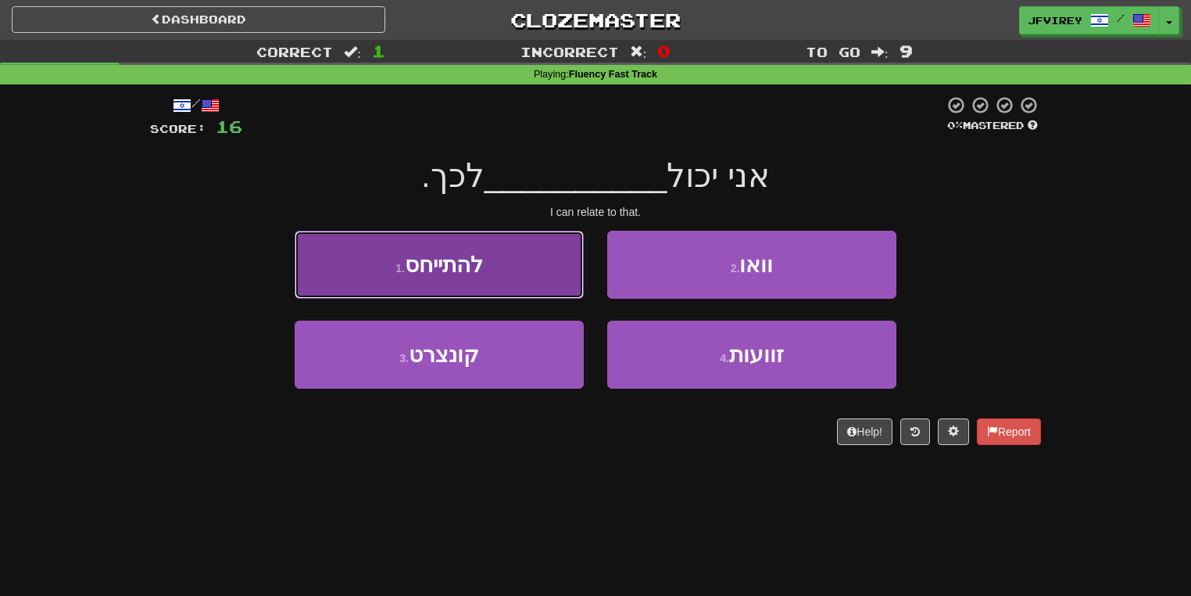
click at [469, 284] on button "1 . להתייחס" at bounding box center [439, 265] width 289 height 68
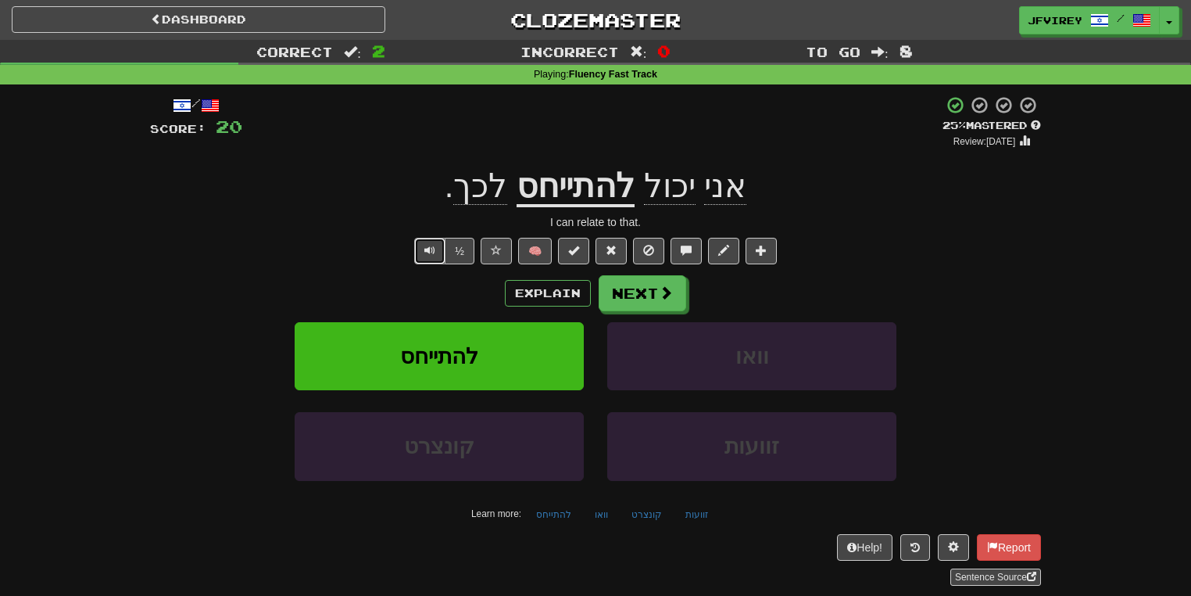
click at [428, 253] on span "Text-to-speech controls" at bounding box center [430, 250] width 11 height 11
click at [663, 303] on button "Next" at bounding box center [644, 294] width 88 height 36
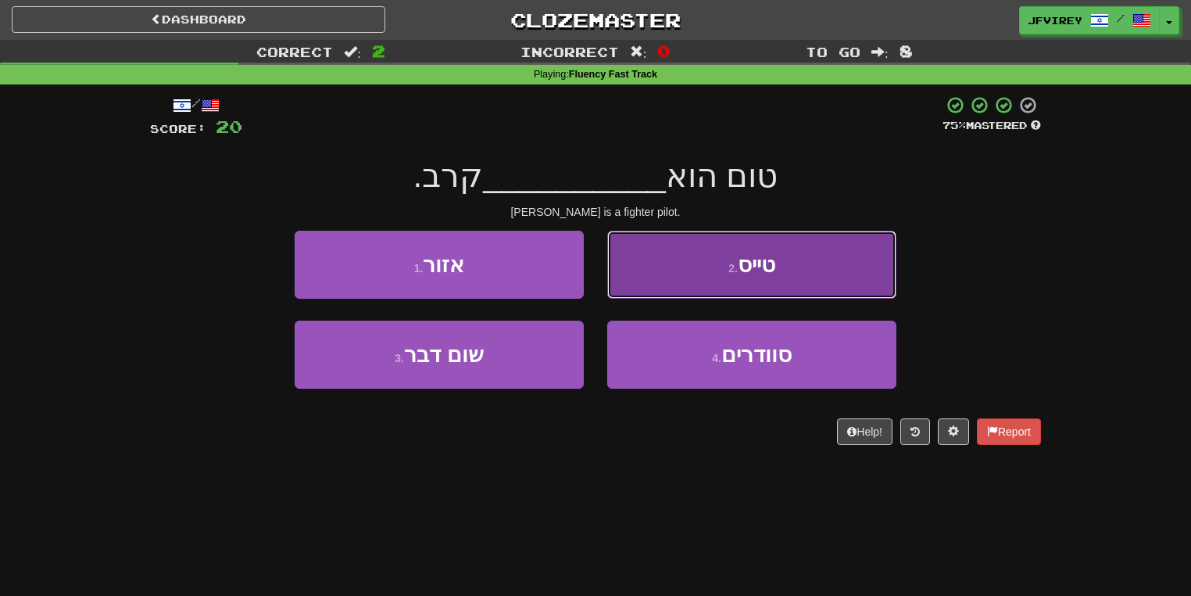
click at [695, 262] on button "2 . טייס" at bounding box center [751, 265] width 289 height 68
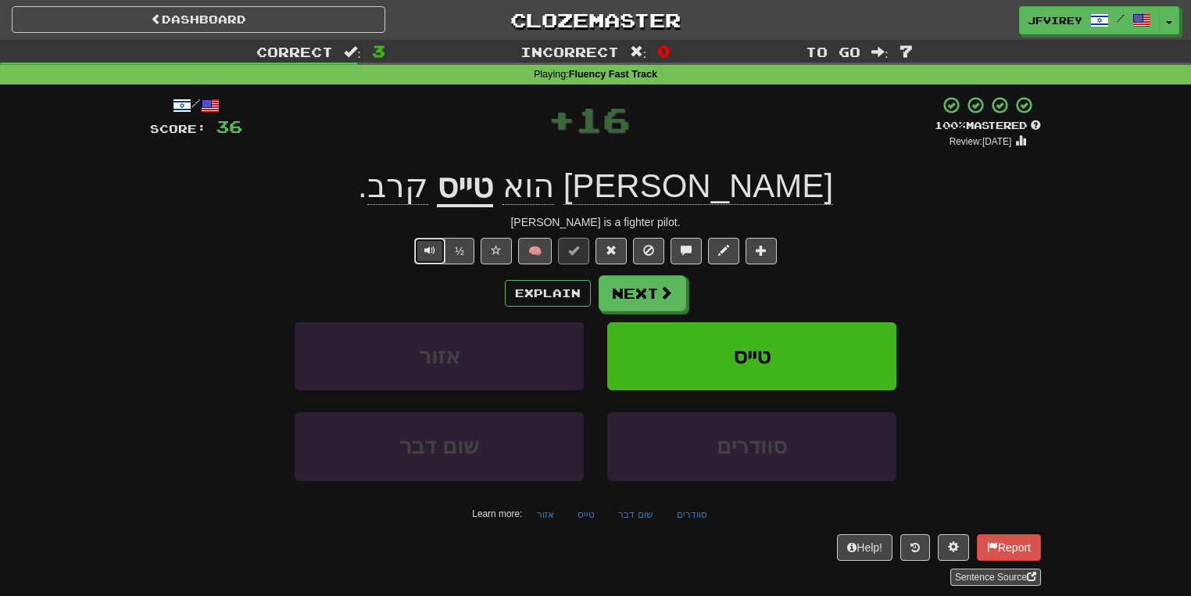
click at [432, 245] on span "Text-to-speech controls" at bounding box center [430, 250] width 11 height 11
click at [631, 294] on button "Next" at bounding box center [644, 294] width 88 height 36
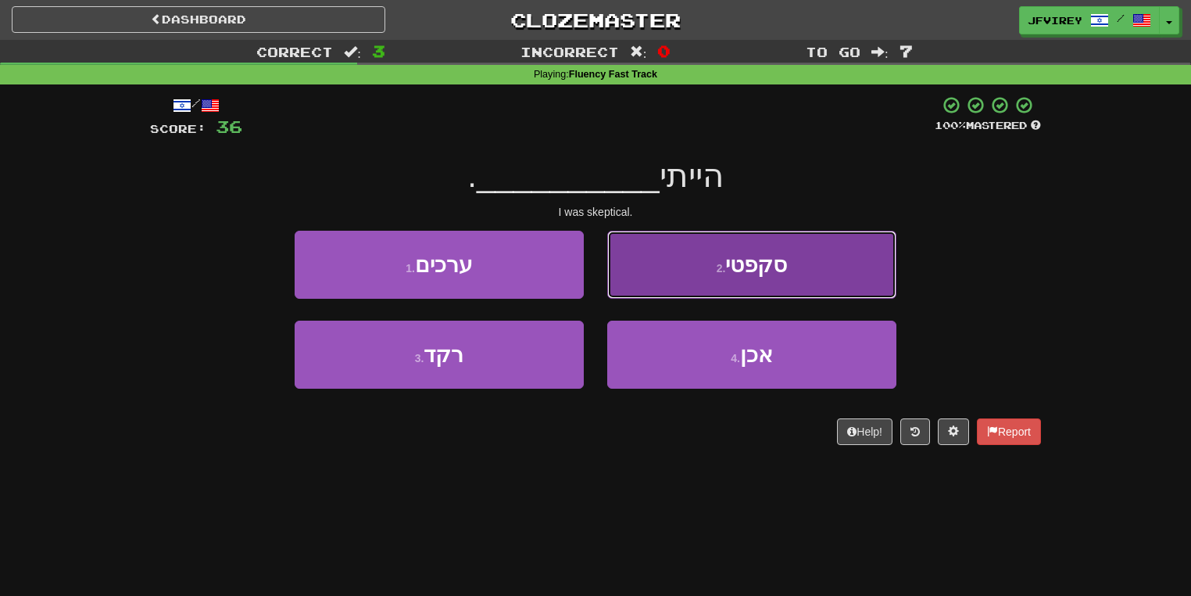
click at [672, 268] on button "2 . סקפטי" at bounding box center [751, 265] width 289 height 68
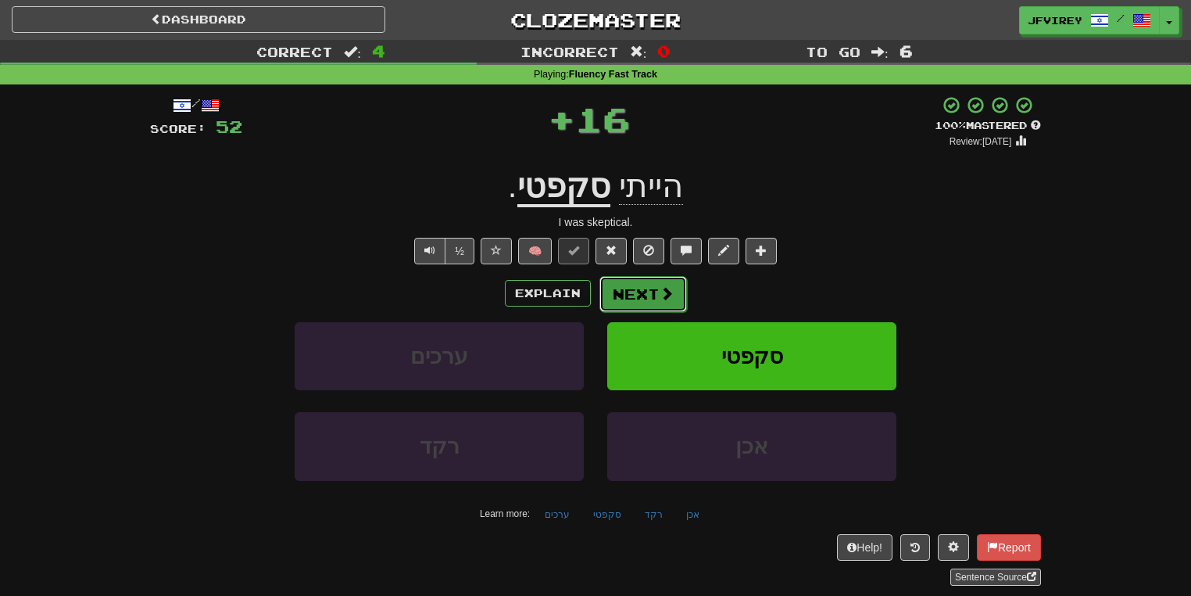
click at [624, 294] on button "Next" at bounding box center [644, 294] width 88 height 36
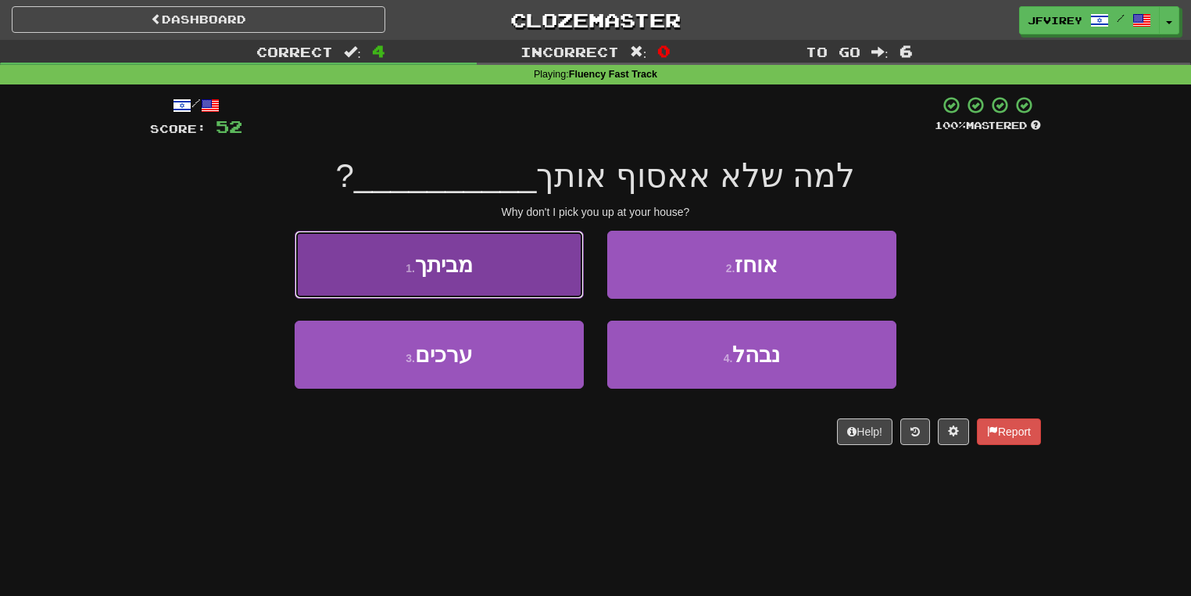
click at [493, 282] on button "1 . מביתך" at bounding box center [439, 265] width 289 height 68
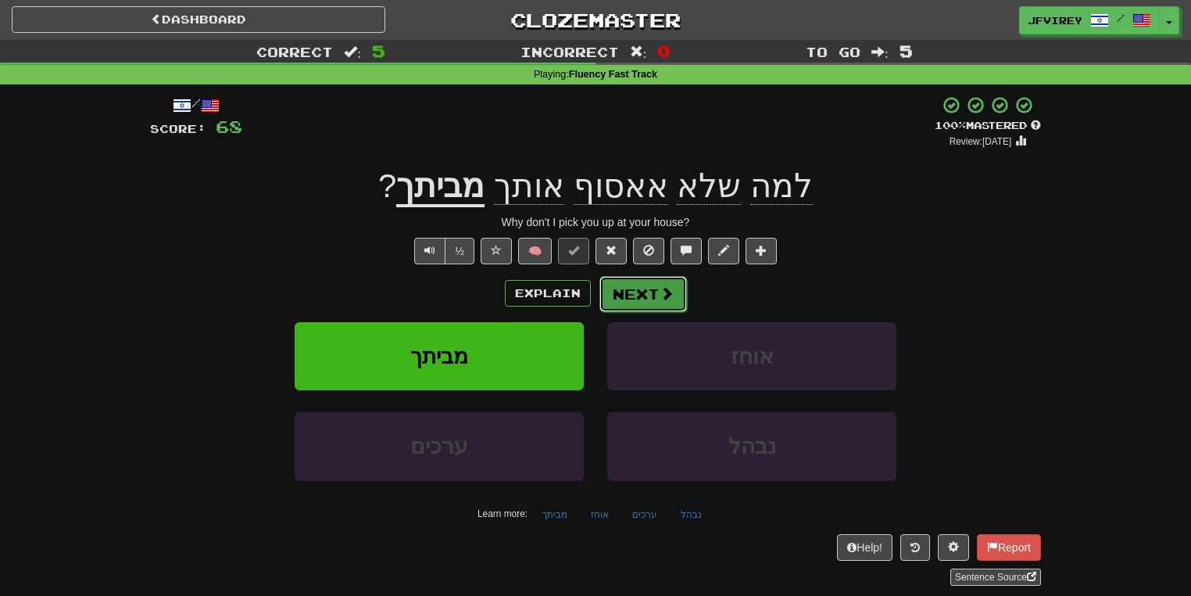
click at [631, 288] on button "Next" at bounding box center [644, 294] width 88 height 36
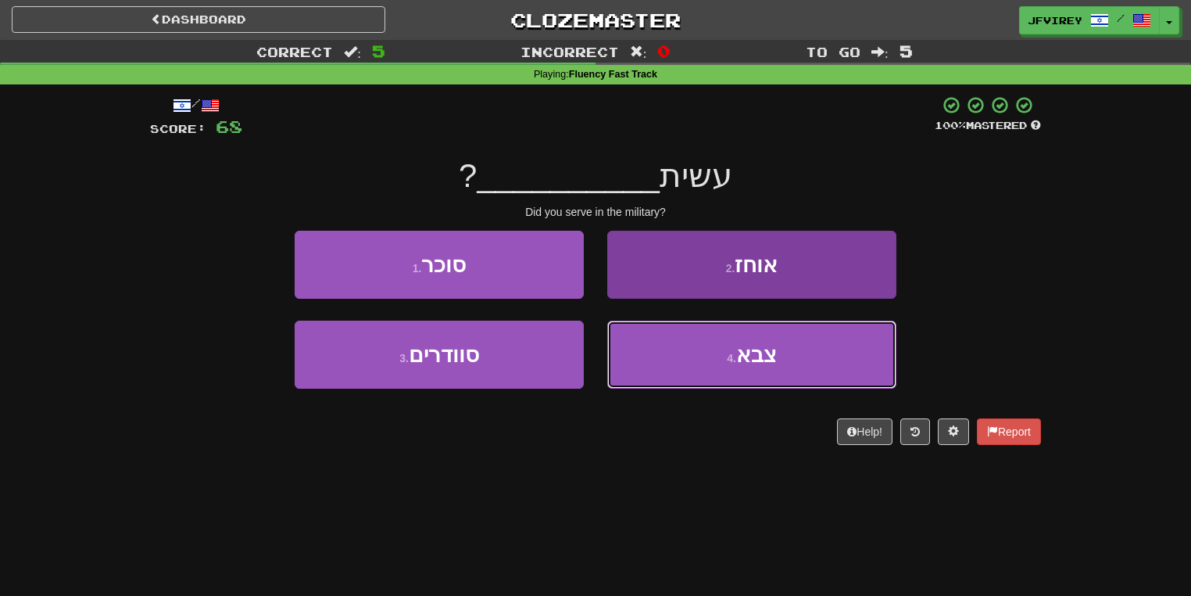
drag, startPoint x: 733, startPoint y: 366, endPoint x: 763, endPoint y: 358, distance: 31.5
click at [740, 366] on button "4 . צבא" at bounding box center [751, 355] width 289 height 68
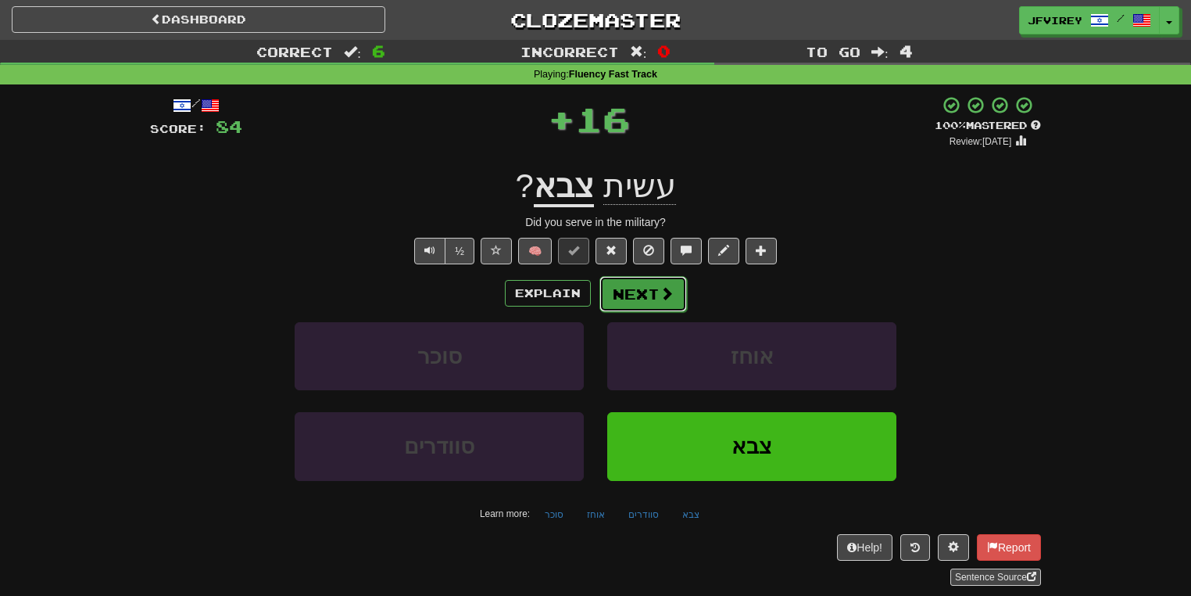
click at [662, 286] on span at bounding box center [667, 293] width 14 height 14
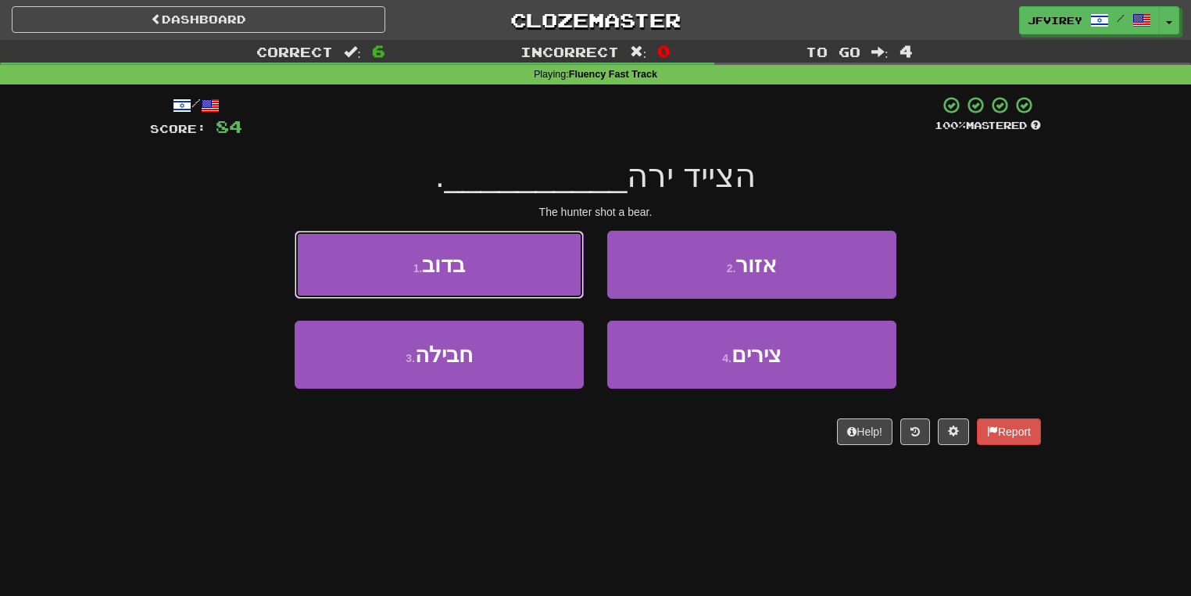
drag, startPoint x: 545, startPoint y: 260, endPoint x: 556, endPoint y: 260, distance: 11.0
click at [552, 260] on button "1 . בדוב" at bounding box center [439, 265] width 289 height 68
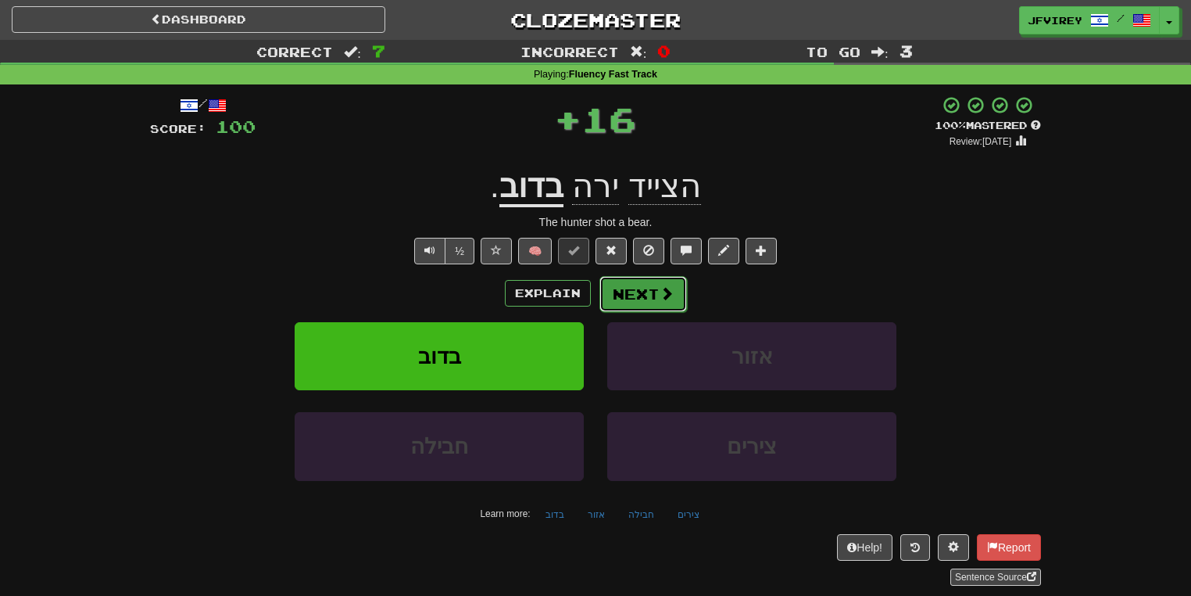
click at [644, 294] on button "Next" at bounding box center [644, 294] width 88 height 36
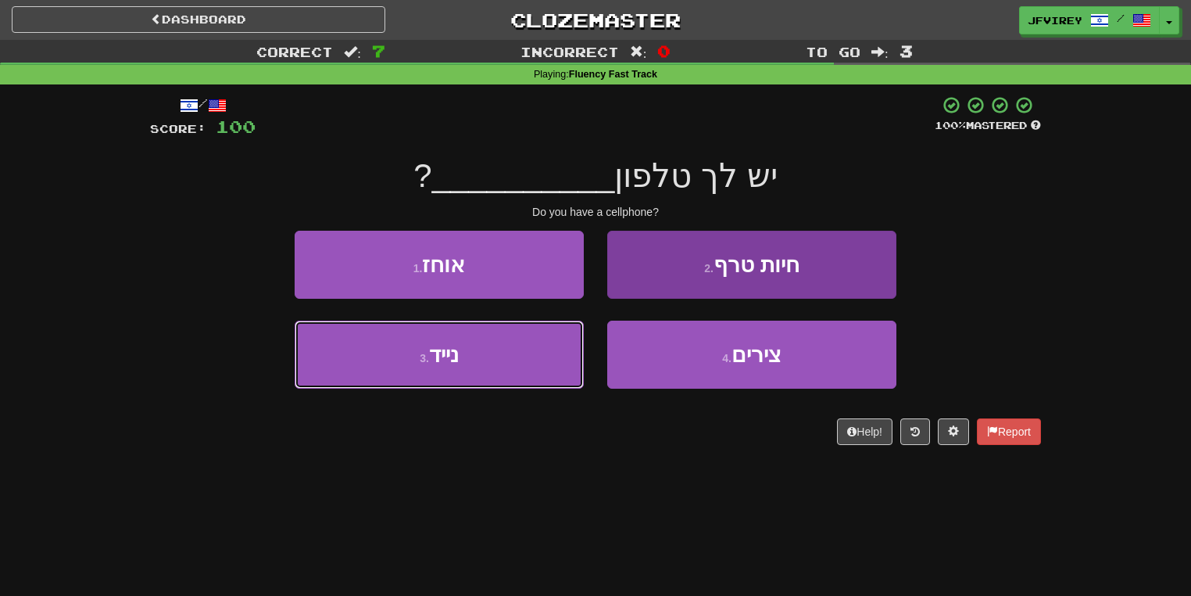
drag, startPoint x: 560, startPoint y: 362, endPoint x: 643, endPoint y: 349, distance: 83.8
click at [570, 367] on button "3 . נייד" at bounding box center [439, 355] width 289 height 68
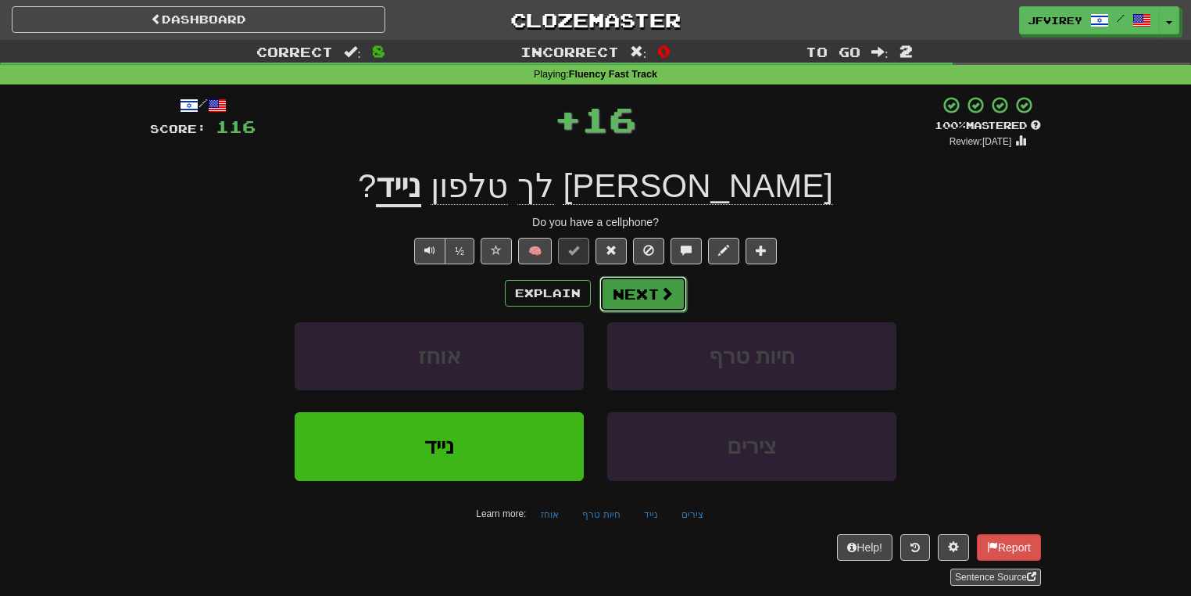
click at [654, 300] on button "Next" at bounding box center [644, 294] width 88 height 36
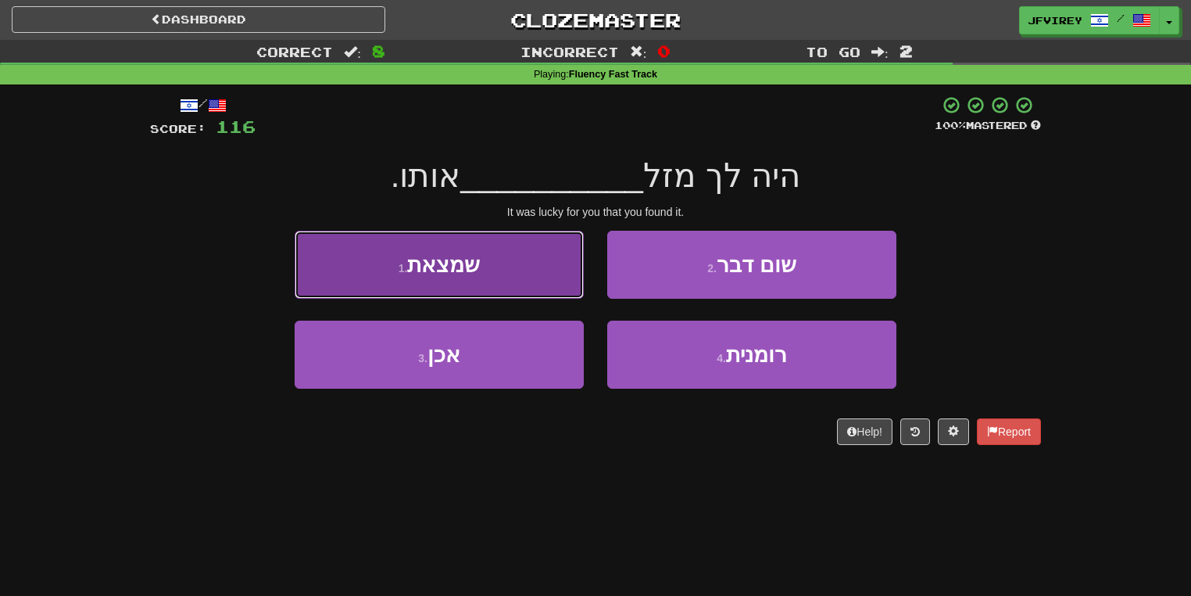
click at [566, 288] on button "1 . שמצאת" at bounding box center [439, 265] width 289 height 68
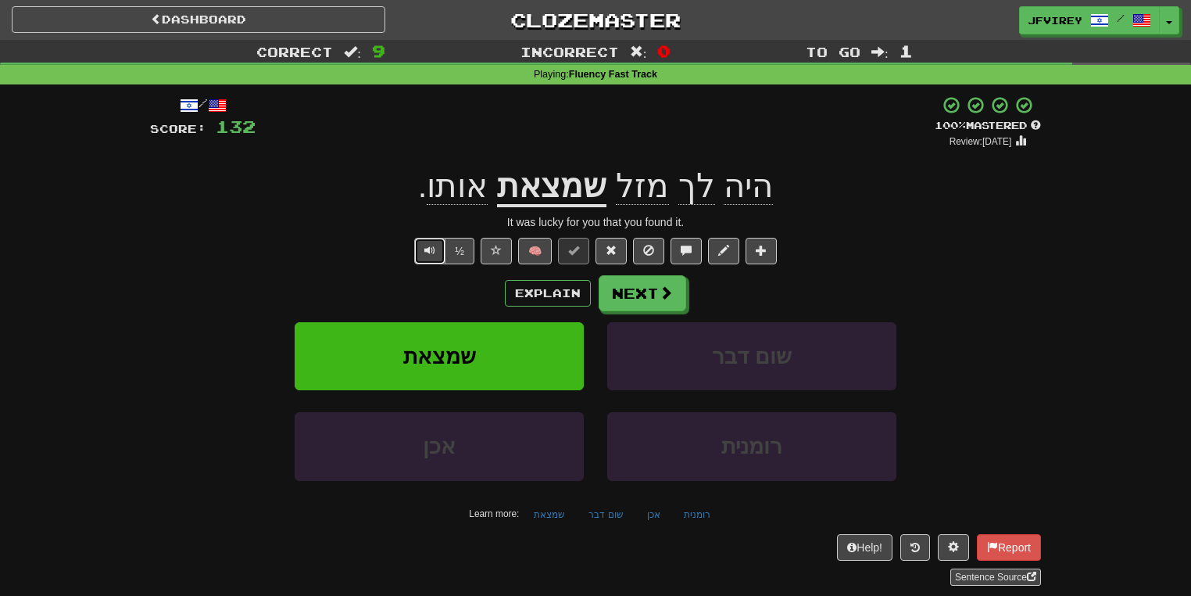
click at [430, 252] on span "Text-to-speech controls" at bounding box center [430, 250] width 11 height 11
click at [641, 300] on button "Next" at bounding box center [644, 294] width 88 height 36
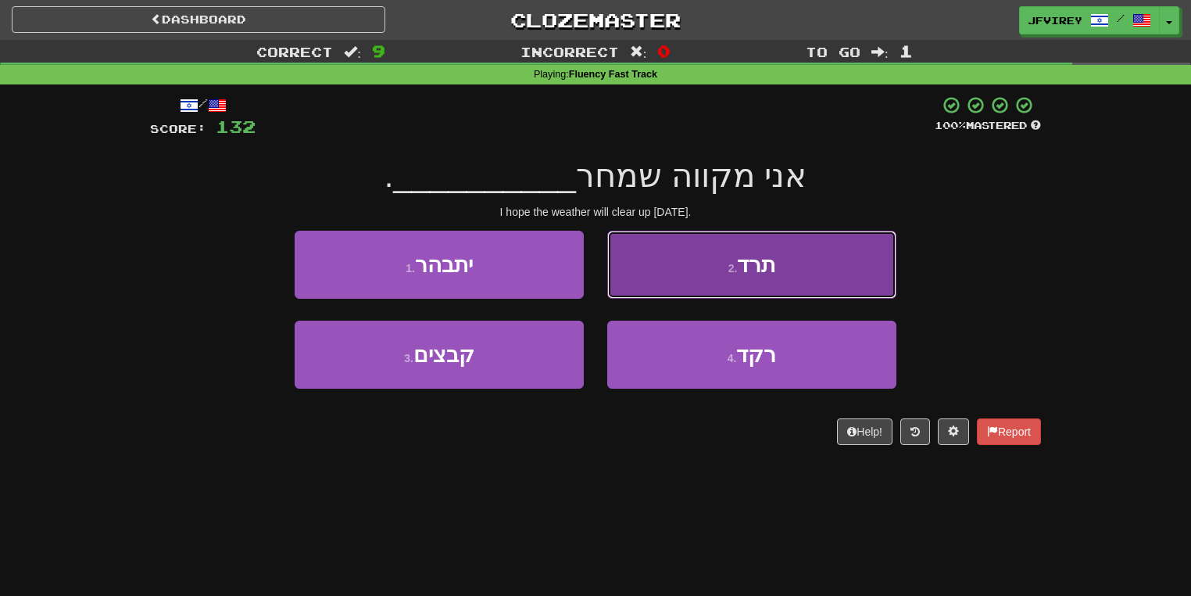
drag, startPoint x: 720, startPoint y: 253, endPoint x: 728, endPoint y: 260, distance: 10.0
click at [728, 260] on button "2 . תרד" at bounding box center [751, 265] width 289 height 68
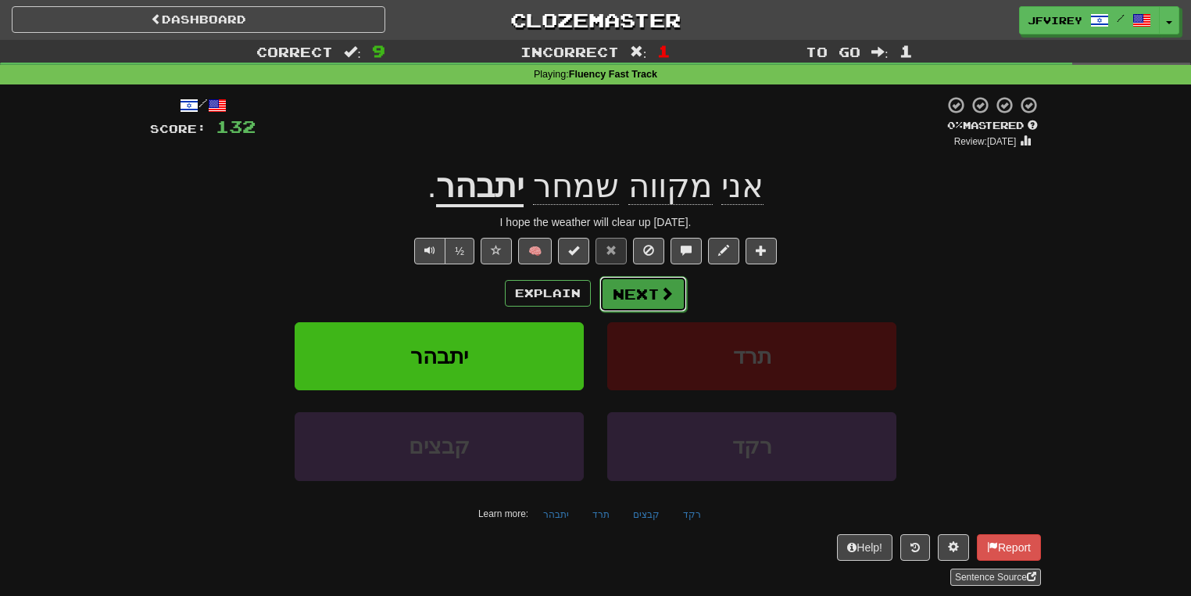
click at [654, 296] on button "Next" at bounding box center [644, 294] width 88 height 36
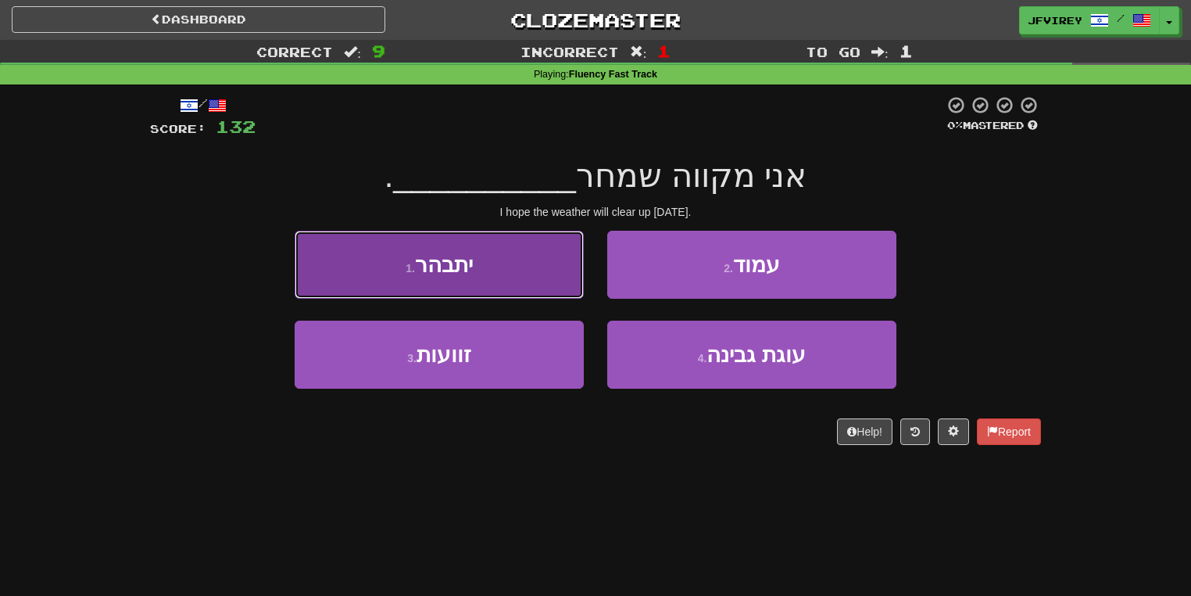
click at [553, 281] on button "1 . יתבהר" at bounding box center [439, 265] width 289 height 68
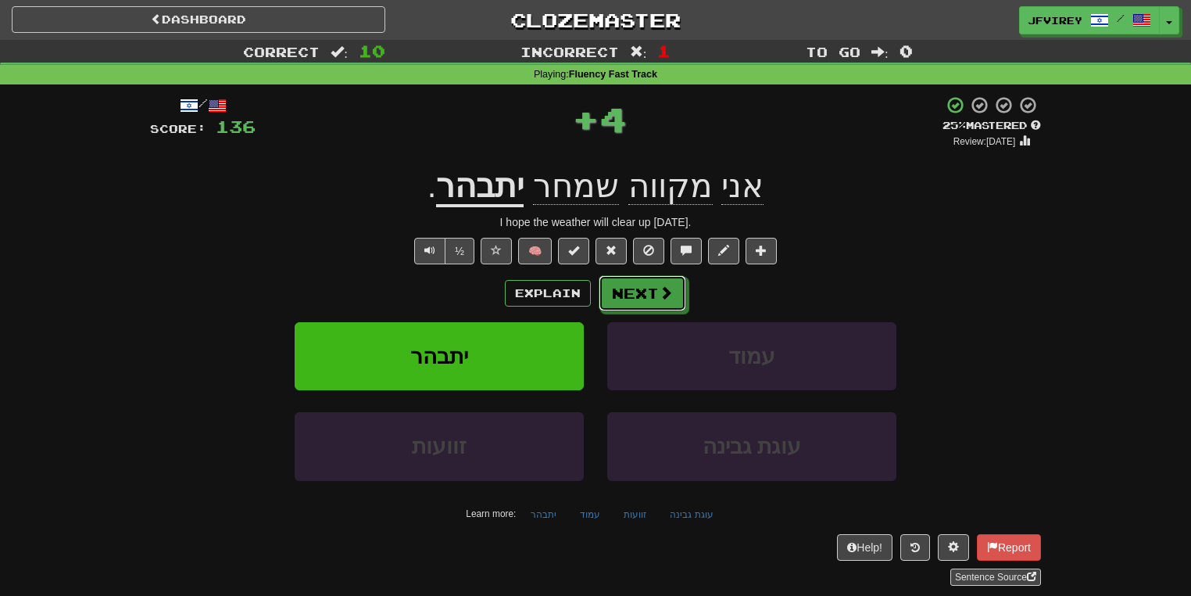
click at [639, 303] on button "Next" at bounding box center [643, 293] width 88 height 36
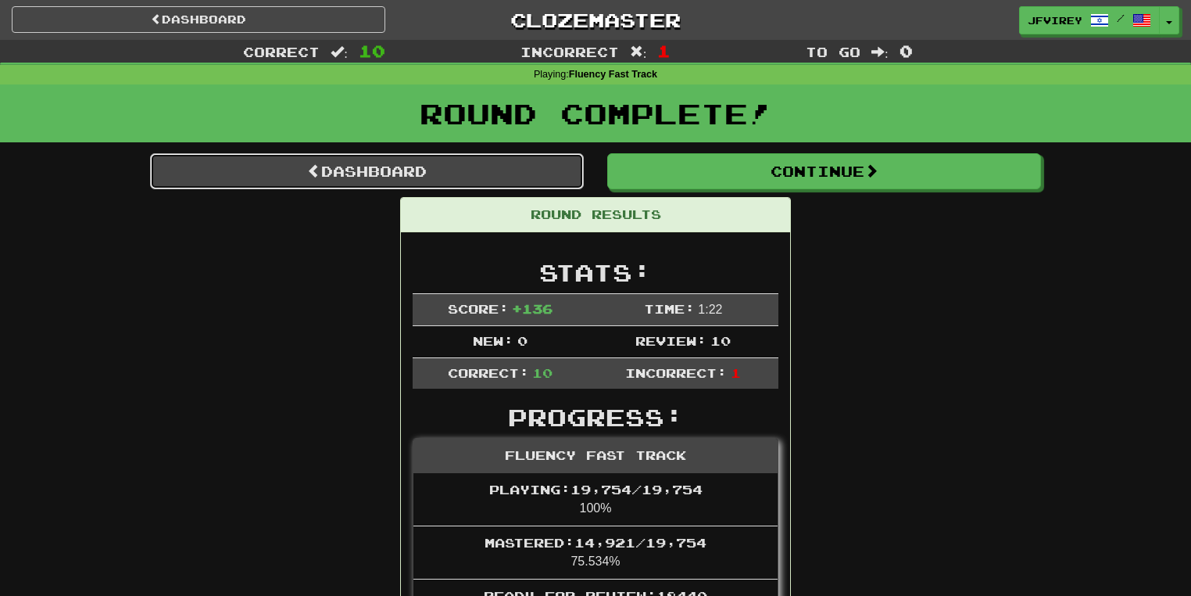
click at [457, 166] on link "Dashboard" at bounding box center [367, 171] width 434 height 36
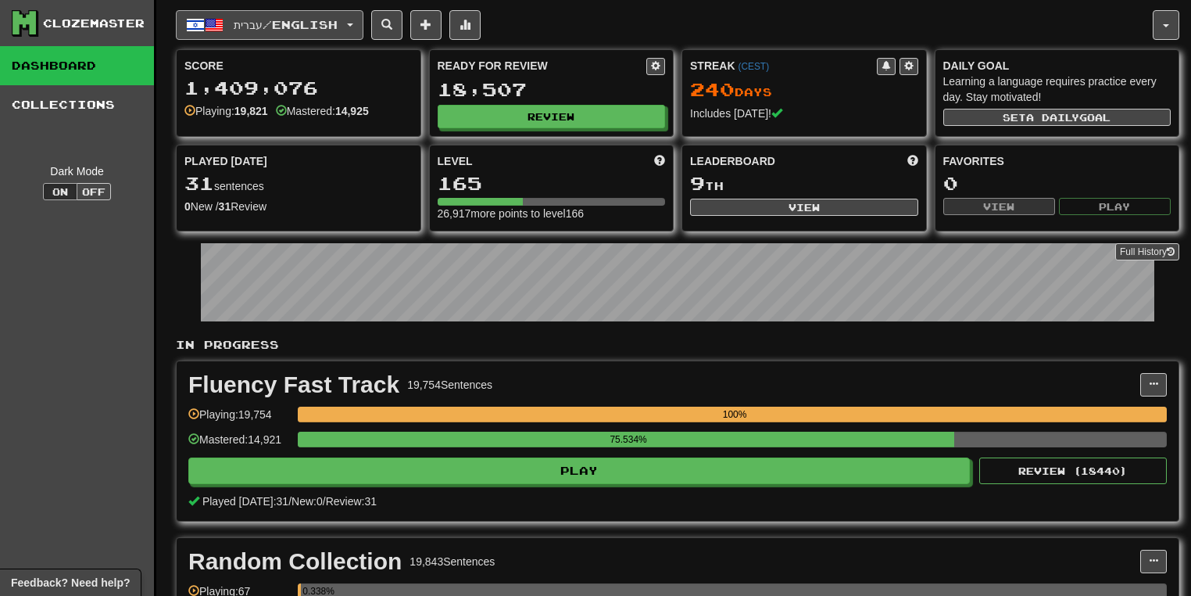
click at [351, 29] on button "עברית / English" at bounding box center [270, 25] width 188 height 30
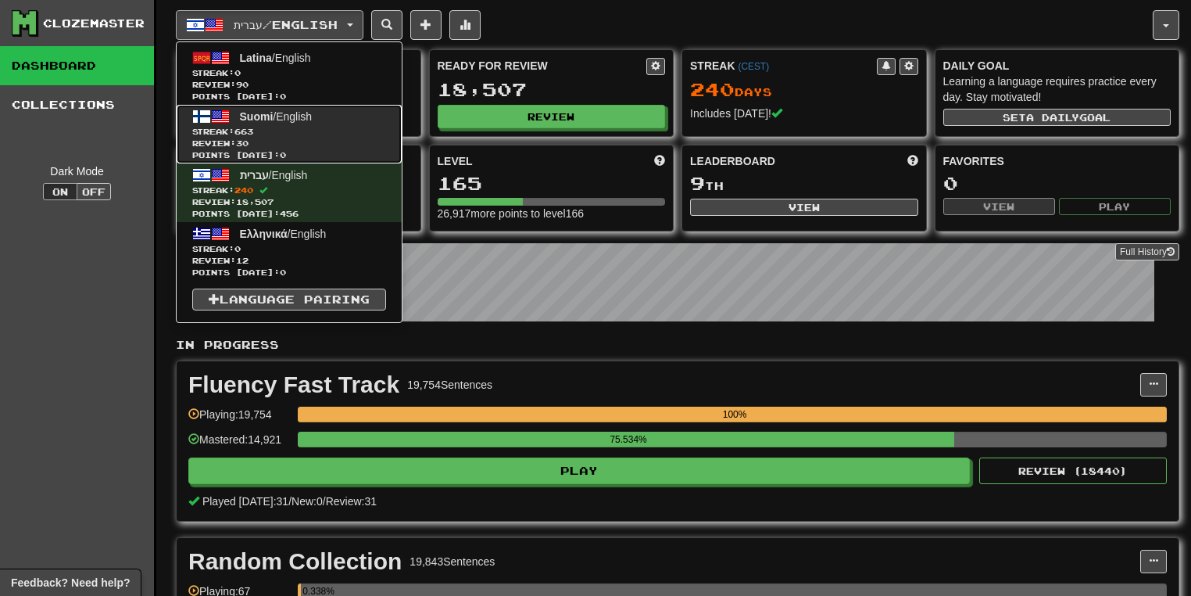
click at [325, 135] on span "Streak: 663" at bounding box center [289, 132] width 194 height 12
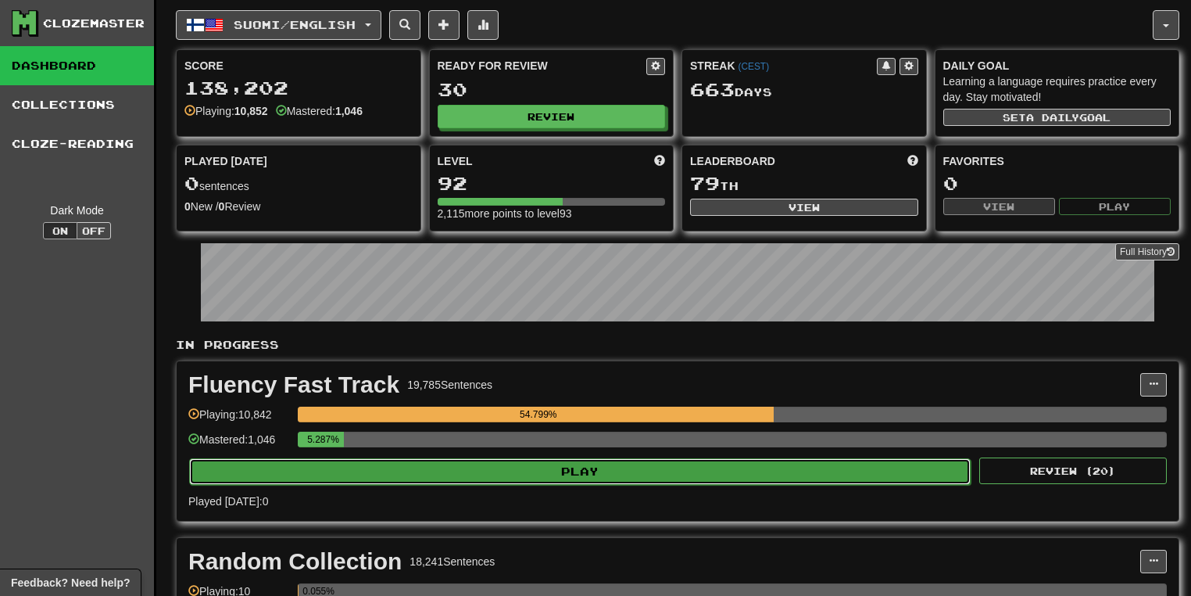
click at [568, 458] on button "Play" at bounding box center [580, 471] width 782 height 27
select select "**"
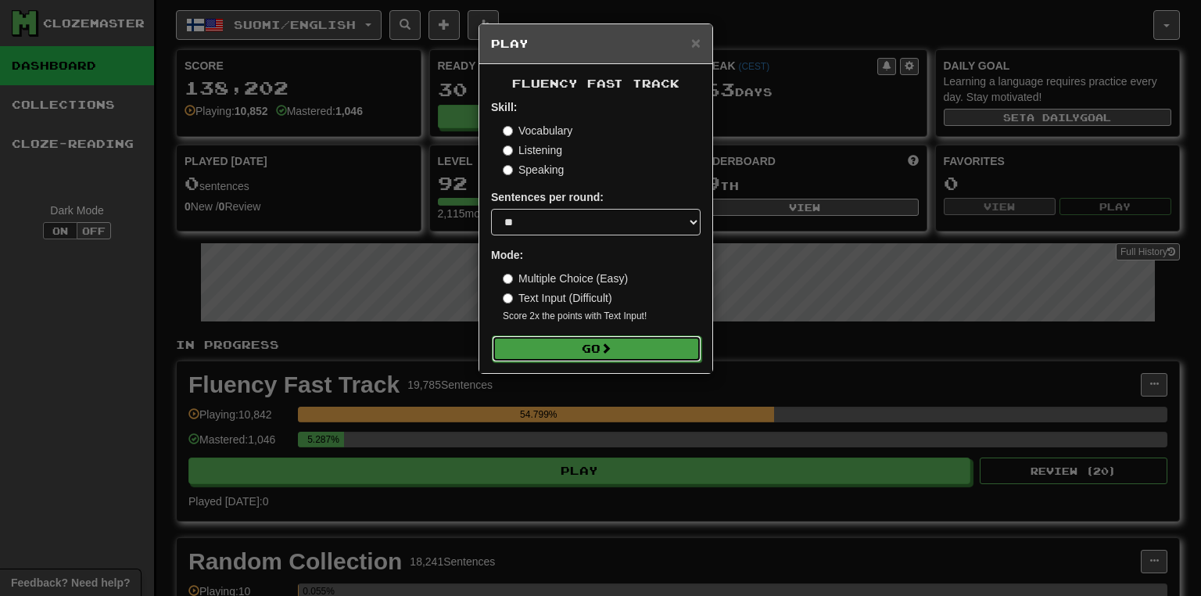
click at [629, 341] on button "Go" at bounding box center [597, 348] width 210 height 27
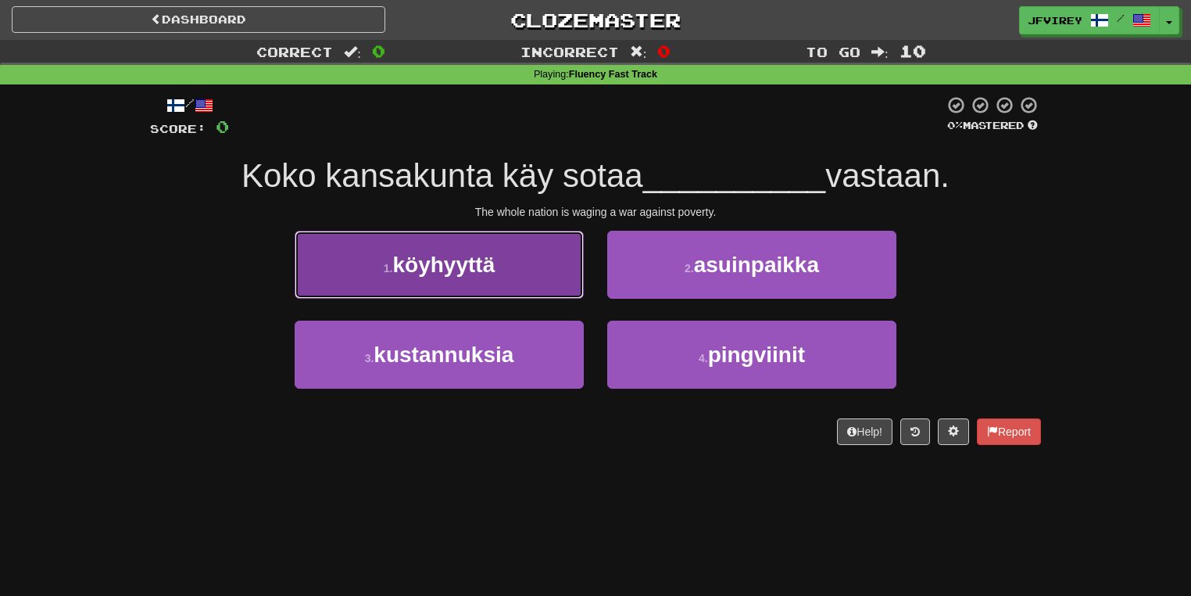
click at [503, 256] on button "1 . köyhyyttä" at bounding box center [439, 265] width 289 height 68
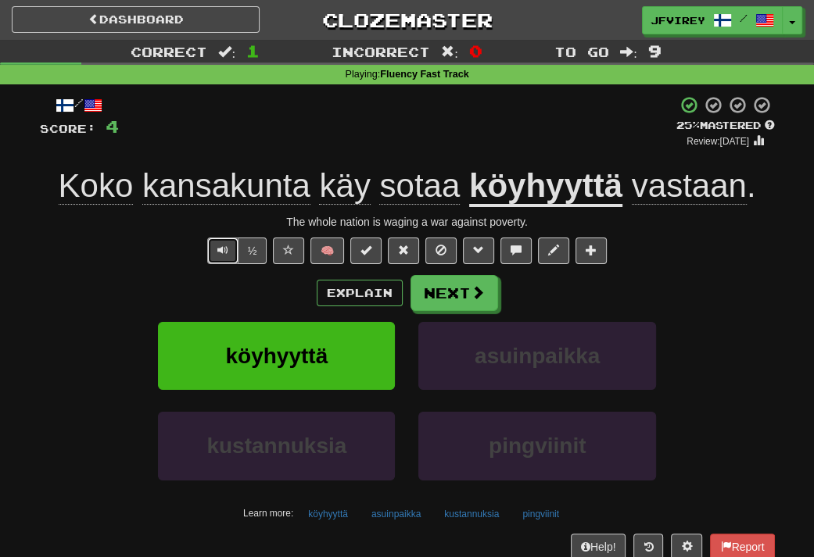
click at [231, 239] on button "Text-to-speech controls" at bounding box center [222, 251] width 31 height 27
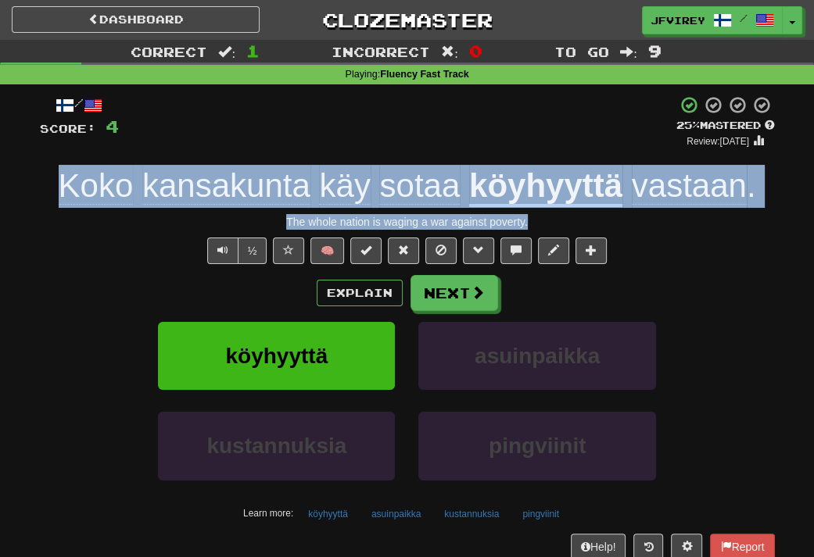
drag, startPoint x: 534, startPoint y: 224, endPoint x: 63, endPoint y: 176, distance: 473.9
click at [63, 176] on div "/ Score: 4 + 4 25 % Mastered Review: 2025-09-22 Koko kansakunta käy sotaa köyhy…" at bounding box center [407, 340] width 735 height 490
copy div "Koko kansakunta käy sotaa köyhyyttä vastaan . The whole nation is waging a war …"
click at [274, 183] on span "kansakunta" at bounding box center [226, 186] width 168 height 38
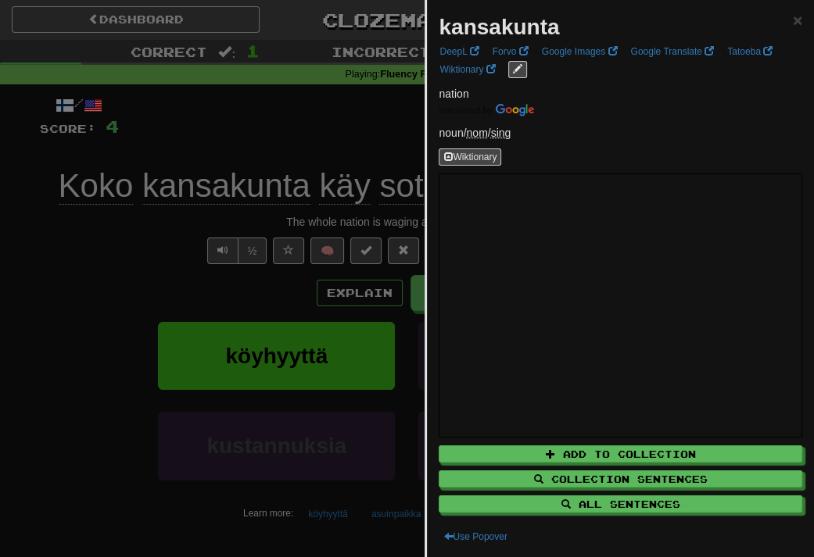
drag, startPoint x: 56, startPoint y: 253, endPoint x: 124, endPoint y: 269, distance: 69.8
click at [55, 253] on div at bounding box center [407, 278] width 814 height 557
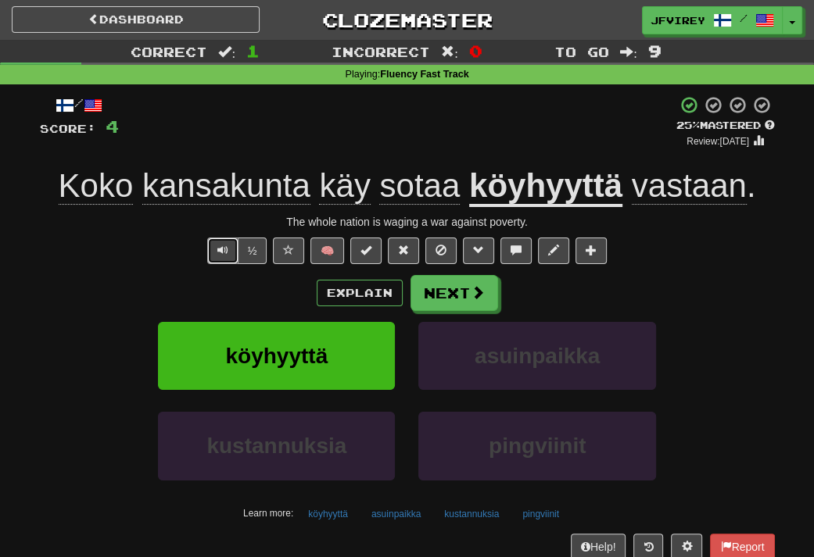
click at [229, 251] on button "Text-to-speech controls" at bounding box center [222, 251] width 31 height 27
click at [551, 188] on u "köyhyyttä" at bounding box center [545, 187] width 153 height 40
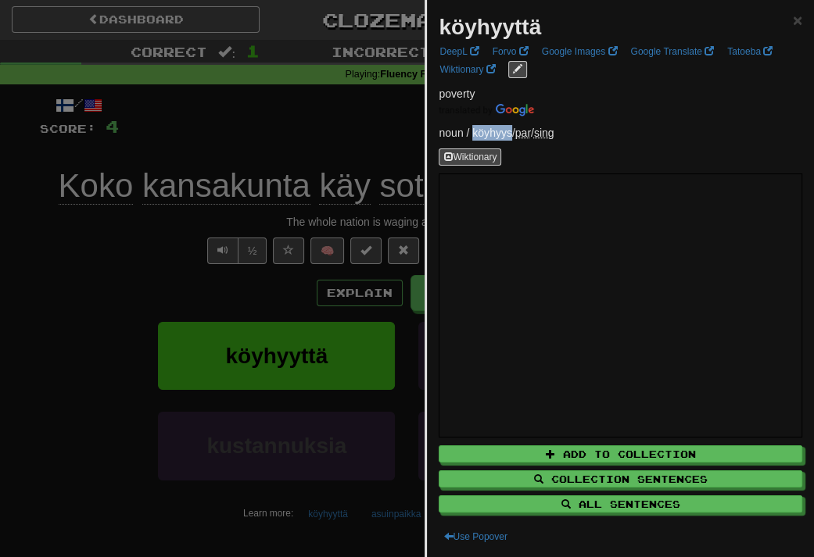
drag, startPoint x: 510, startPoint y: 131, endPoint x: 472, endPoint y: 129, distance: 37.6
click at [472, 129] on p "noun / köyhyys / par / sing" at bounding box center [621, 133] width 364 height 16
copy p "köyhyys"
click at [122, 245] on div at bounding box center [407, 278] width 814 height 557
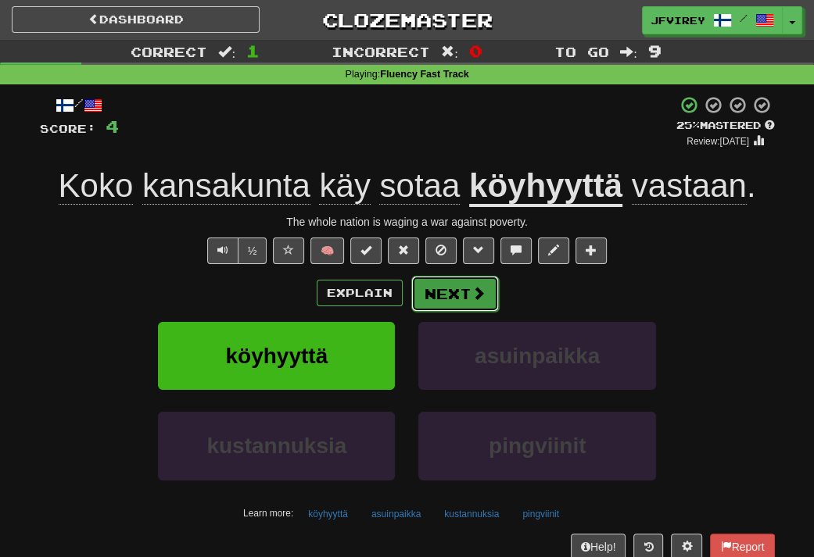
click at [434, 310] on button "Next" at bounding box center [455, 294] width 88 height 36
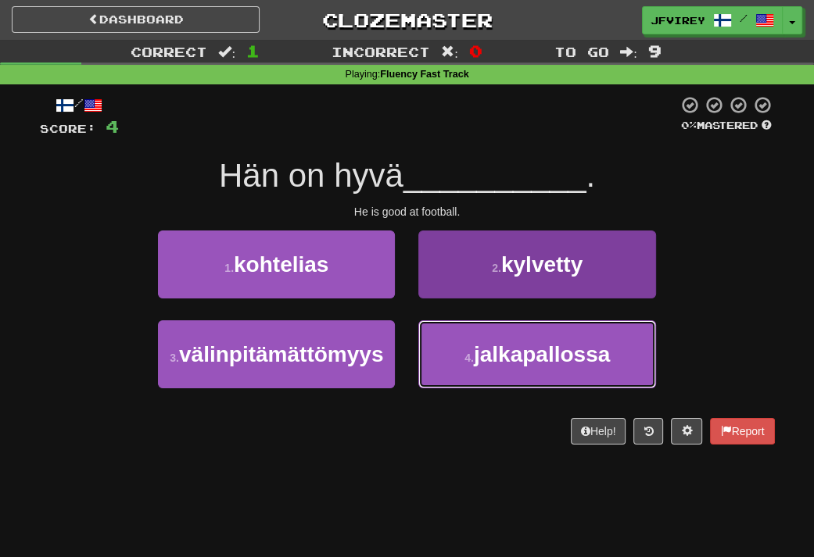
click at [649, 344] on button "4 . jalkapallossa" at bounding box center [536, 355] width 237 height 68
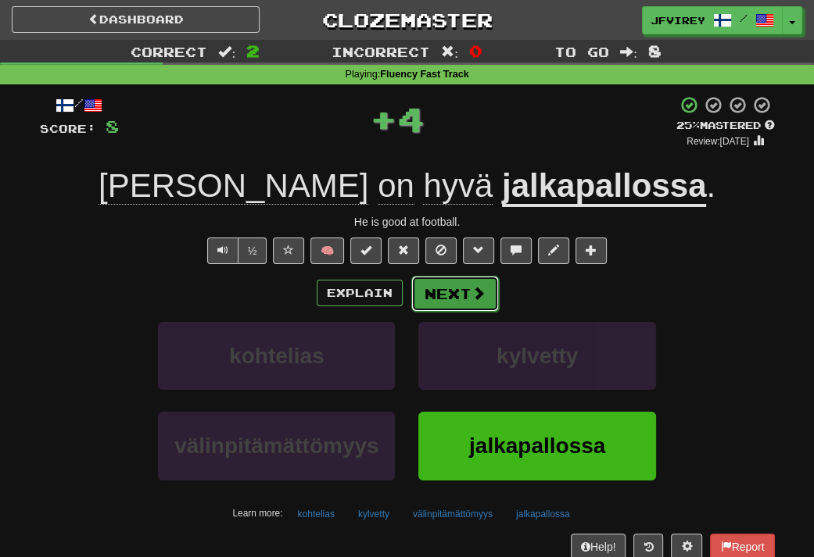
click at [459, 296] on button "Next" at bounding box center [455, 294] width 88 height 36
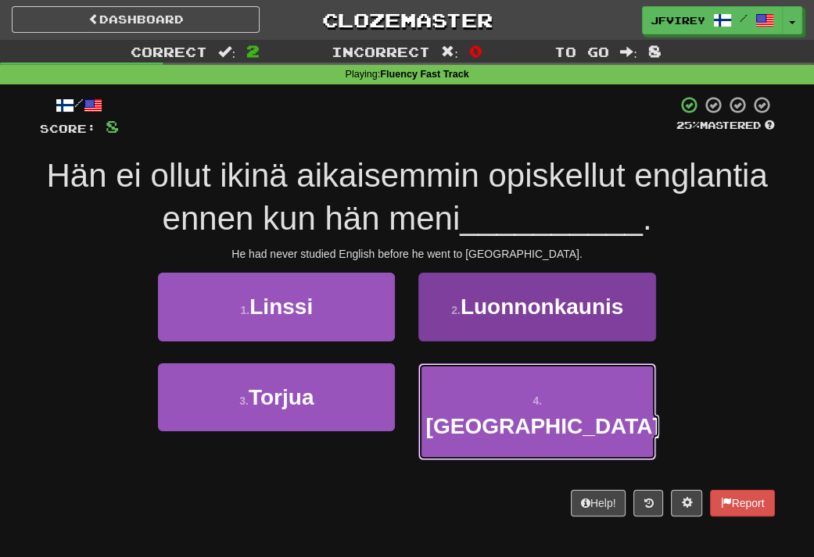
click at [478, 414] on span "Yhdysvaltoihin" at bounding box center [542, 426] width 234 height 24
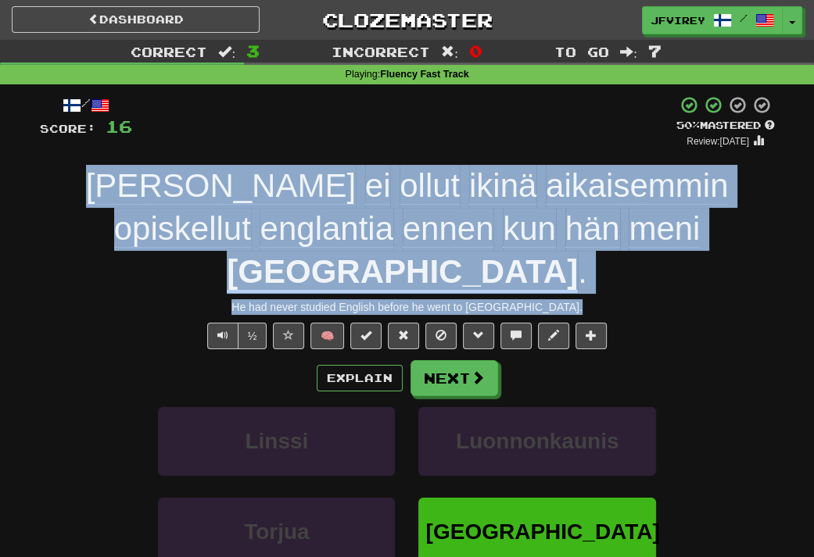
drag, startPoint x: 604, startPoint y: 256, endPoint x: 50, endPoint y: 195, distance: 556.9
click at [50, 195] on div "/ Score: 16 + 8 50 % Mastered Review: 2025-10-01 Hän ei ollut ikinä aikaisemmin…" at bounding box center [407, 382] width 735 height 575
copy div "Hän ei ollut ikinä aikaisemmin opiskellut englantia ennen kun hän meni Yhdysval…"
